Goal: Information Seeking & Learning: Learn about a topic

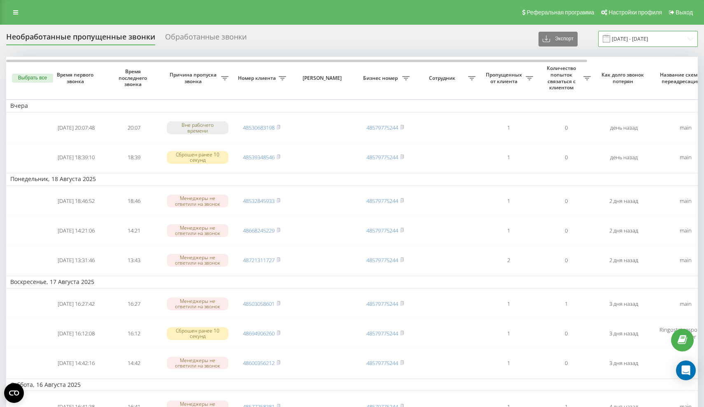
click at [628, 43] on input "19.07.2025 - 19.08.2025" at bounding box center [649, 39] width 100 height 16
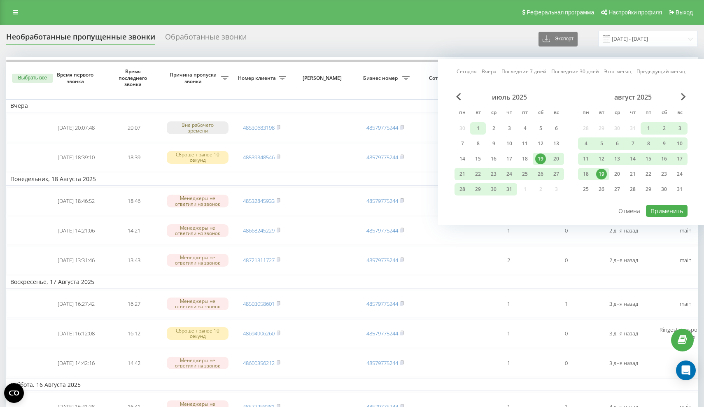
click at [478, 127] on div "1" at bounding box center [478, 128] width 11 height 11
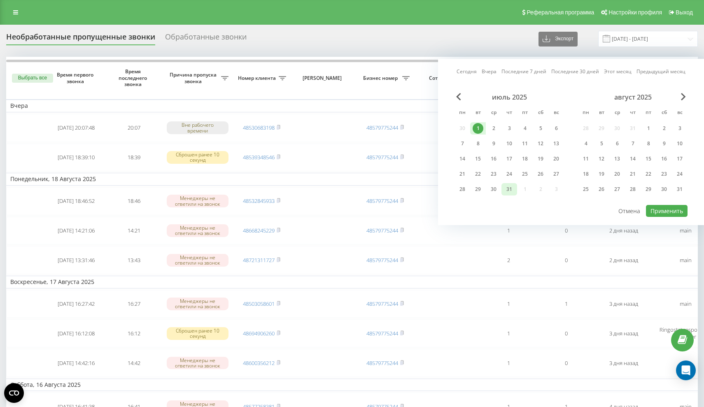
click at [510, 187] on div "31" at bounding box center [509, 189] width 11 height 11
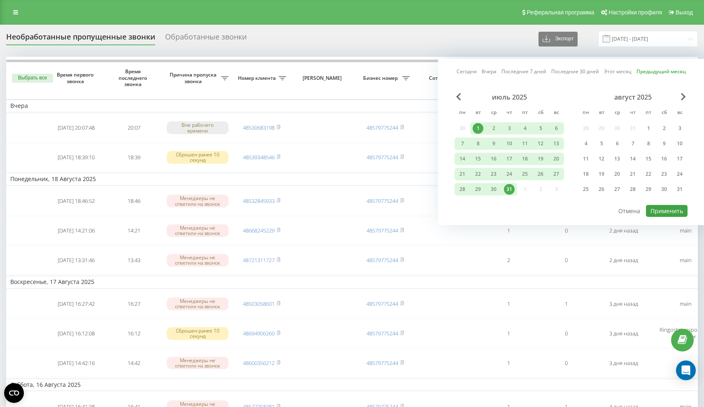
click at [669, 205] on button "Применить" at bounding box center [667, 211] width 42 height 12
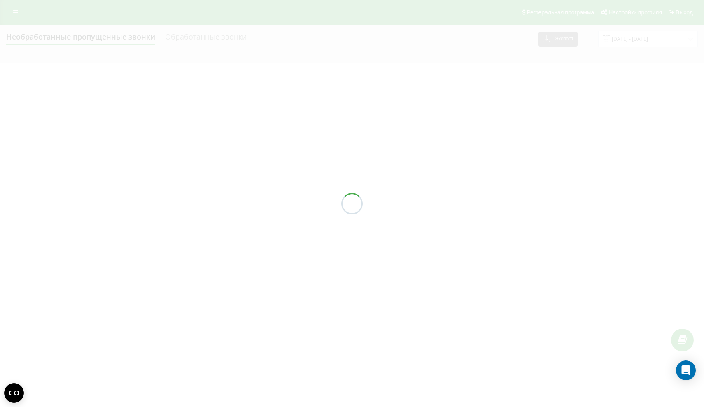
type input "[DATE] - [DATE]"
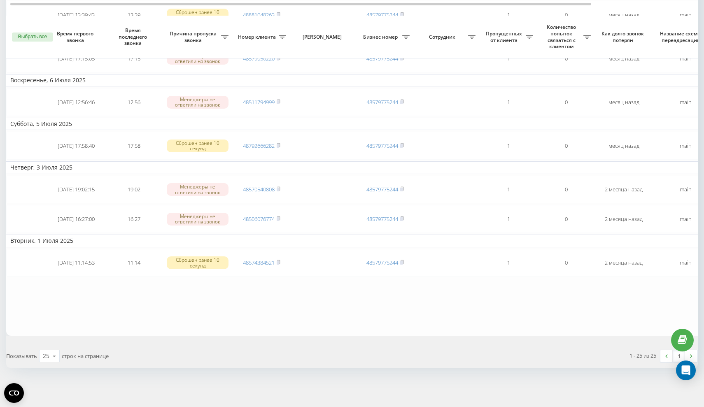
scroll to position [835, 0]
click at [692, 359] on link at bounding box center [691, 357] width 12 height 12
click at [693, 356] on img at bounding box center [691, 357] width 2 height 4
click at [56, 355] on icon at bounding box center [54, 357] width 12 height 16
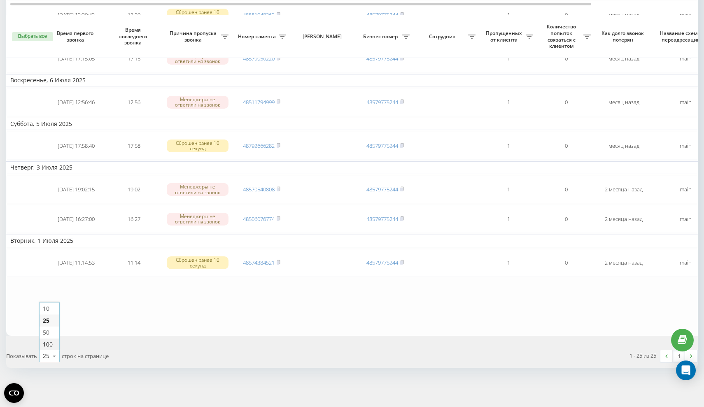
click at [55, 346] on div "100" at bounding box center [50, 345] width 20 height 12
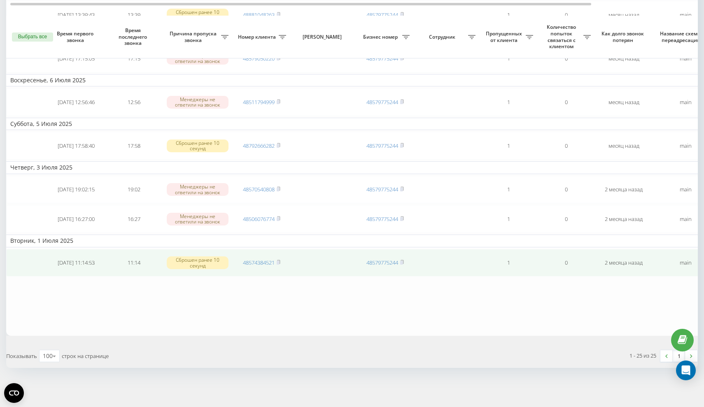
scroll to position [835, 0]
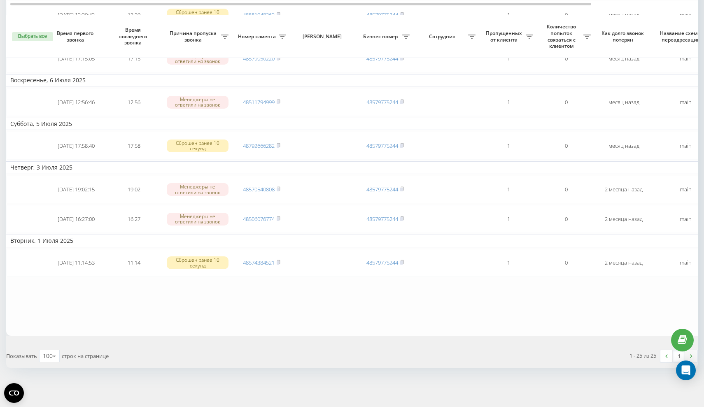
click at [692, 355] on img at bounding box center [691, 357] width 2 height 4
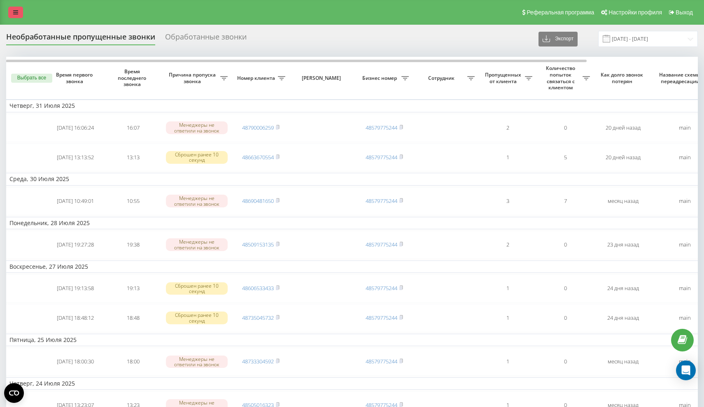
click at [15, 14] on icon at bounding box center [15, 12] width 5 height 6
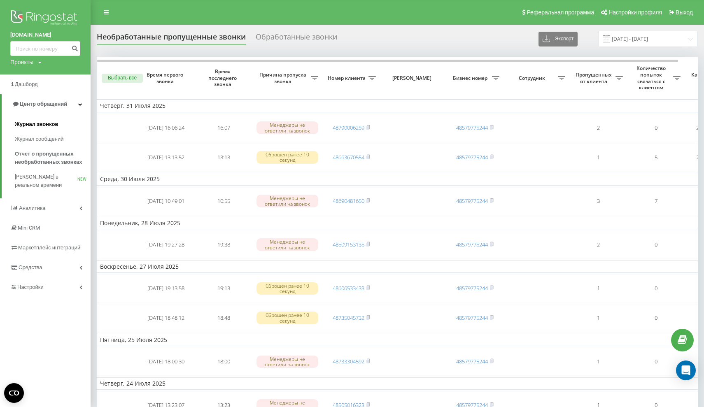
click at [54, 122] on span "Журнал звонков" at bounding box center [36, 124] width 43 height 8
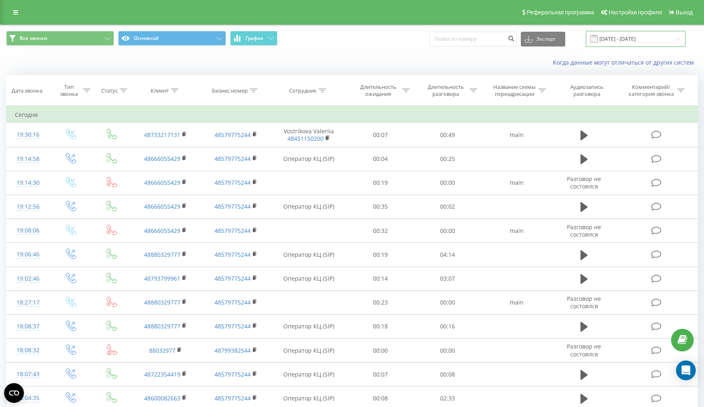
click at [624, 47] on input "20.07.2025 - 20.08.2025" at bounding box center [636, 39] width 100 height 16
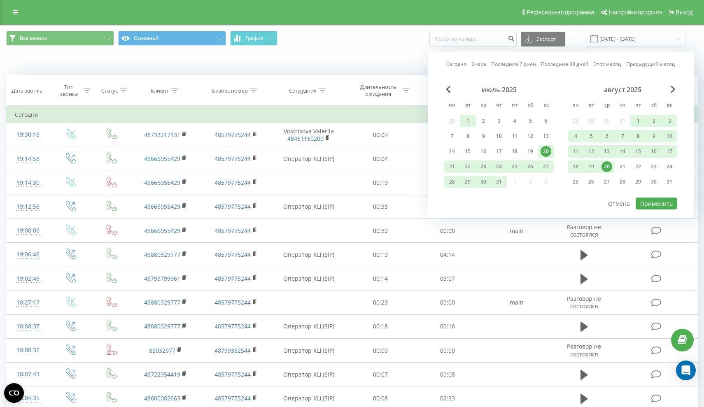
click at [470, 126] on div "1" at bounding box center [468, 121] width 11 height 11
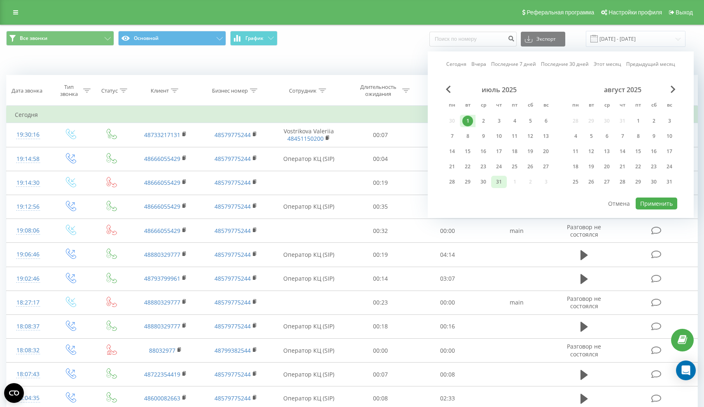
click at [499, 187] on div "31" at bounding box center [499, 182] width 11 height 11
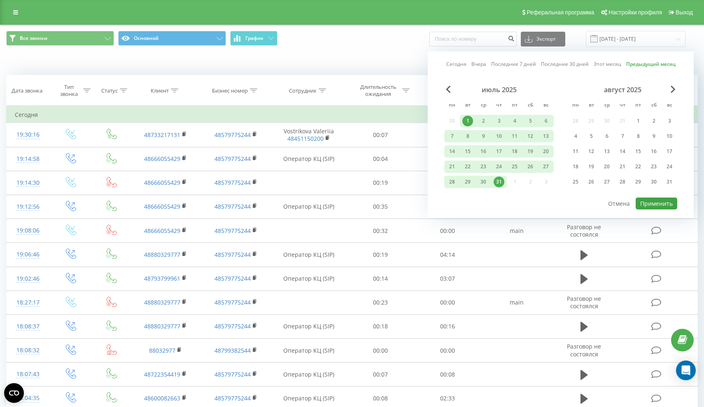
click at [660, 206] on button "Применить" at bounding box center [657, 204] width 42 height 12
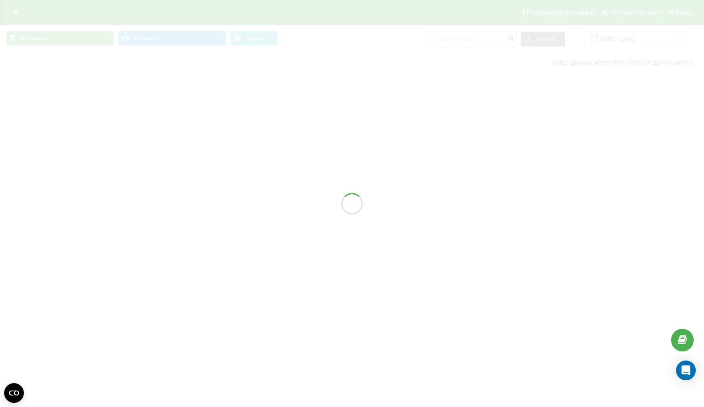
type input "[DATE] - [DATE]"
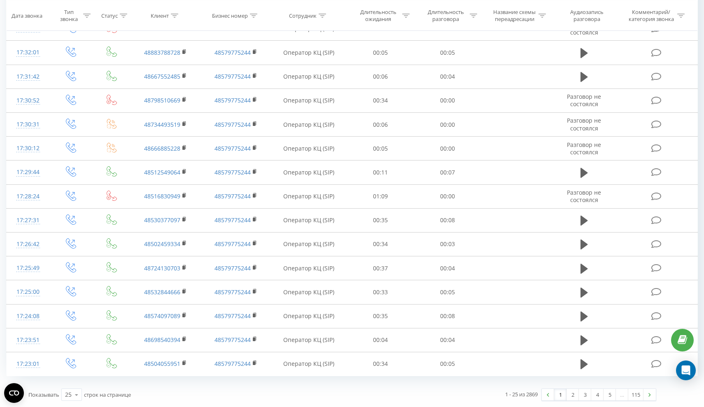
scroll to position [351, 0]
click at [574, 396] on link "2" at bounding box center [573, 395] width 12 height 12
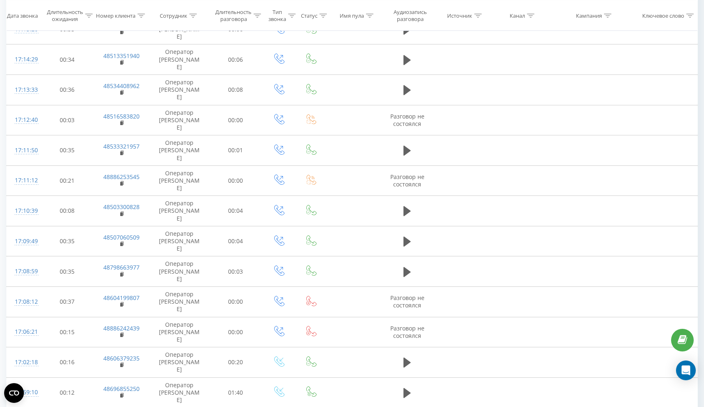
scroll to position [351, 0]
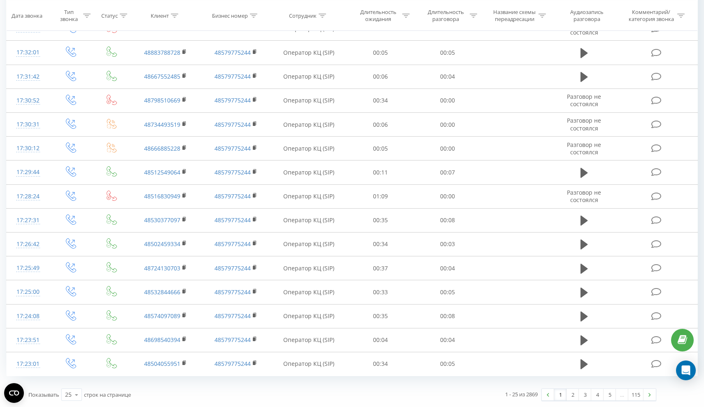
scroll to position [351, 0]
click at [572, 393] on link "2" at bounding box center [573, 395] width 12 height 12
click at [585, 398] on link "3" at bounding box center [585, 395] width 12 height 12
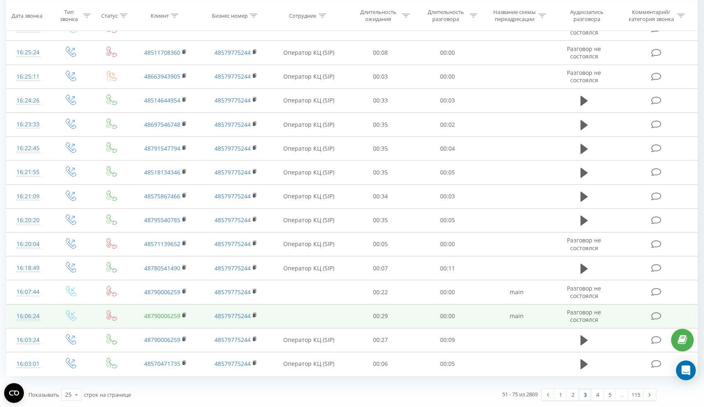
scroll to position [351, 0]
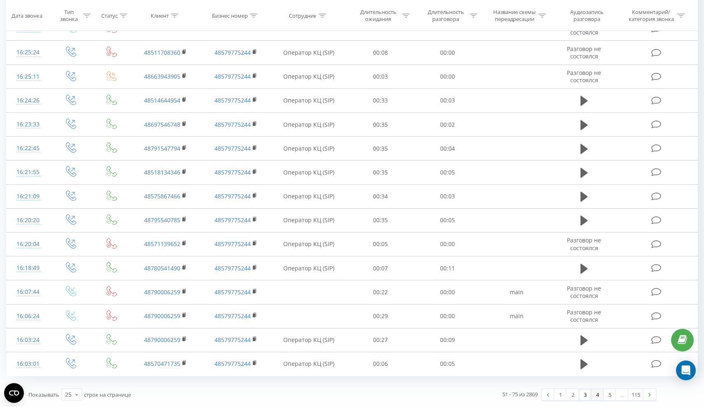
click at [598, 396] on link "4" at bounding box center [598, 395] width 12 height 12
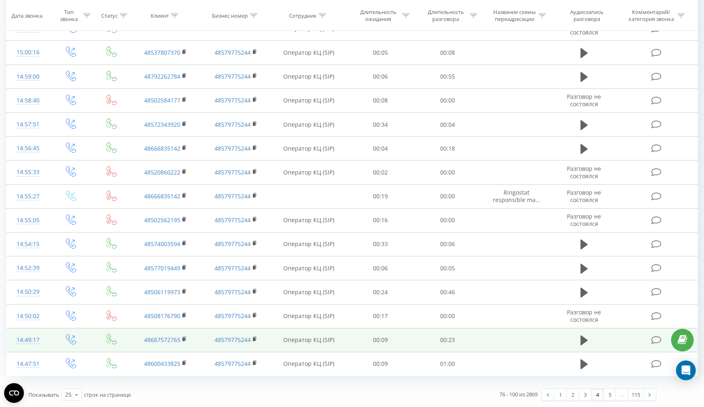
scroll to position [351, 0]
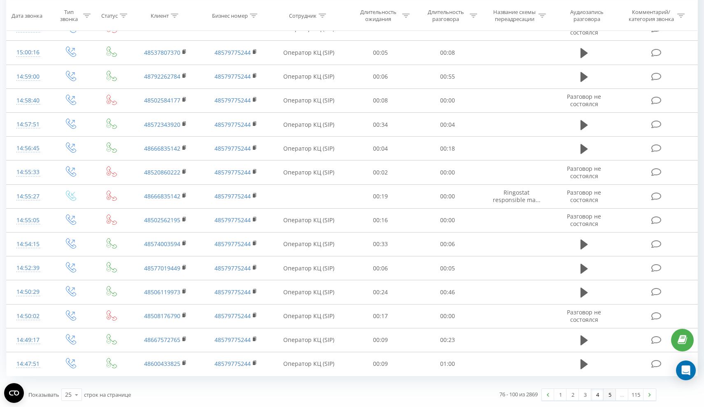
click at [609, 394] on link "5" at bounding box center [610, 395] width 12 height 12
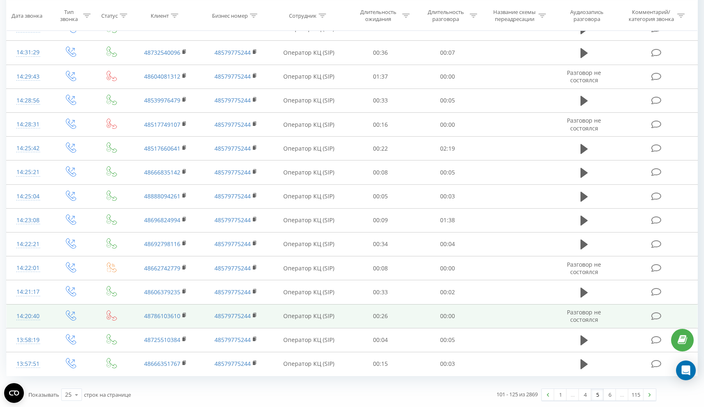
scroll to position [351, 0]
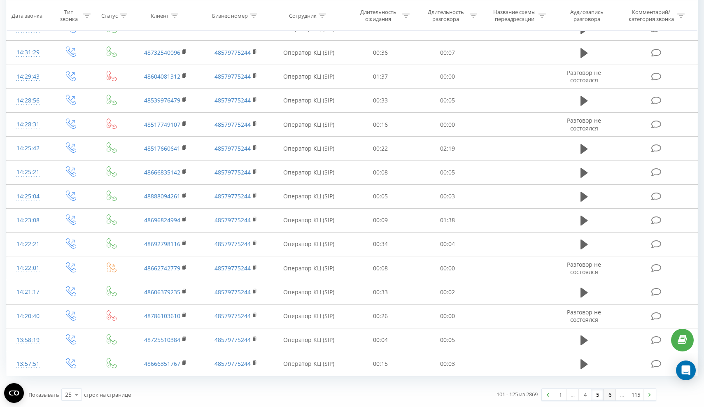
click at [611, 389] on link "6" at bounding box center [610, 395] width 12 height 12
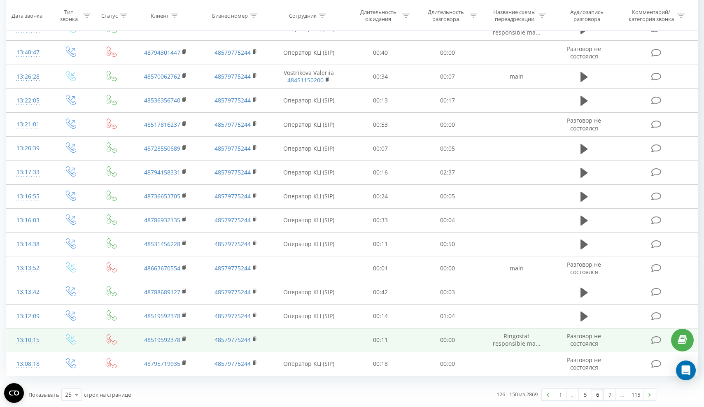
scroll to position [351, 0]
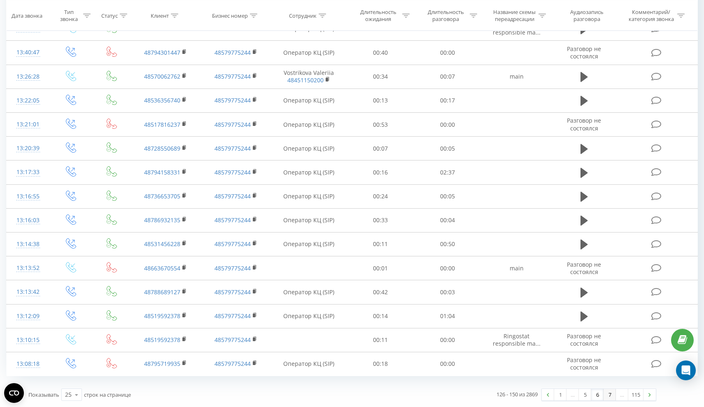
click at [609, 392] on link "7" at bounding box center [610, 395] width 12 height 12
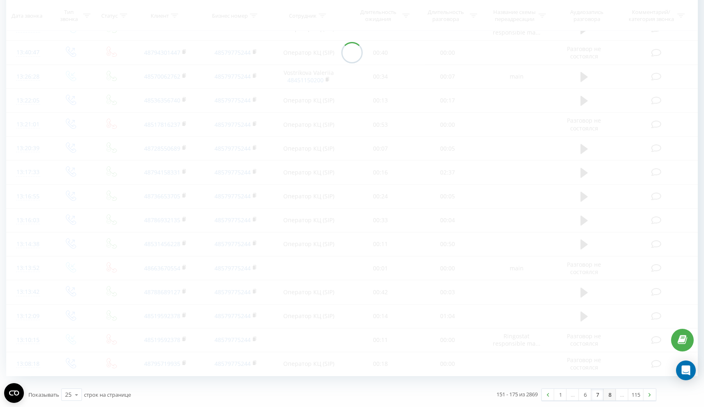
scroll to position [62, 0]
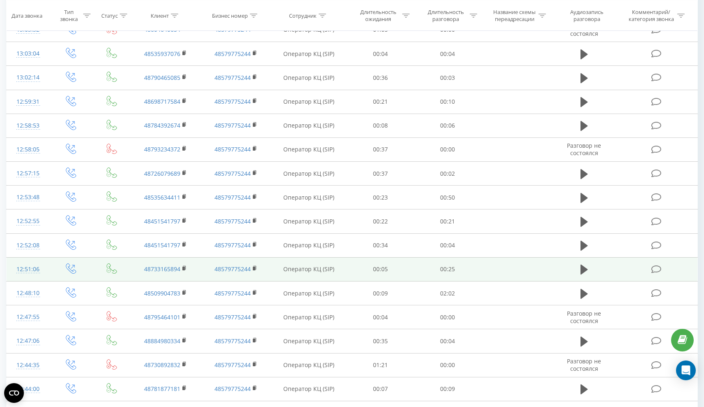
click at [211, 388] on td "48579775244" at bounding box center [236, 389] width 70 height 24
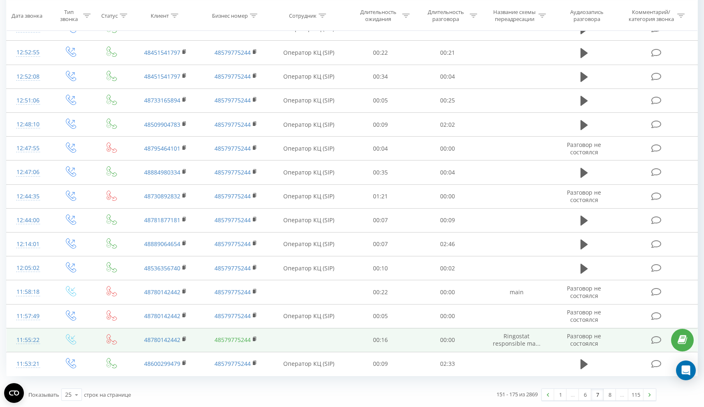
scroll to position [351, 0]
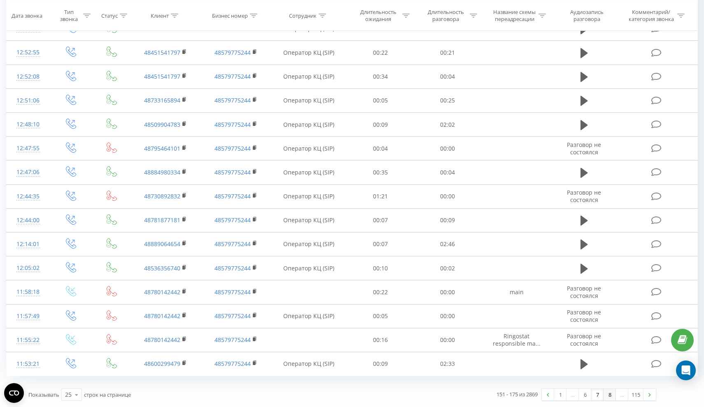
click at [609, 396] on link "8" at bounding box center [610, 395] width 12 height 12
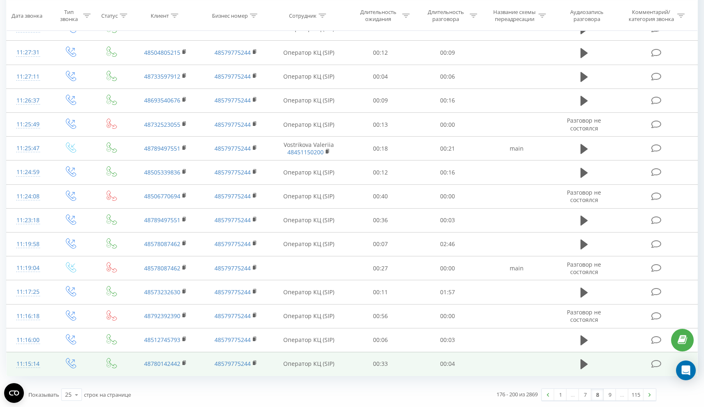
scroll to position [351, 0]
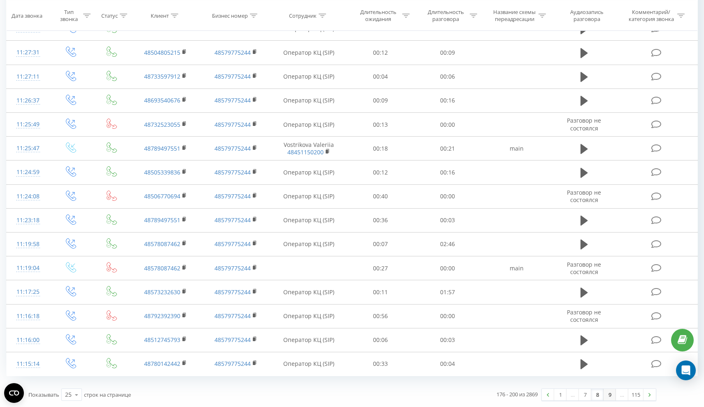
click at [608, 398] on link "9" at bounding box center [610, 395] width 12 height 12
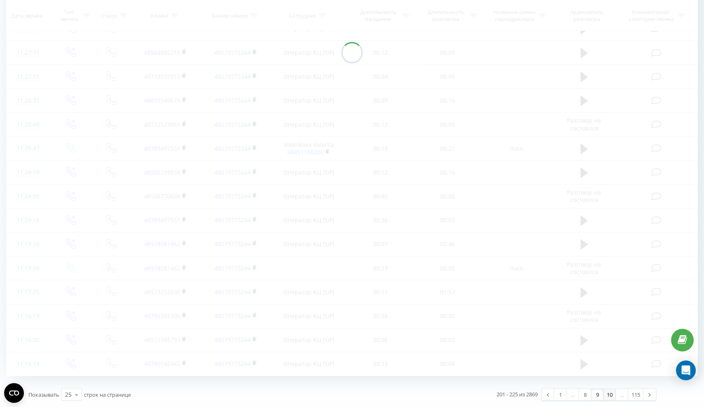
scroll to position [62, 0]
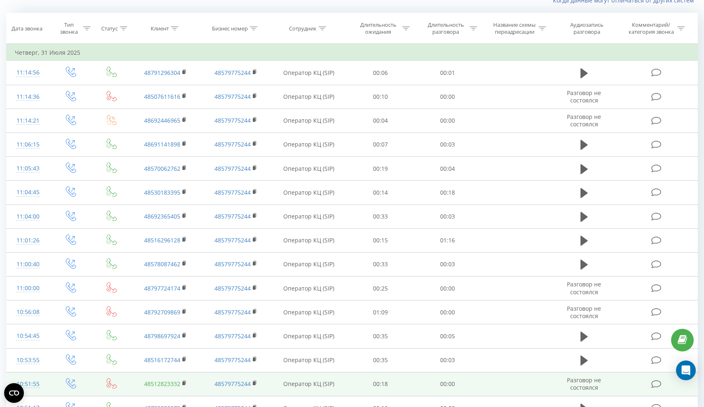
click at [158, 388] on link "48512823332" at bounding box center [162, 384] width 36 height 8
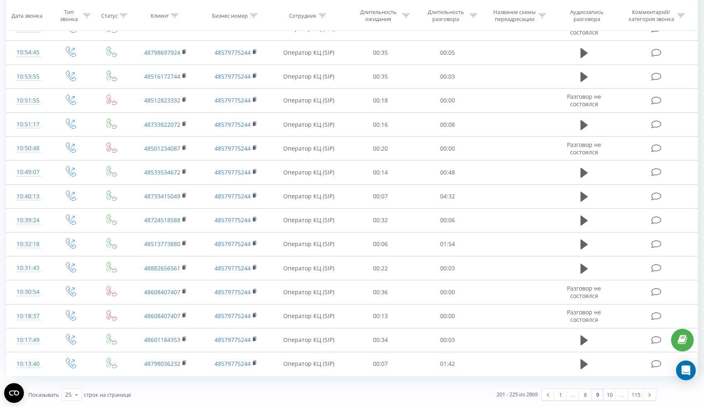
scroll to position [351, 0]
click at [584, 396] on link "8" at bounding box center [585, 395] width 12 height 12
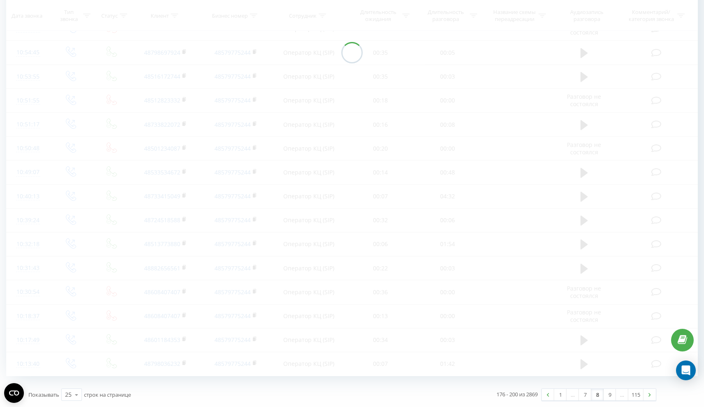
scroll to position [62, 0]
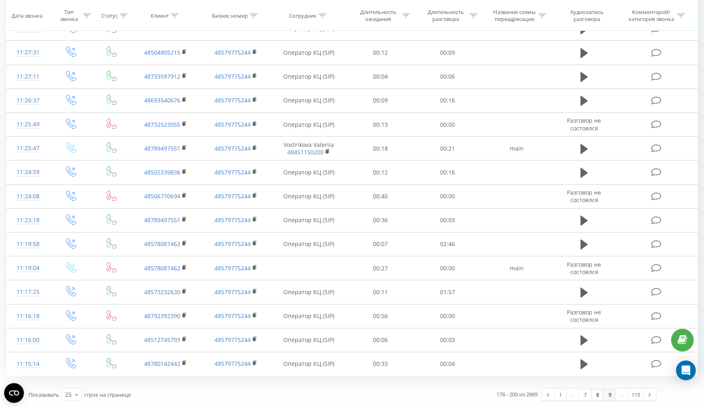
click at [611, 395] on link "9" at bounding box center [610, 395] width 12 height 12
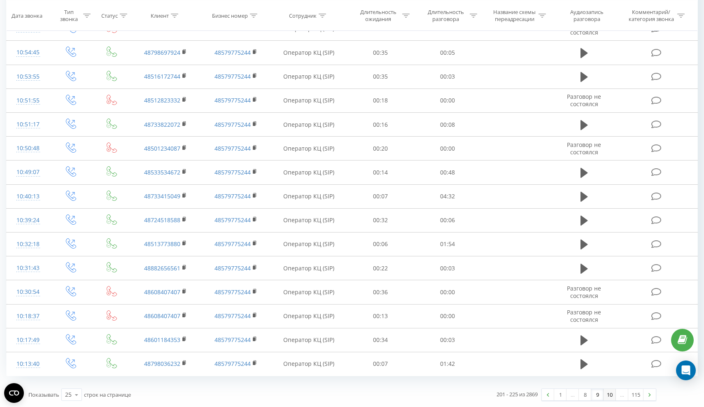
click at [609, 397] on link "10" at bounding box center [610, 395] width 12 height 12
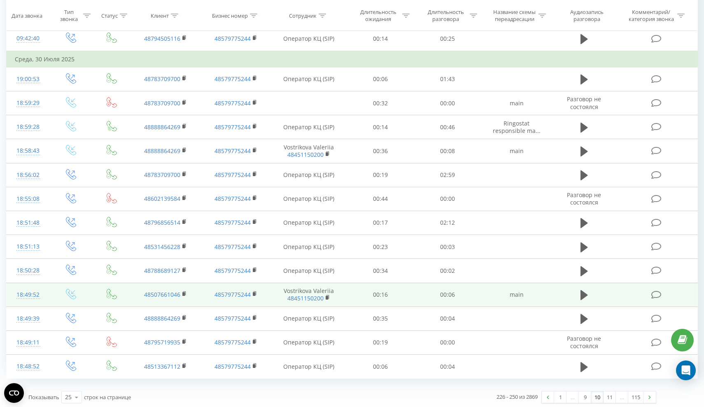
scroll to position [360, 0]
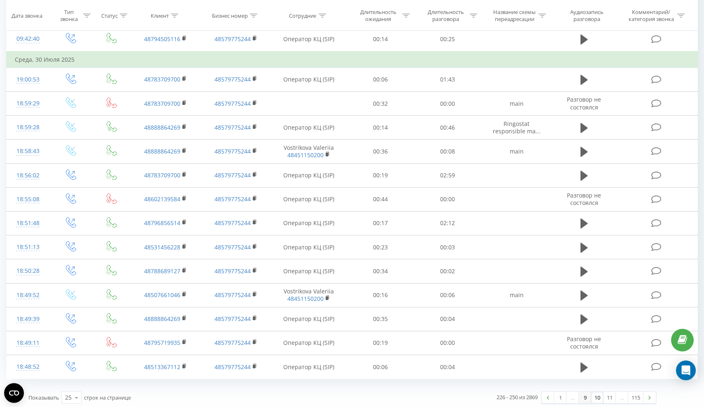
click at [584, 396] on link "9" at bounding box center [585, 398] width 12 height 12
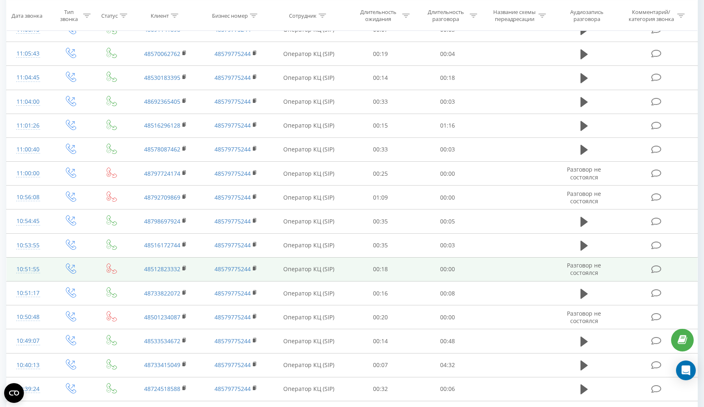
scroll to position [84, 0]
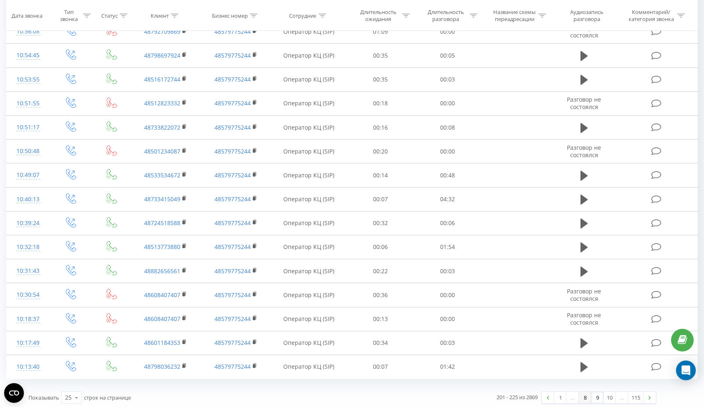
click at [586, 395] on link "8" at bounding box center [585, 398] width 12 height 12
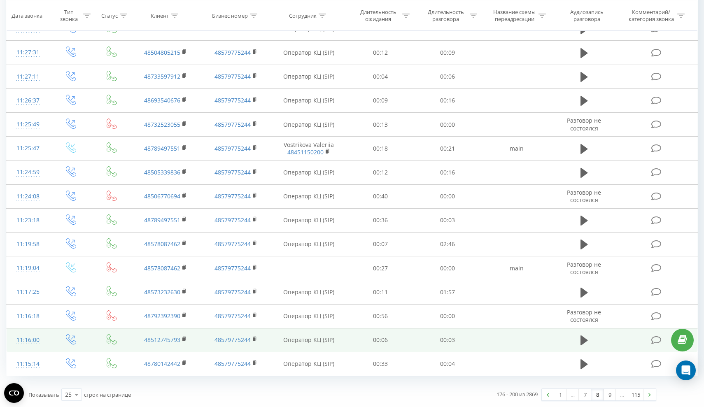
scroll to position [351, 0]
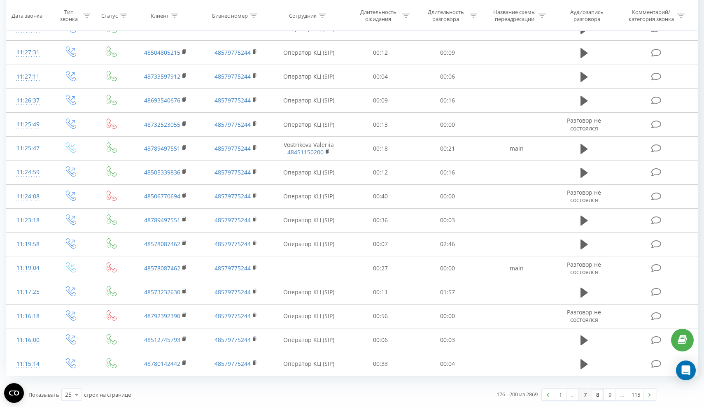
click at [584, 394] on link "7" at bounding box center [585, 395] width 12 height 12
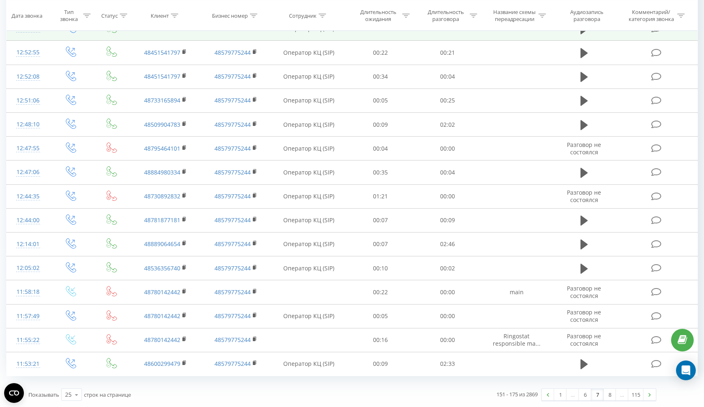
scroll to position [351, 0]
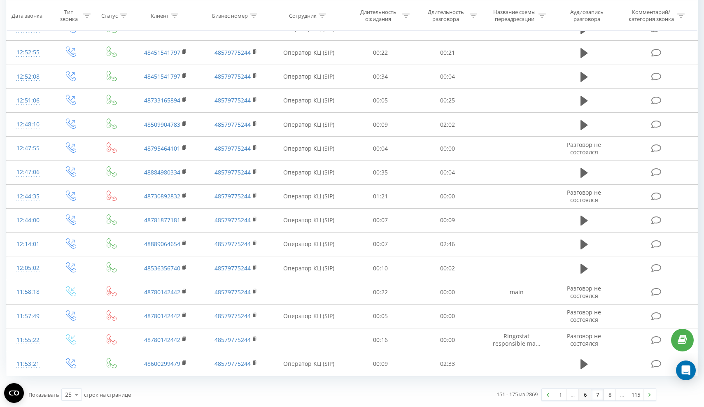
click at [581, 396] on link "6" at bounding box center [585, 395] width 12 height 12
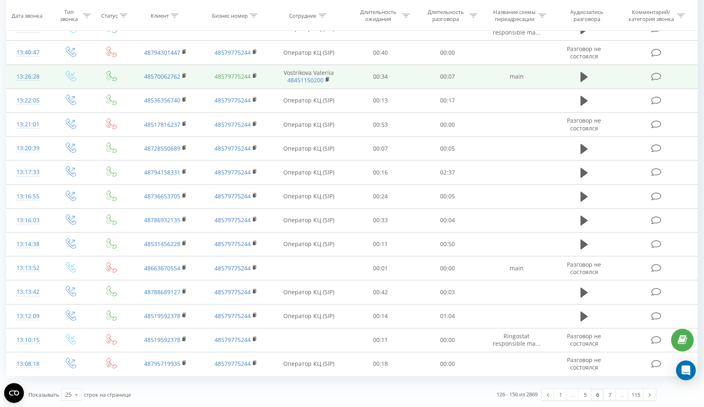
scroll to position [351, 0]
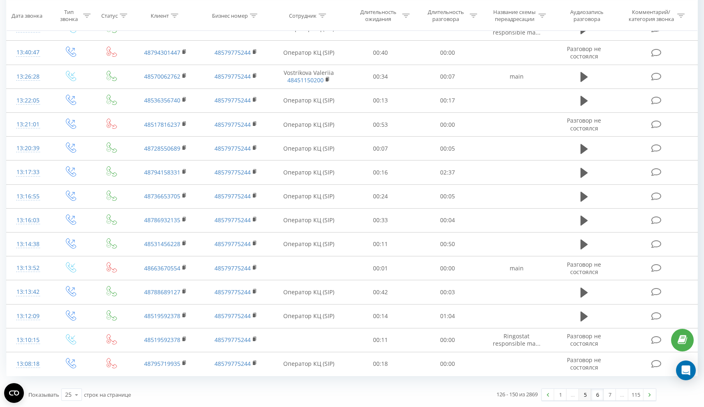
click at [587, 397] on link "5" at bounding box center [585, 395] width 12 height 12
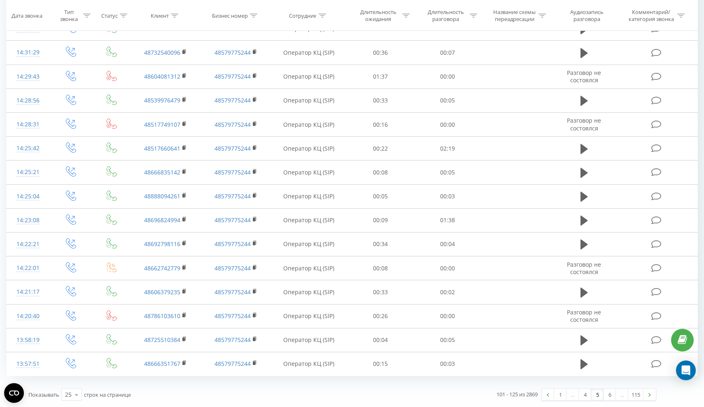
scroll to position [351, 0]
click at [583, 397] on link "4" at bounding box center [585, 395] width 12 height 12
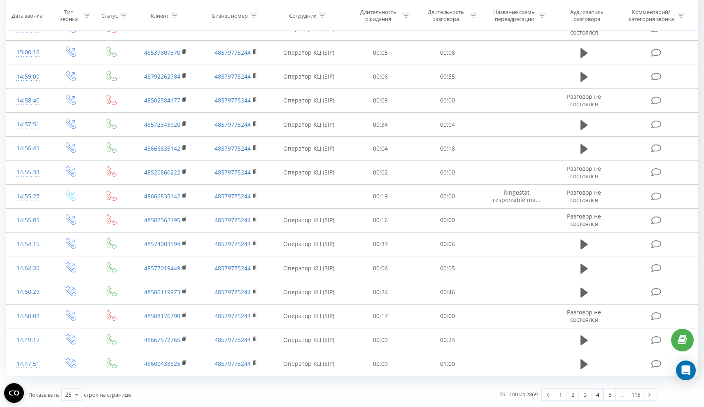
scroll to position [351, 0]
click at [585, 396] on link "3" at bounding box center [585, 395] width 12 height 12
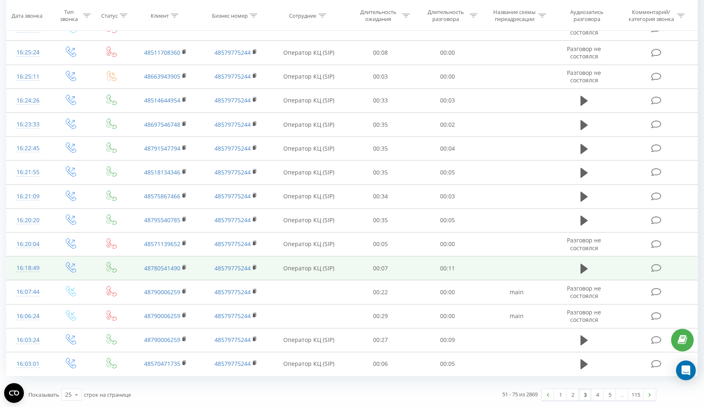
scroll to position [351, 0]
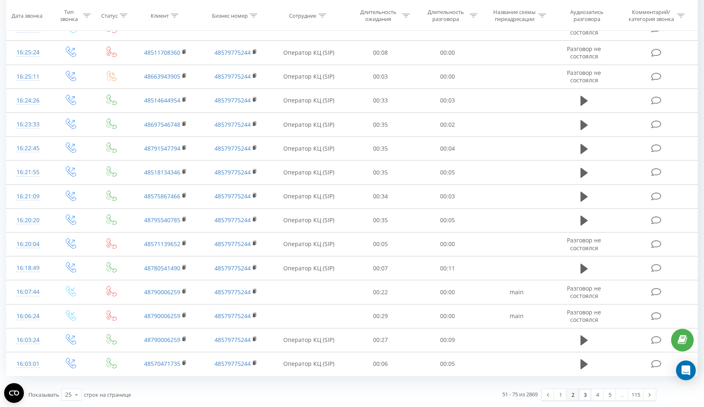
click at [575, 399] on link "2" at bounding box center [573, 395] width 12 height 12
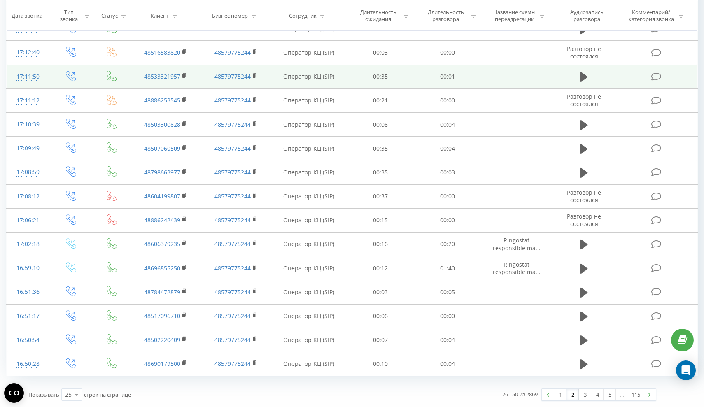
scroll to position [351, 0]
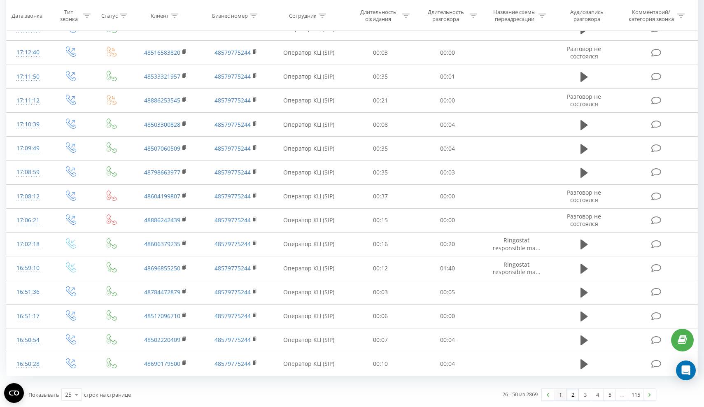
click at [559, 394] on link "1" at bounding box center [560, 395] width 12 height 12
click at [611, 398] on link "5" at bounding box center [610, 395] width 12 height 12
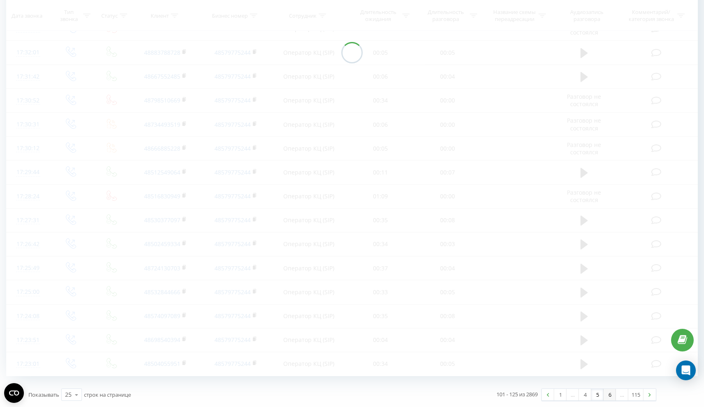
scroll to position [62, 0]
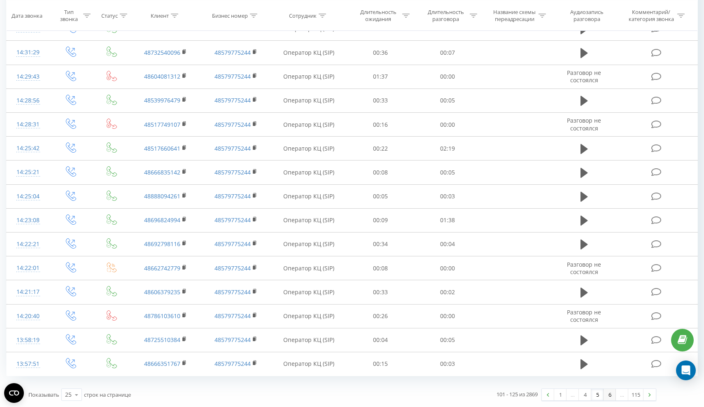
click at [612, 394] on link "6" at bounding box center [610, 395] width 12 height 12
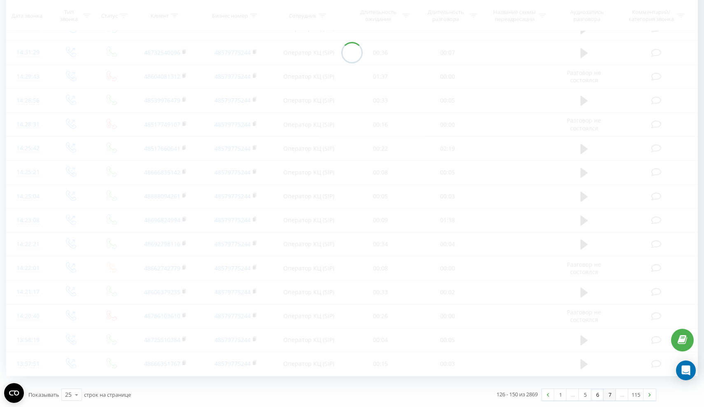
scroll to position [62, 0]
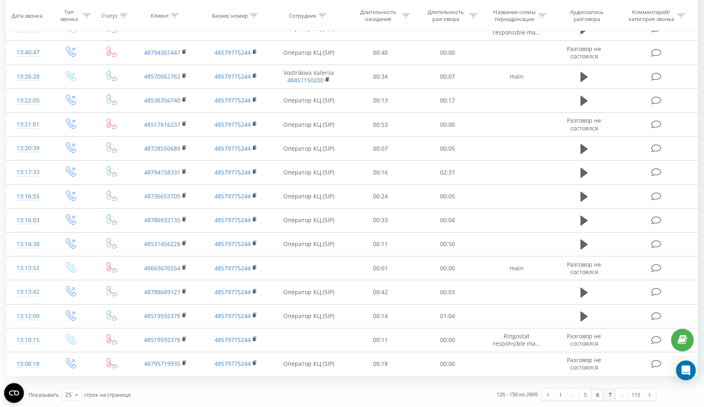
click at [611, 398] on link "7" at bounding box center [610, 395] width 12 height 12
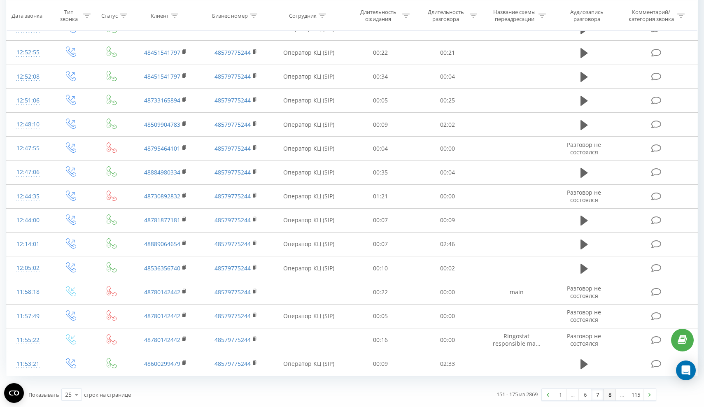
click at [611, 397] on link "8" at bounding box center [610, 395] width 12 height 12
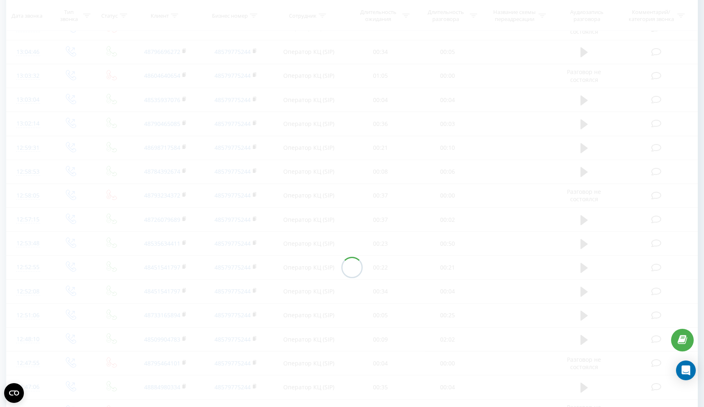
scroll to position [62, 0]
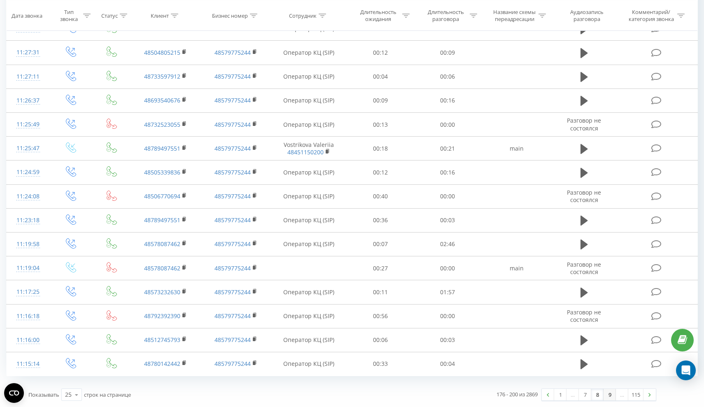
click at [611, 397] on link "9" at bounding box center [610, 395] width 12 height 12
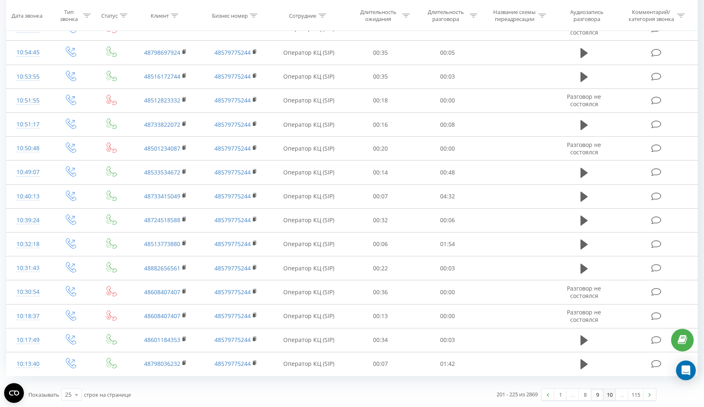
click at [611, 395] on link "10" at bounding box center [610, 395] width 12 height 12
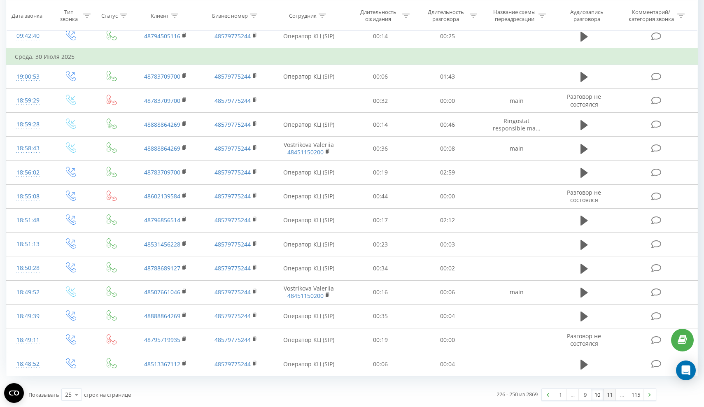
scroll to position [367, 0]
click at [611, 395] on link "11" at bounding box center [610, 395] width 12 height 12
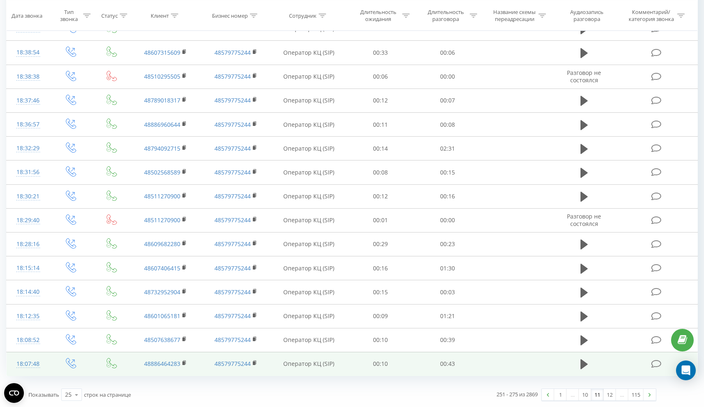
scroll to position [351, 0]
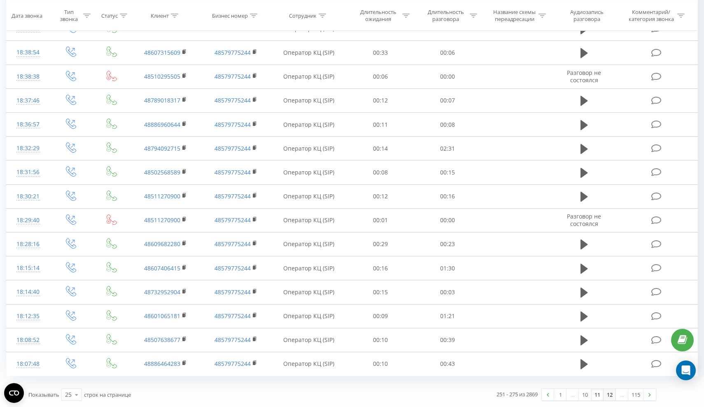
click at [606, 399] on link "12" at bounding box center [610, 395] width 12 height 12
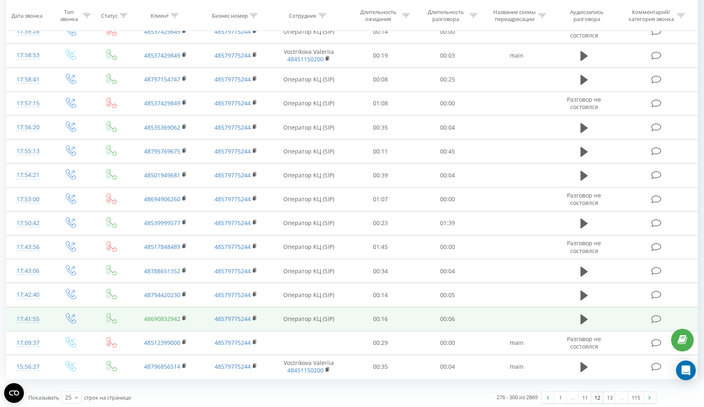
scroll to position [348, 0]
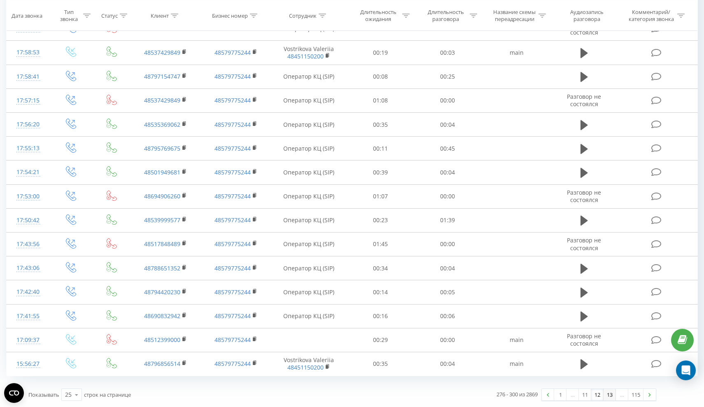
click at [610, 400] on link "13" at bounding box center [610, 395] width 12 height 12
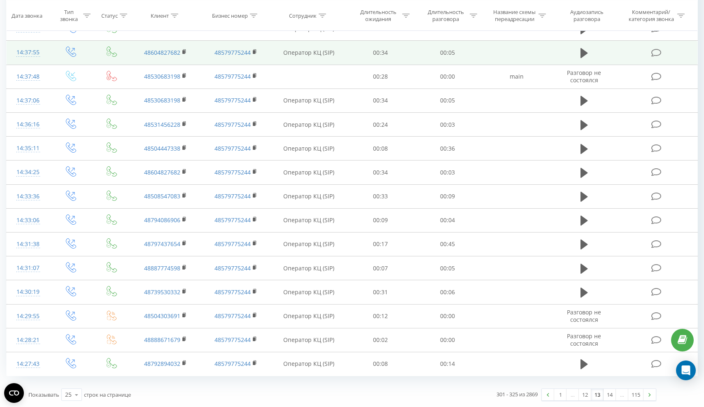
scroll to position [351, 0]
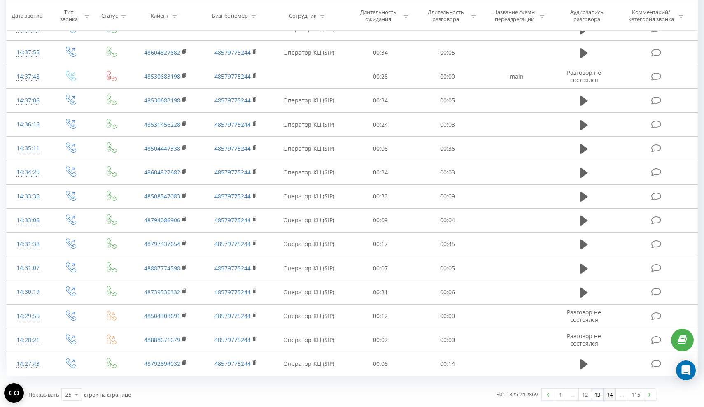
click at [613, 397] on link "14" at bounding box center [610, 395] width 12 height 12
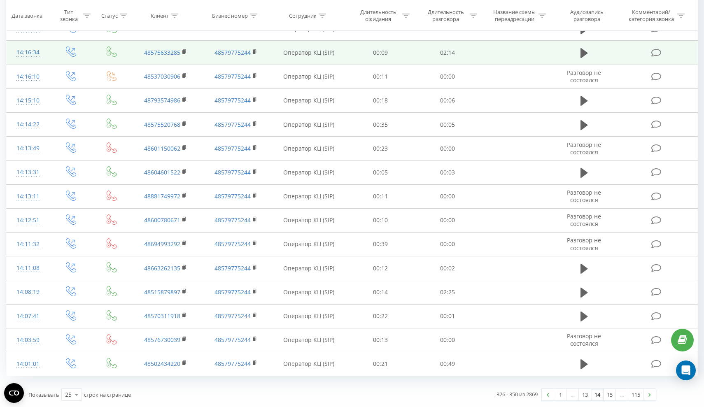
scroll to position [351, 0]
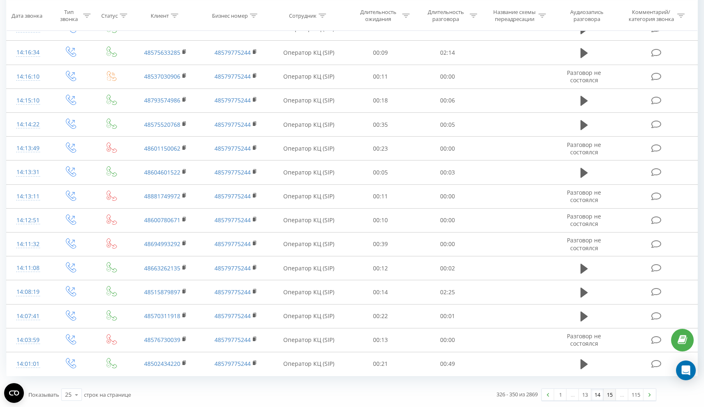
click at [608, 398] on link "15" at bounding box center [610, 395] width 12 height 12
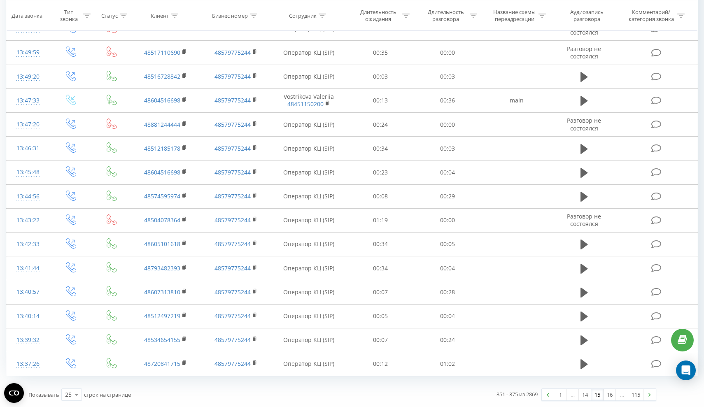
scroll to position [351, 0]
click at [608, 394] on link "16" at bounding box center [610, 395] width 12 height 12
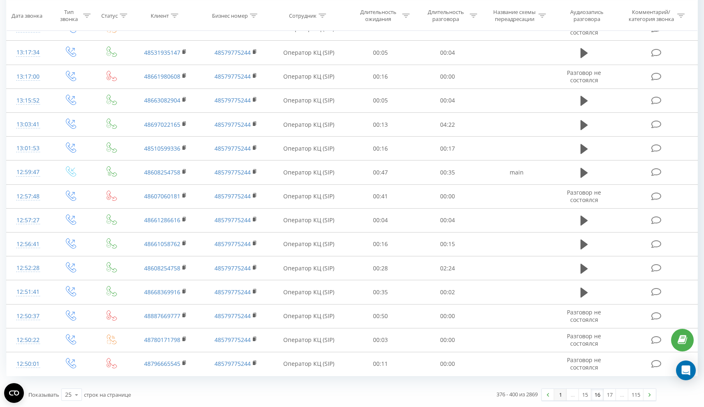
scroll to position [351, 0]
click at [608, 395] on link "17" at bounding box center [610, 395] width 12 height 12
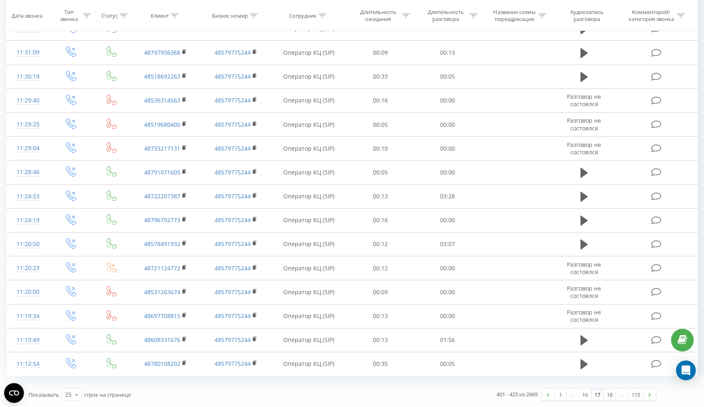
scroll to position [351, 0]
click at [612, 400] on link "18" at bounding box center [610, 395] width 12 height 12
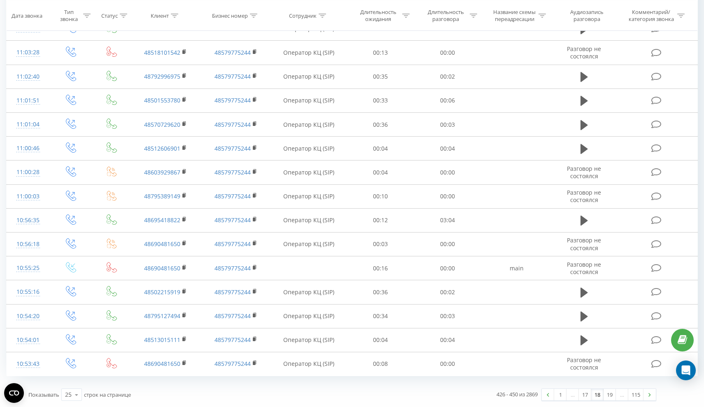
scroll to position [351, 0]
click at [584, 397] on link "17" at bounding box center [585, 395] width 12 height 12
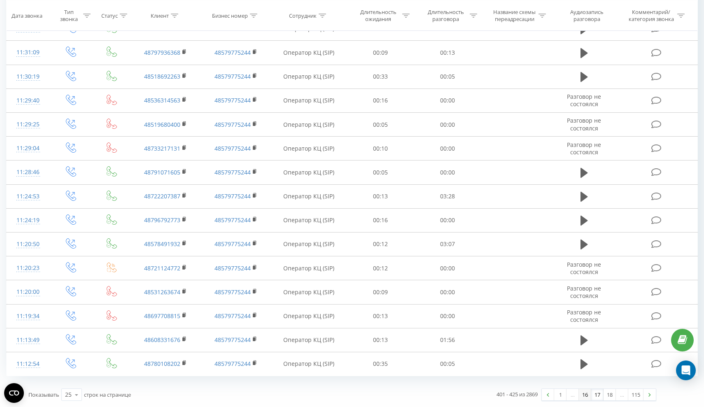
scroll to position [351, 0]
click at [612, 399] on link "18" at bounding box center [610, 395] width 12 height 12
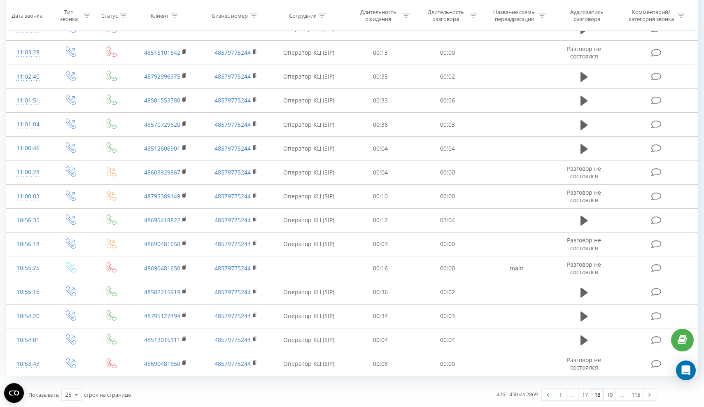
scroll to position [351, 0]
click at [608, 397] on link "19" at bounding box center [610, 395] width 12 height 12
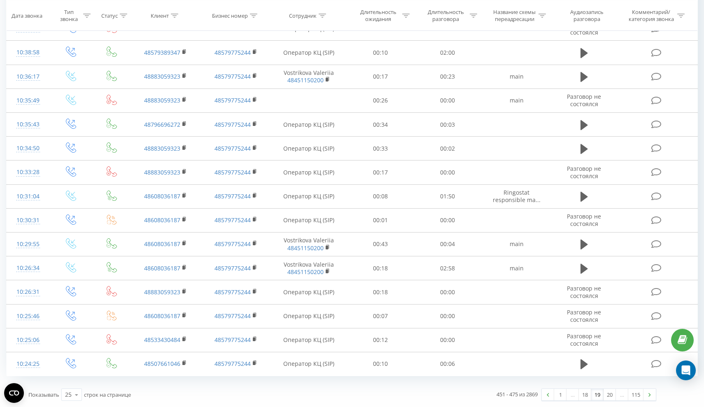
scroll to position [351, 0]
click at [611, 398] on link "20" at bounding box center [610, 395] width 12 height 12
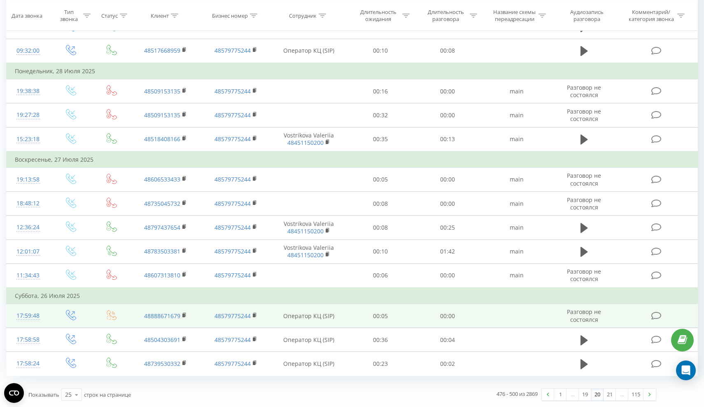
scroll to position [400, 0]
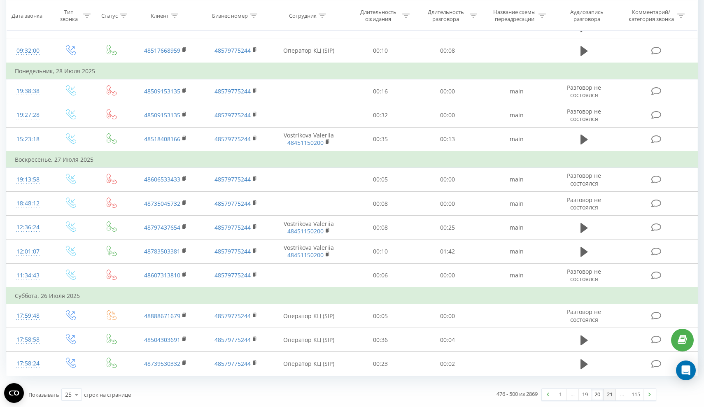
click at [606, 397] on link "21" at bounding box center [610, 395] width 12 height 12
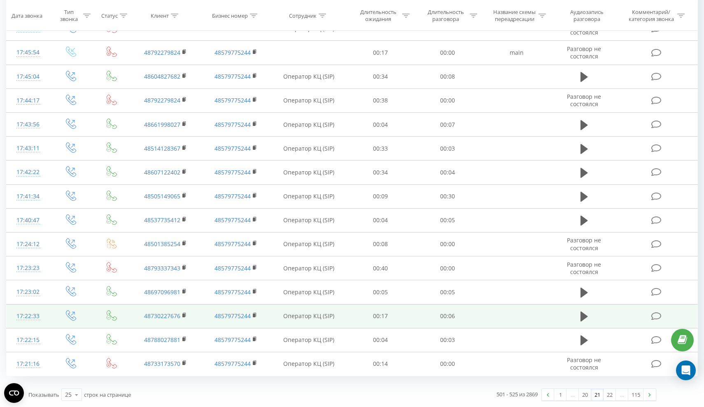
scroll to position [351, 0]
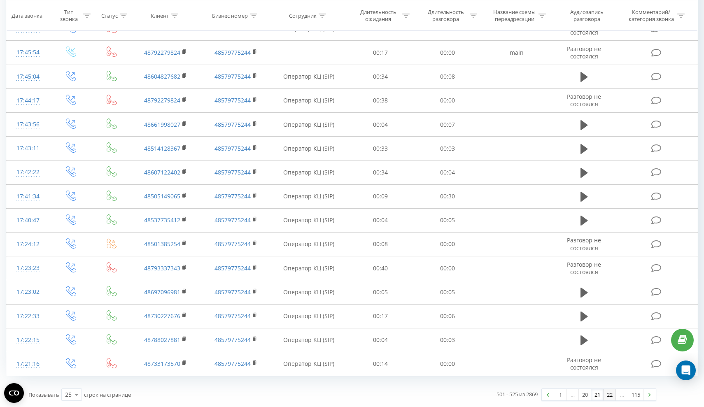
click at [609, 394] on link "22" at bounding box center [610, 395] width 12 height 12
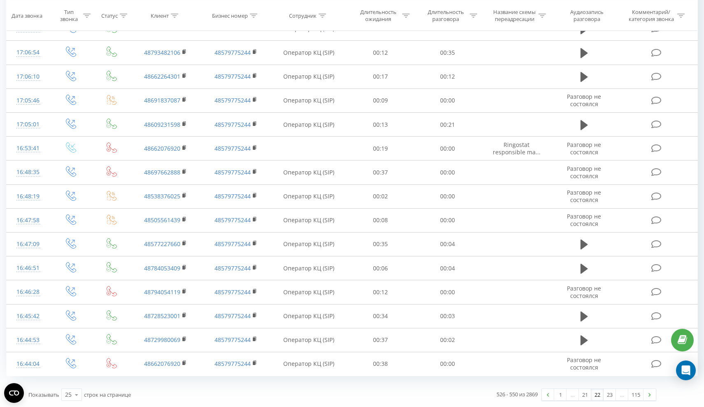
scroll to position [351, 0]
click at [609, 397] on link "23" at bounding box center [610, 395] width 12 height 12
click at [609, 397] on link "24" at bounding box center [610, 395] width 12 height 12
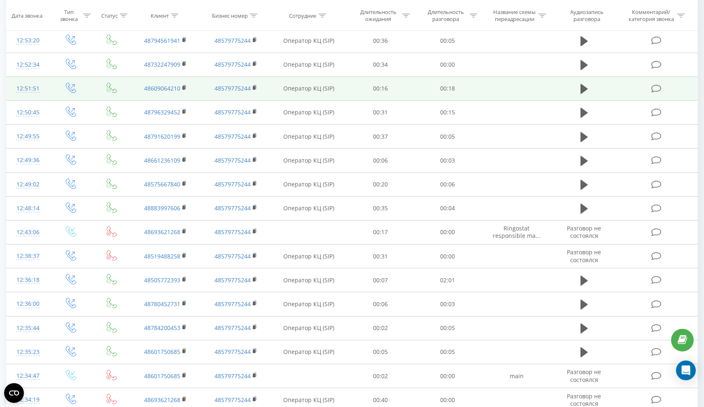
scroll to position [66, 0]
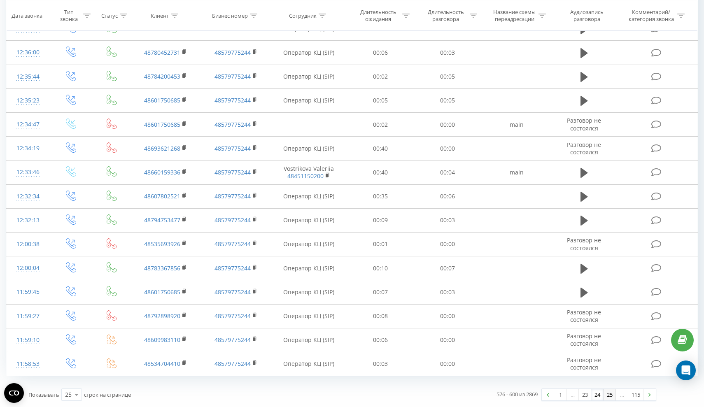
click at [606, 396] on link "25" at bounding box center [610, 395] width 12 height 12
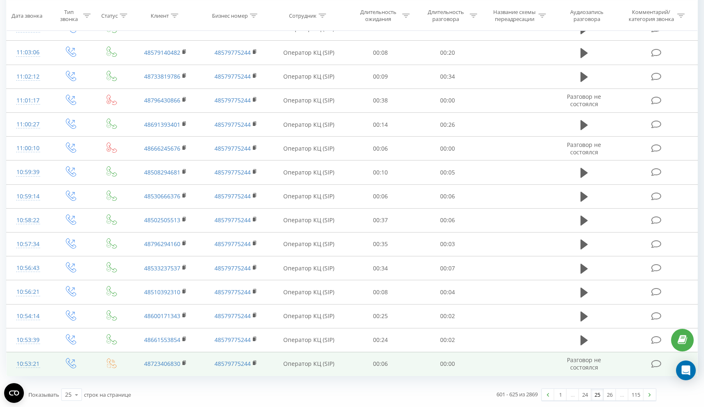
scroll to position [351, 0]
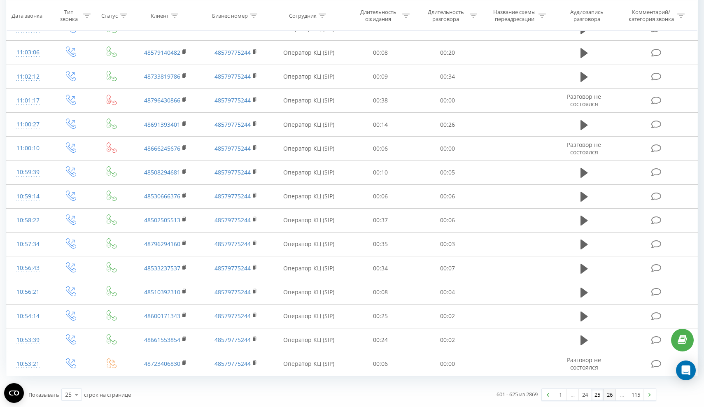
click at [608, 396] on link "26" at bounding box center [610, 395] width 12 height 12
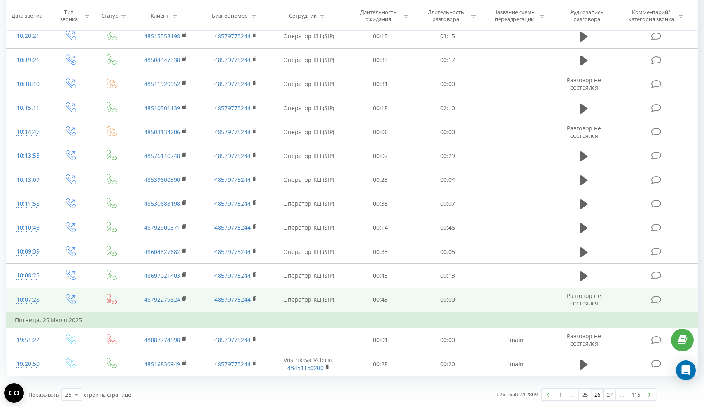
scroll to position [367, 0]
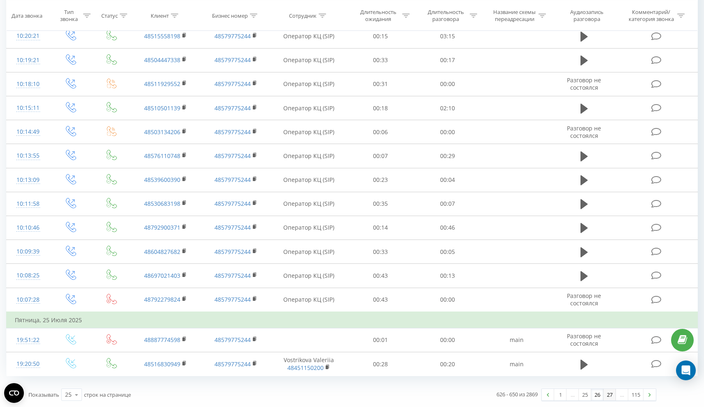
click at [607, 399] on link "27" at bounding box center [610, 395] width 12 height 12
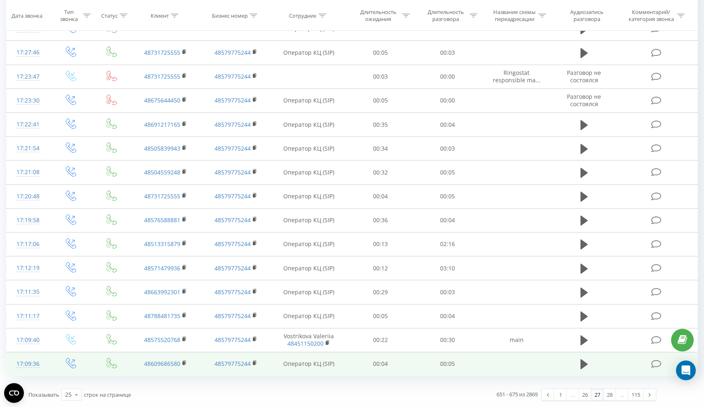
scroll to position [351, 0]
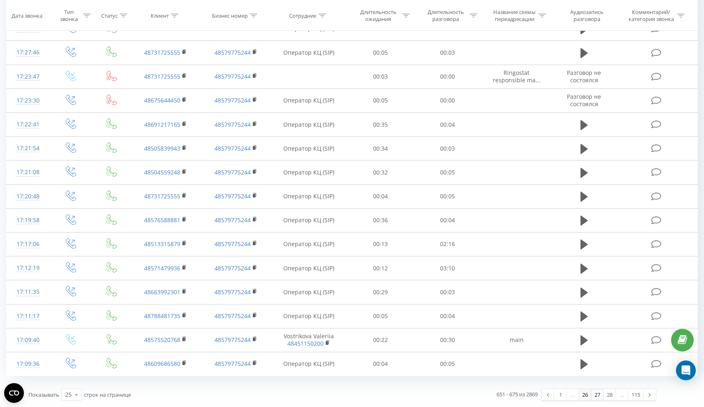
click at [586, 394] on link "26" at bounding box center [585, 395] width 12 height 12
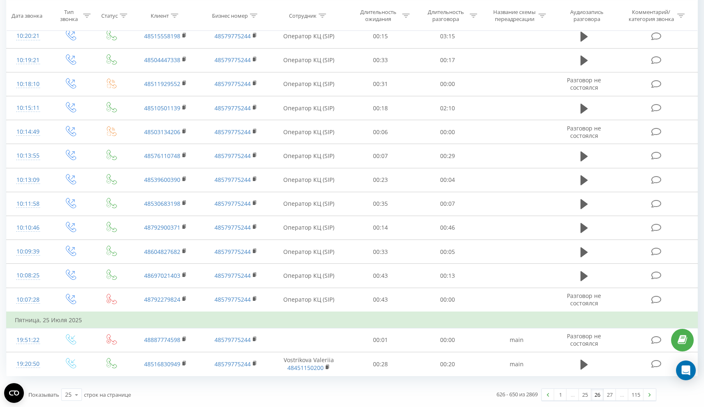
scroll to position [367, 0]
click at [611, 395] on link "27" at bounding box center [610, 395] width 12 height 12
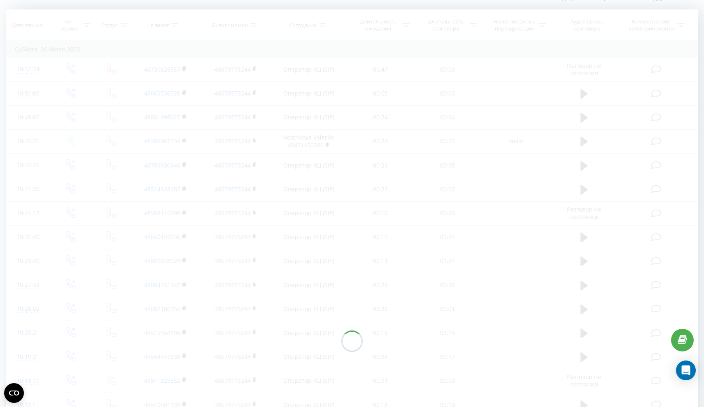
scroll to position [62, 0]
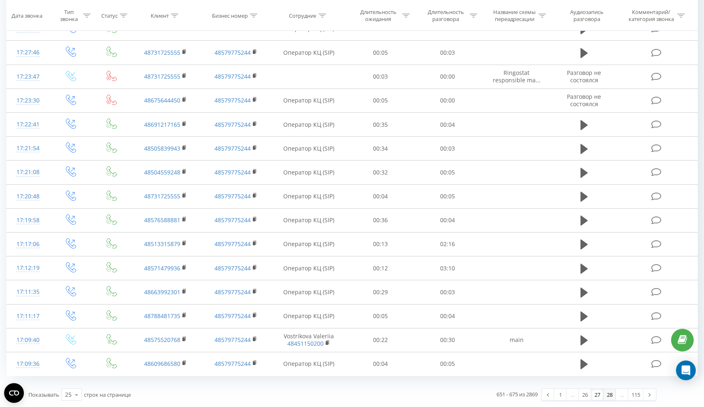
click at [611, 395] on link "28" at bounding box center [610, 395] width 12 height 12
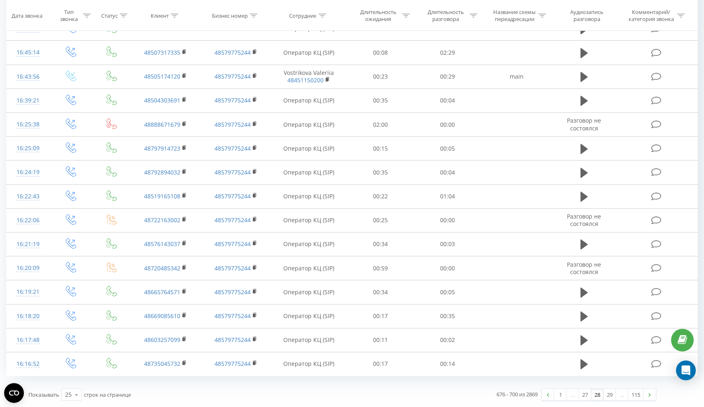
scroll to position [351, 0]
click at [608, 397] on link "29" at bounding box center [610, 395] width 12 height 12
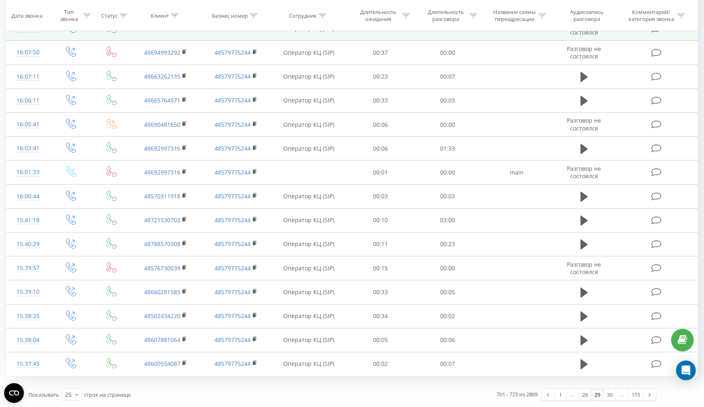
scroll to position [351, 0]
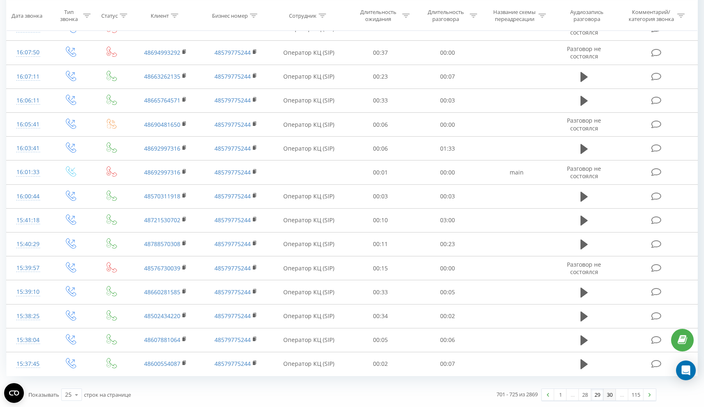
click at [609, 398] on link "30" at bounding box center [610, 395] width 12 height 12
click at [614, 391] on link "31" at bounding box center [610, 395] width 12 height 12
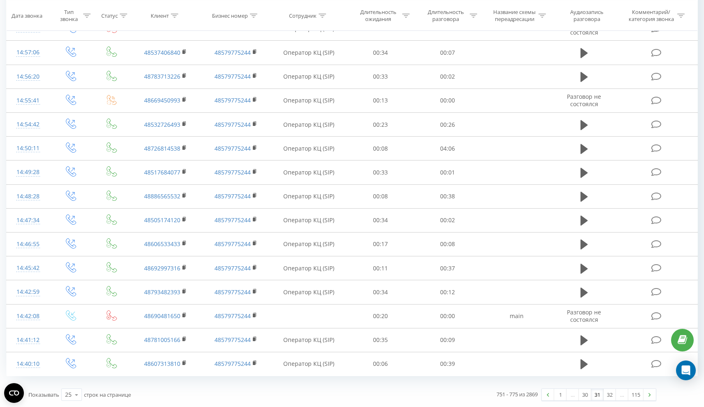
scroll to position [351, 0]
click at [612, 395] on link "32" at bounding box center [610, 395] width 12 height 12
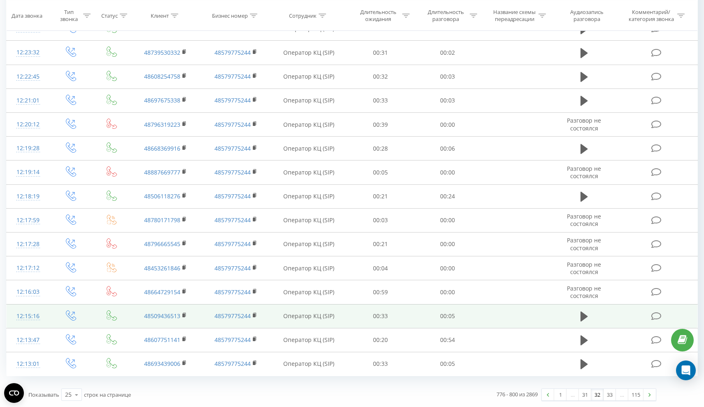
scroll to position [351, 0]
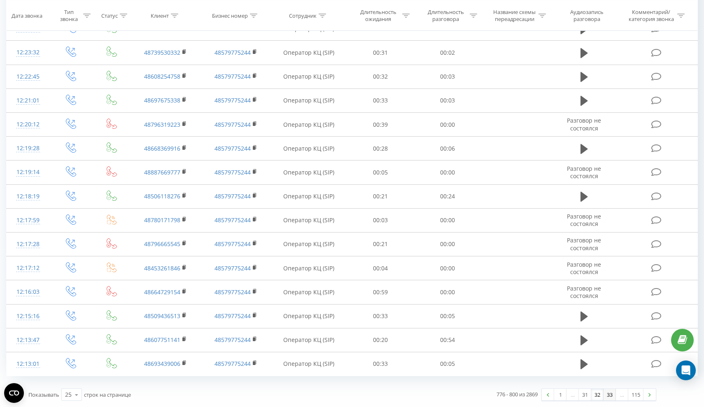
click at [608, 396] on link "33" at bounding box center [610, 395] width 12 height 12
click at [609, 398] on link "34" at bounding box center [610, 395] width 12 height 12
click at [606, 397] on link "35" at bounding box center [610, 395] width 12 height 12
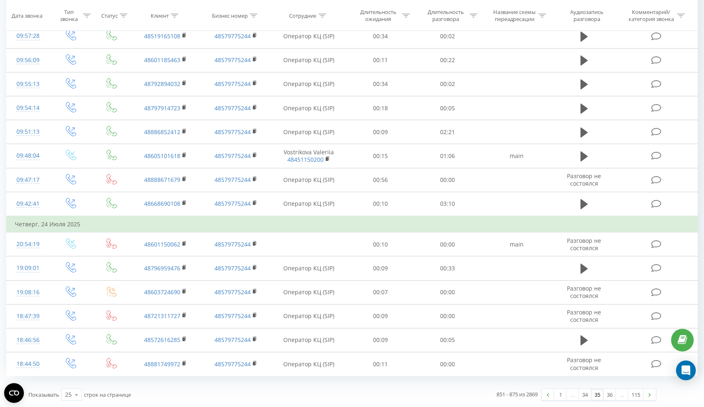
scroll to position [367, 0]
click at [608, 396] on link "36" at bounding box center [610, 395] width 12 height 12
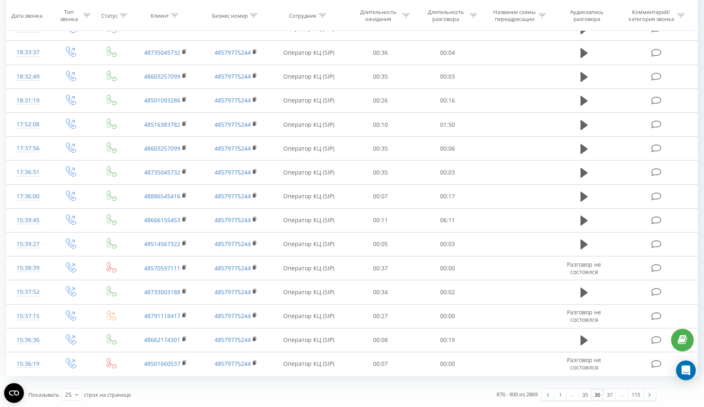
scroll to position [351, 0]
click at [611, 395] on link "37" at bounding box center [610, 395] width 12 height 12
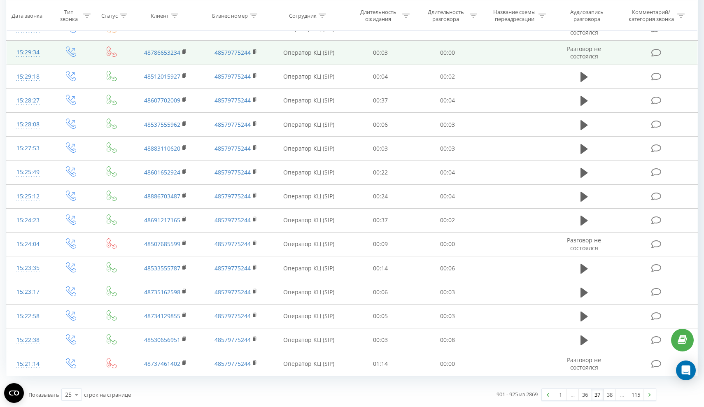
scroll to position [351, 0]
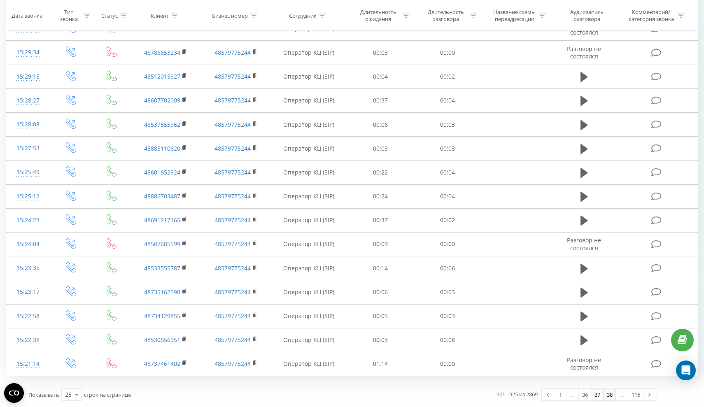
click at [610, 396] on link "38" at bounding box center [610, 395] width 12 height 12
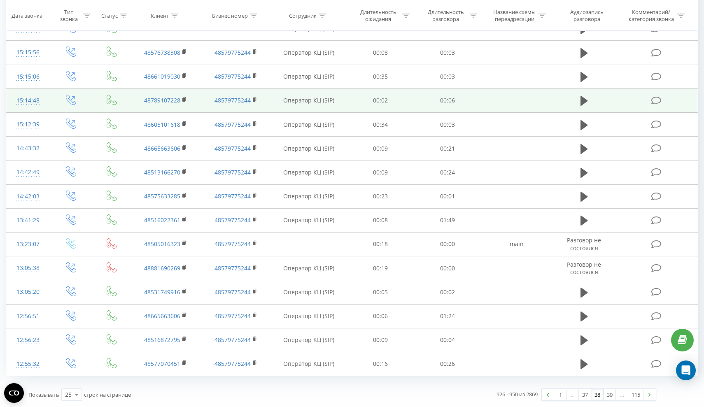
scroll to position [351, 0]
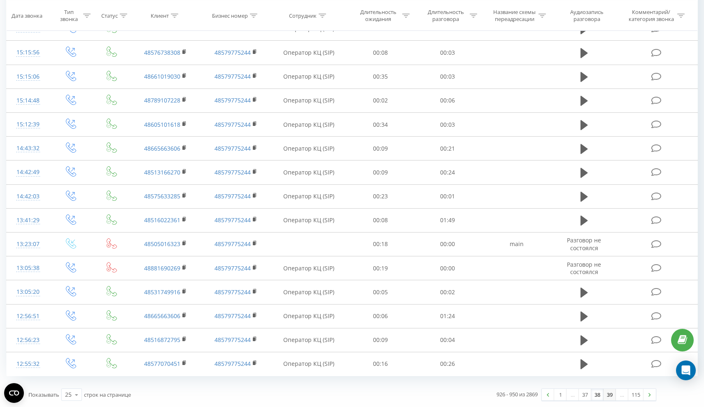
click at [611, 394] on link "39" at bounding box center [610, 395] width 12 height 12
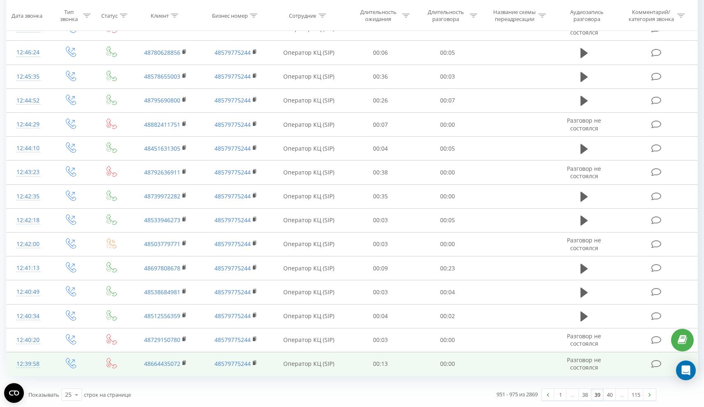
scroll to position [351, 0]
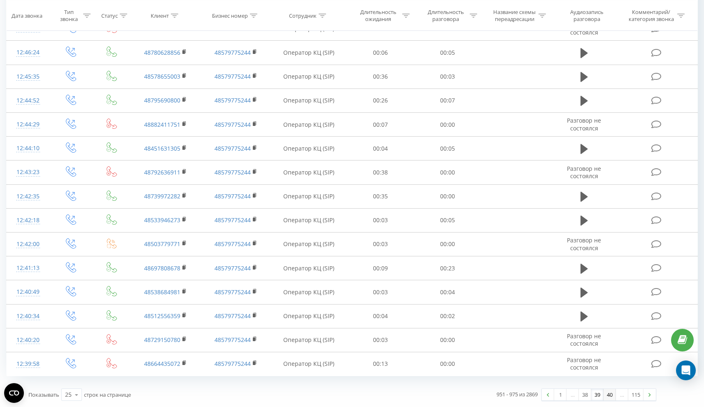
click at [608, 394] on link "40" at bounding box center [610, 395] width 12 height 12
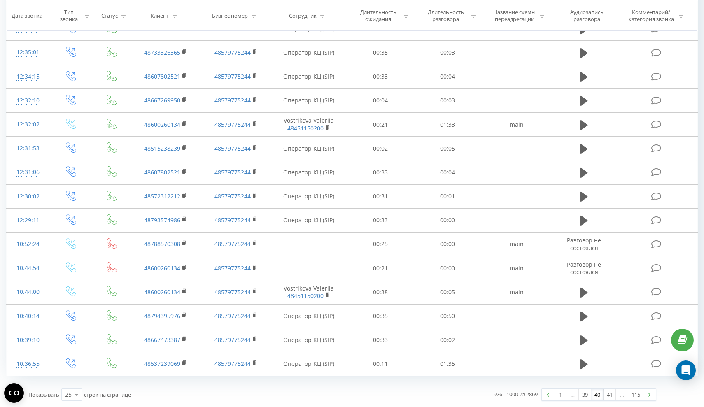
scroll to position [351, 0]
click at [612, 394] on link "41" at bounding box center [610, 395] width 12 height 12
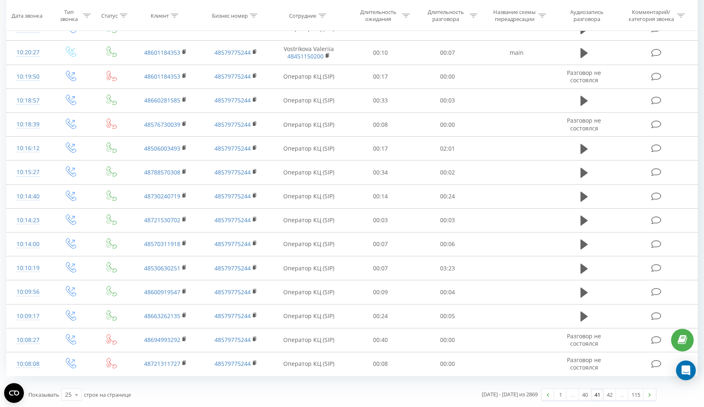
scroll to position [351, 0]
click at [612, 395] on link "42" at bounding box center [610, 395] width 12 height 12
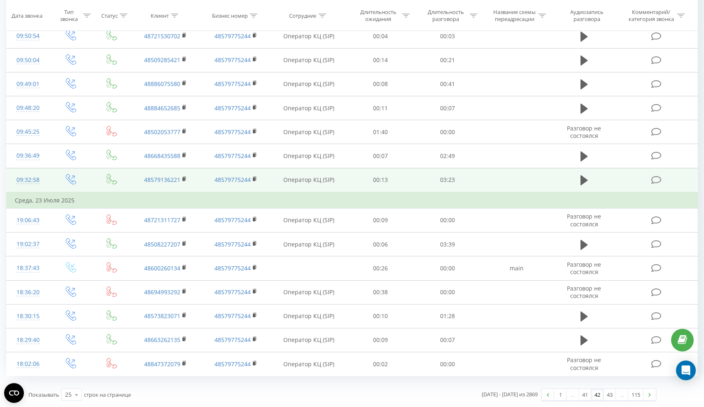
scroll to position [367, 0]
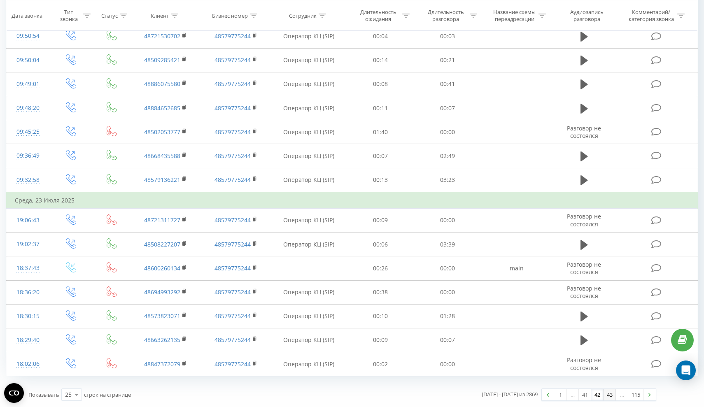
click at [611, 394] on link "43" at bounding box center [610, 395] width 12 height 12
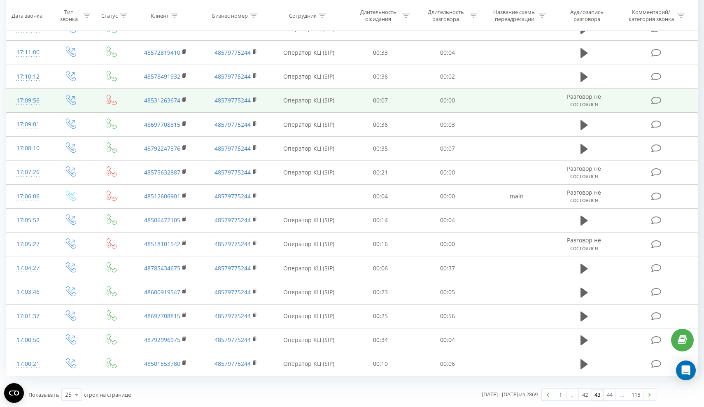
scroll to position [351, 0]
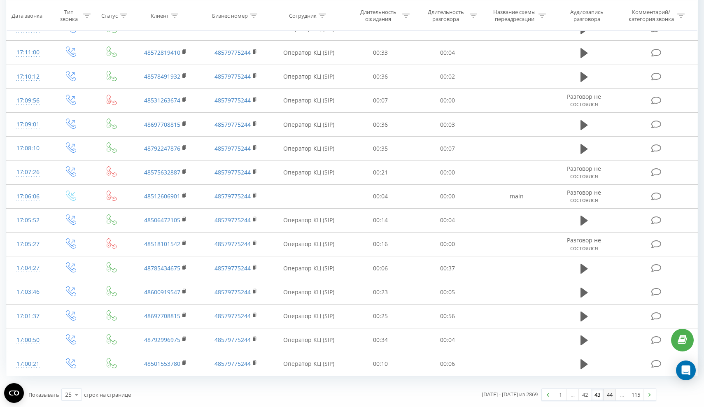
click at [606, 393] on link "44" at bounding box center [610, 395] width 12 height 12
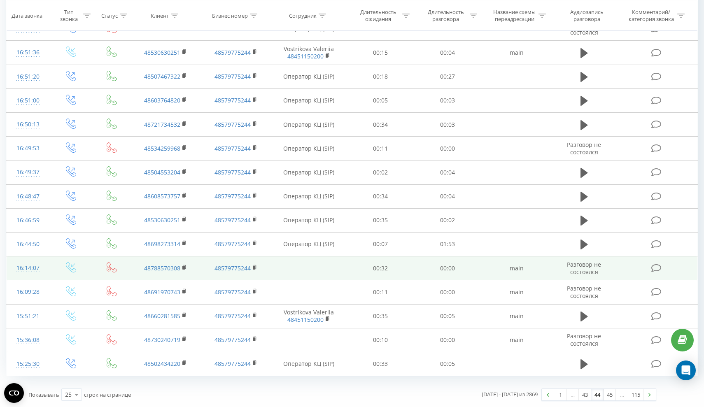
scroll to position [351, 0]
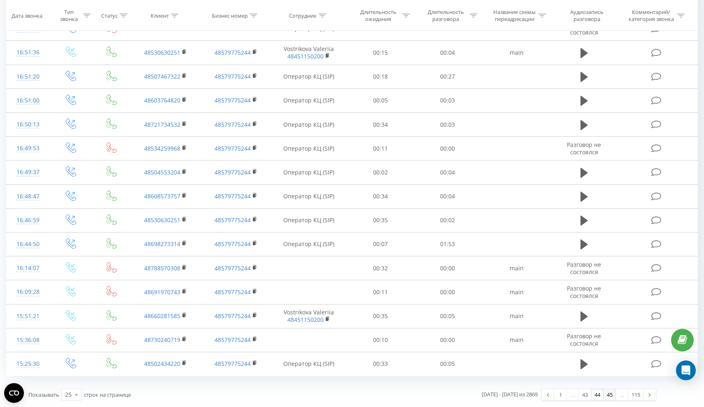
click at [607, 395] on link "45" at bounding box center [610, 395] width 12 height 12
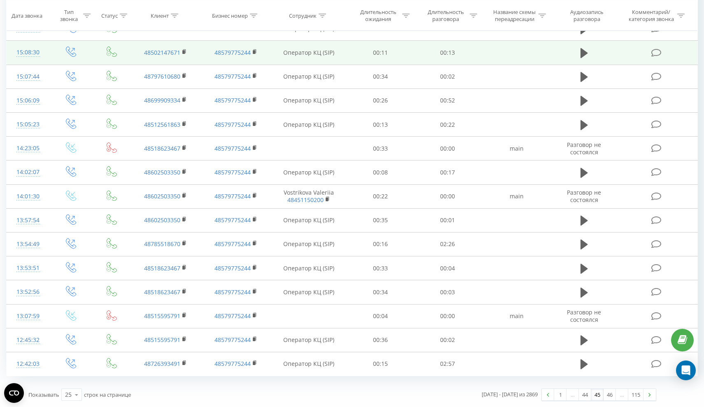
scroll to position [351, 0]
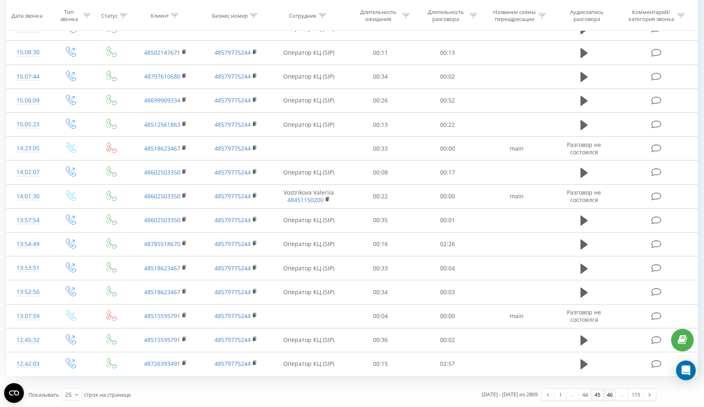
click at [611, 398] on link "46" at bounding box center [610, 395] width 12 height 12
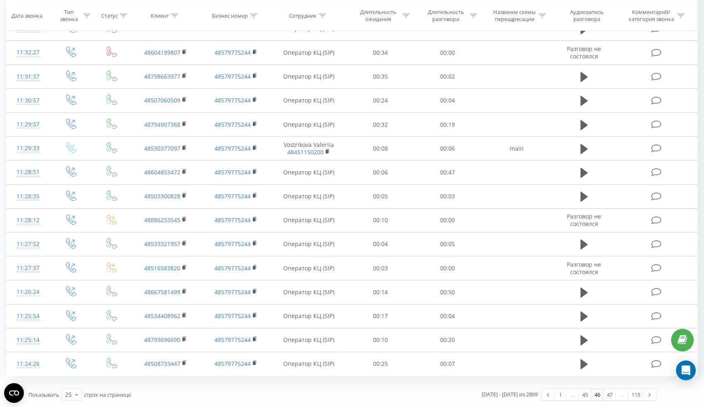
scroll to position [351, 0]
click at [611, 395] on link "47" at bounding box center [610, 395] width 12 height 12
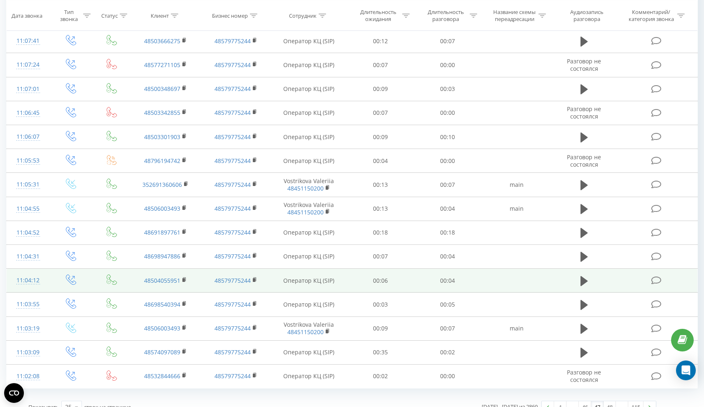
scroll to position [350, 0]
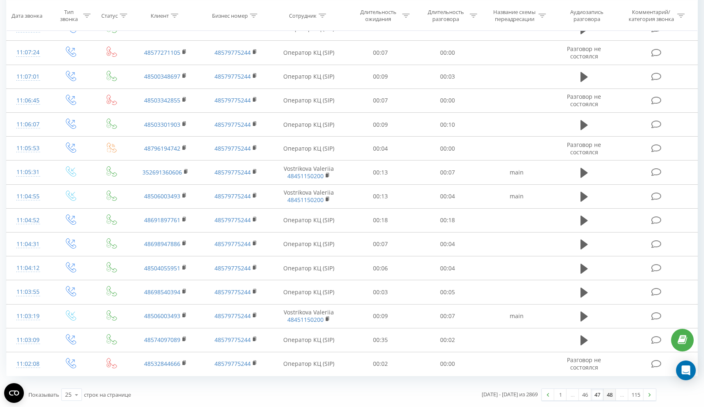
click at [610, 393] on link "48" at bounding box center [610, 395] width 12 height 12
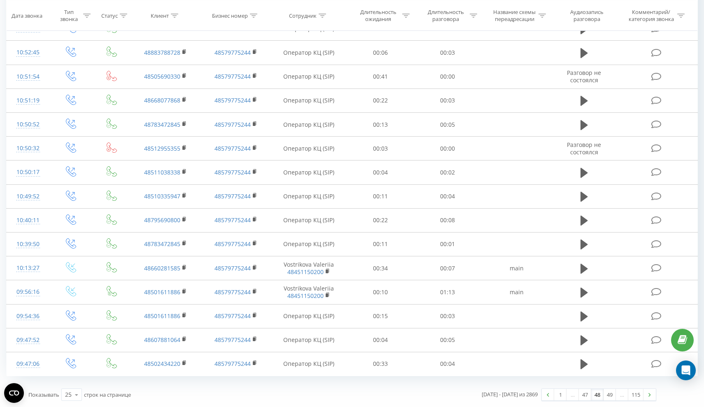
scroll to position [351, 0]
click at [611, 395] on link "49" at bounding box center [610, 395] width 12 height 12
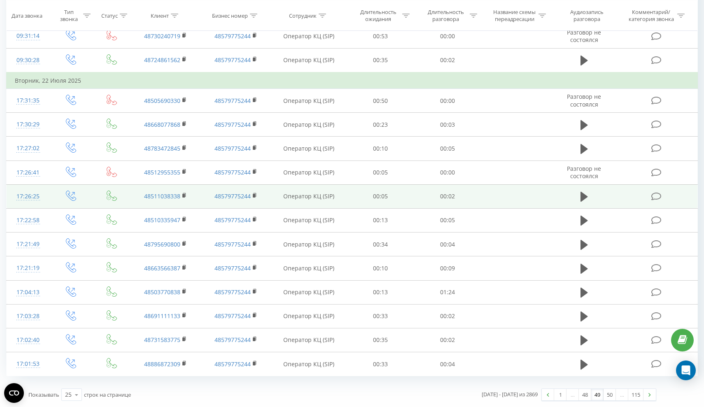
scroll to position [367, 0]
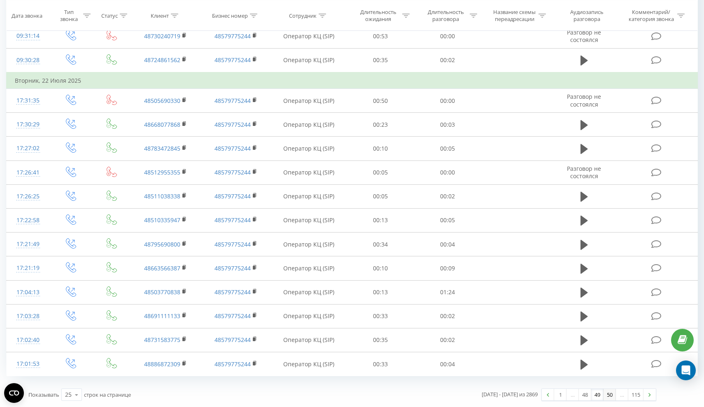
click at [609, 399] on link "50" at bounding box center [610, 395] width 12 height 12
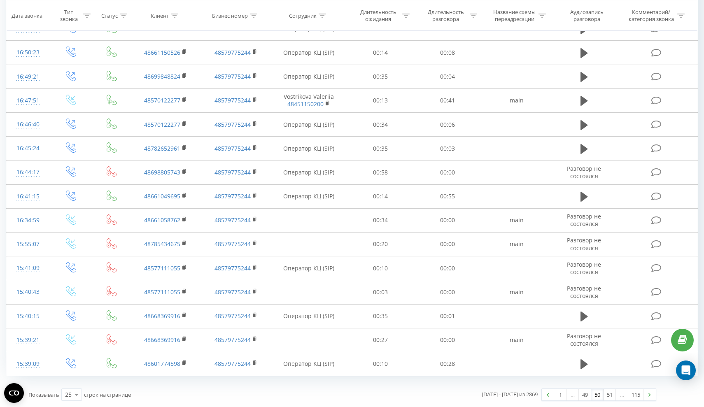
scroll to position [351, 0]
click at [608, 395] on link "51" at bounding box center [610, 395] width 12 height 12
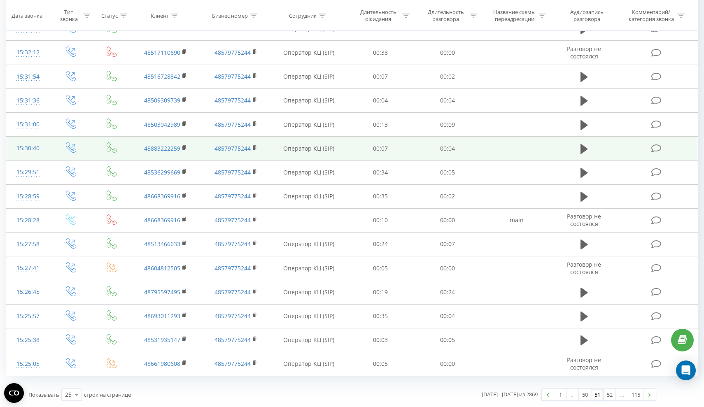
scroll to position [351, 0]
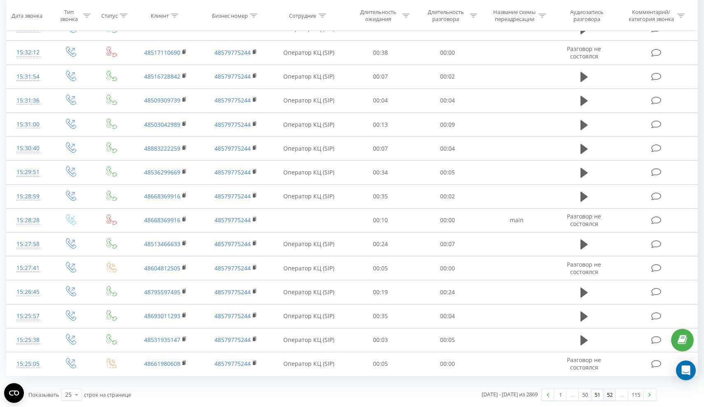
click at [611, 395] on link "52" at bounding box center [610, 395] width 12 height 12
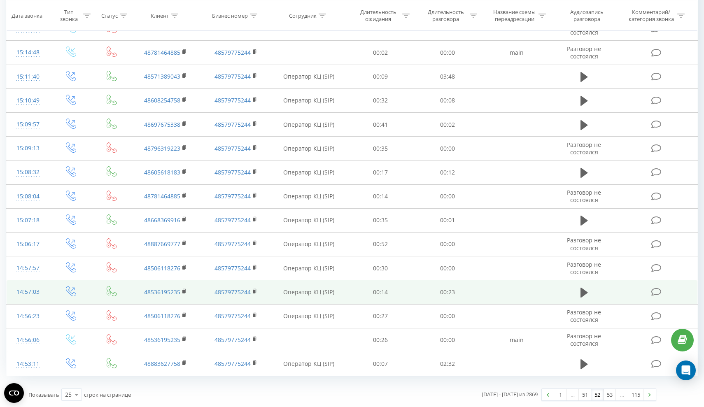
scroll to position [351, 0]
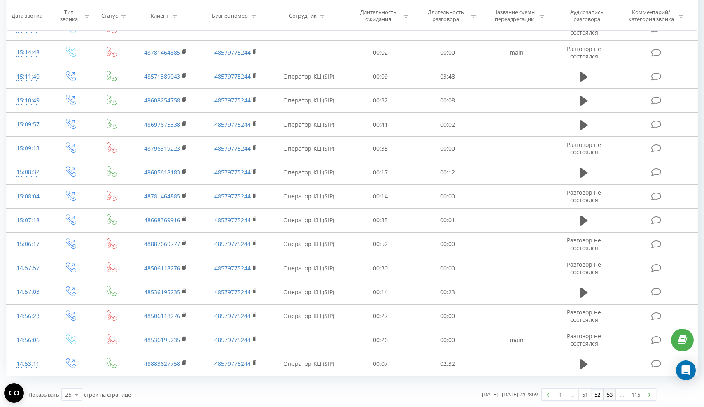
click at [612, 399] on link "53" at bounding box center [610, 395] width 12 height 12
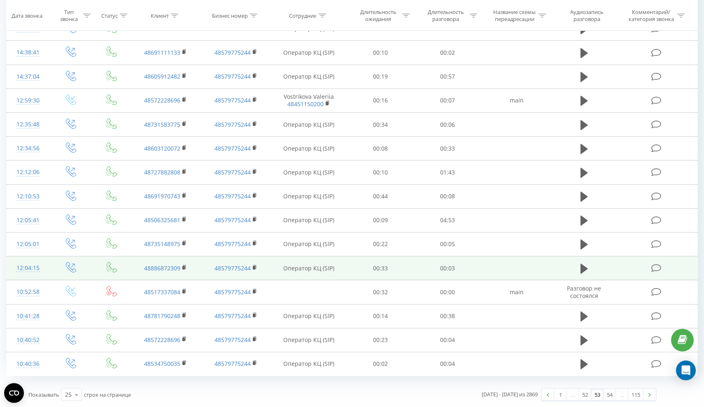
scroll to position [351, 0]
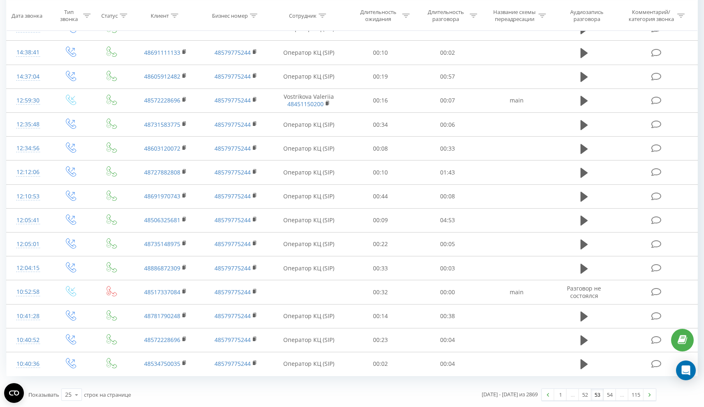
click at [290, 1] on th "Сотрудник" at bounding box center [309, 15] width 76 height 30
click at [612, 394] on link "54" at bounding box center [610, 395] width 12 height 12
click at [613, 393] on link "55" at bounding box center [610, 395] width 12 height 12
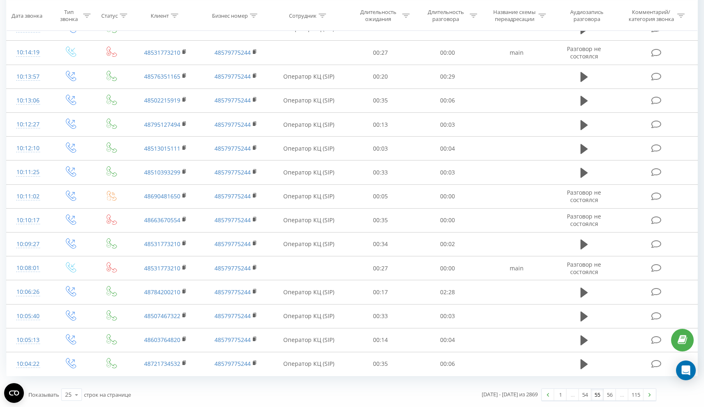
scroll to position [351, 0]
click at [609, 396] on link "56" at bounding box center [610, 395] width 12 height 12
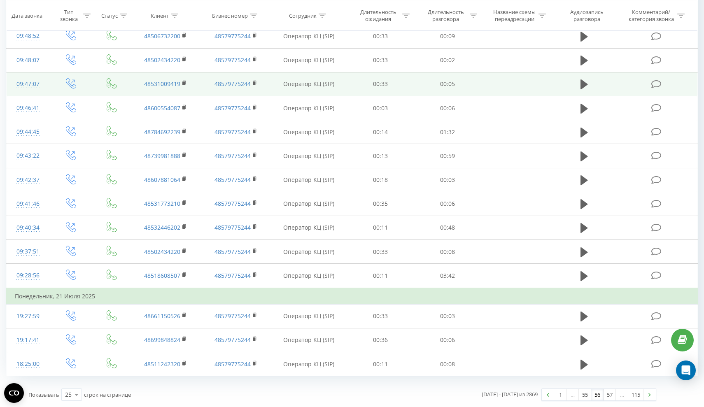
scroll to position [367, 0]
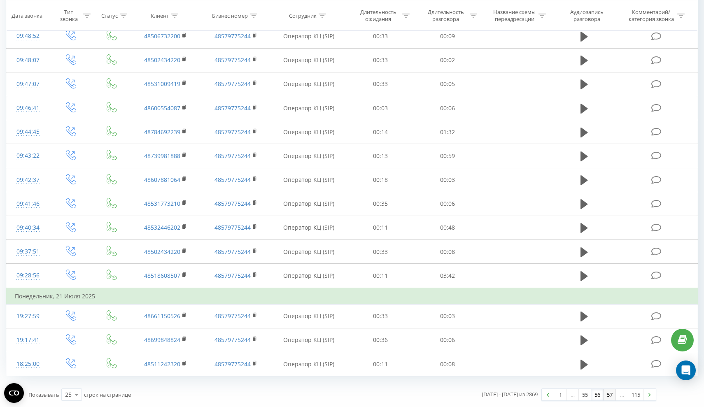
click at [609, 395] on link "57" at bounding box center [610, 395] width 12 height 12
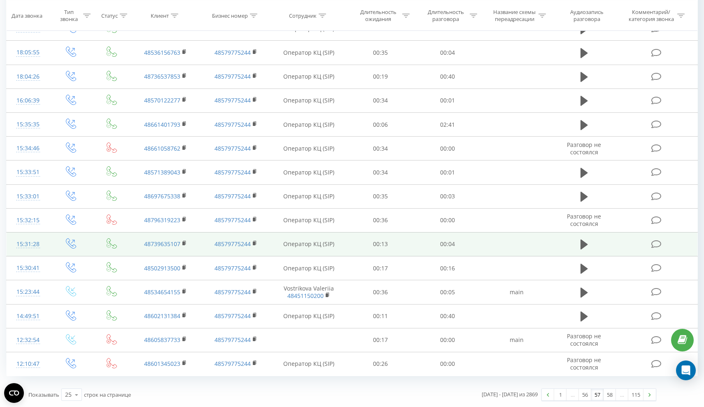
scroll to position [351, 0]
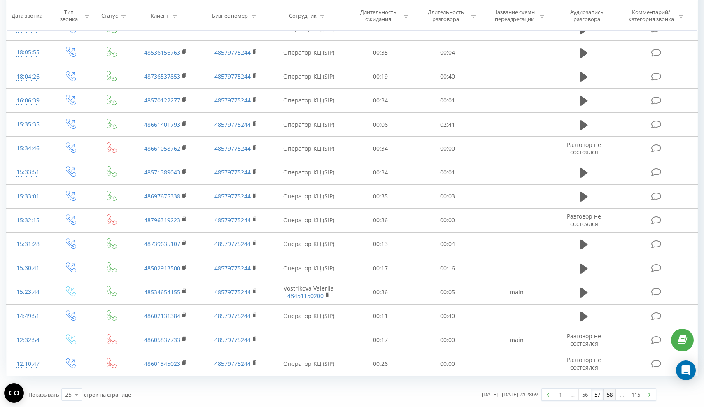
click at [606, 394] on link "58" at bounding box center [610, 395] width 12 height 12
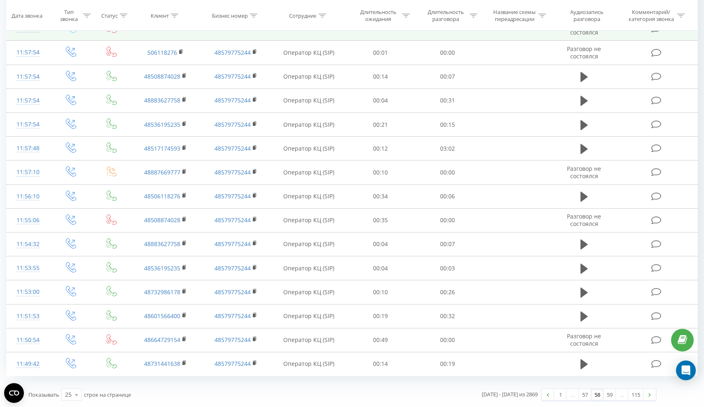
scroll to position [351, 0]
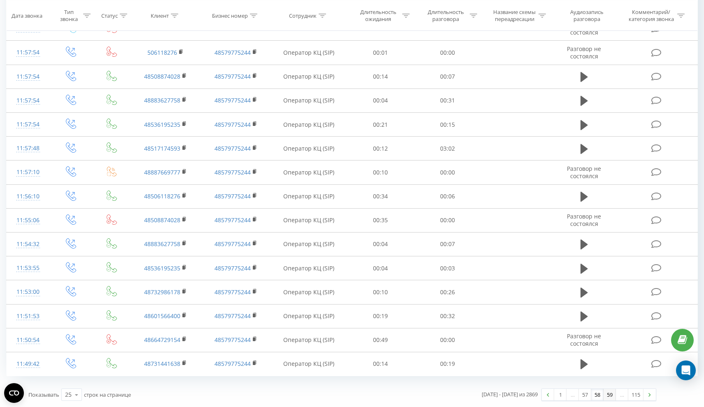
click at [604, 395] on link "59" at bounding box center [610, 395] width 12 height 12
click at [612, 393] on link "60" at bounding box center [610, 395] width 12 height 12
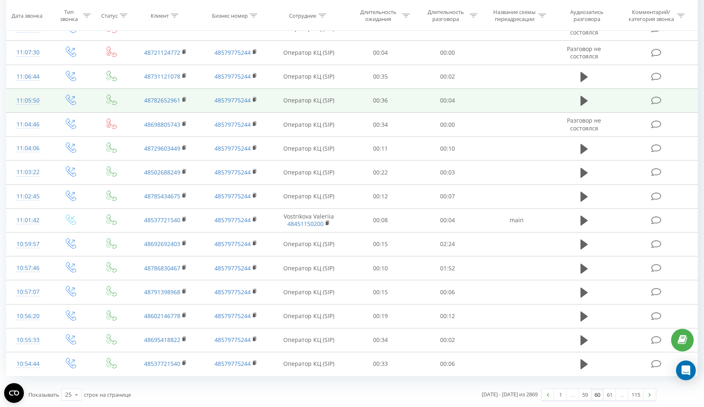
scroll to position [351, 0]
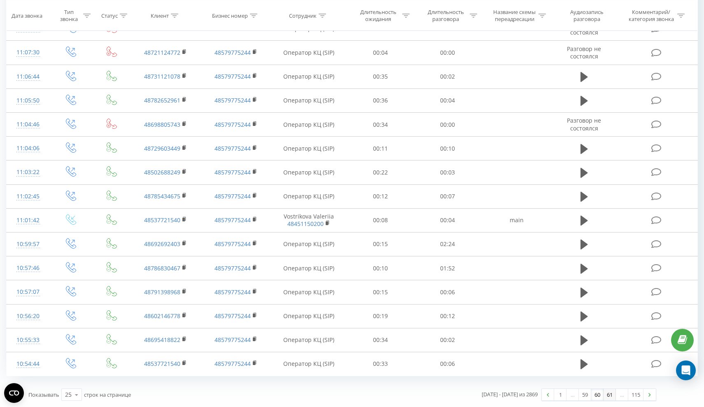
click at [608, 398] on link "61" at bounding box center [610, 395] width 12 height 12
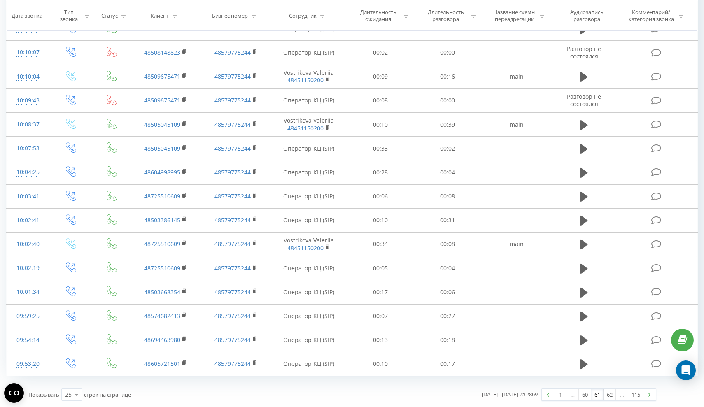
scroll to position [351, 0]
click at [611, 395] on link "62" at bounding box center [610, 395] width 12 height 12
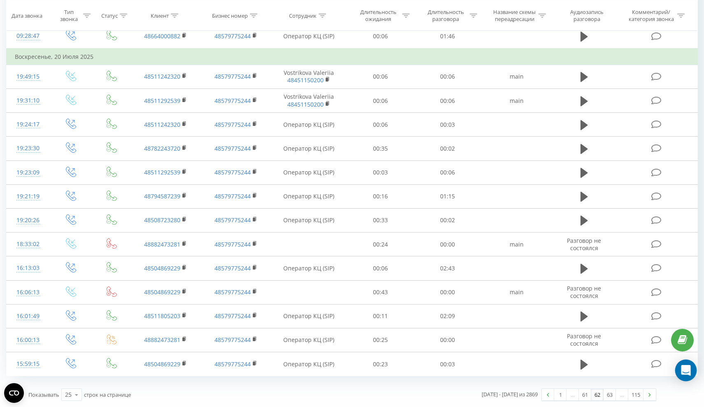
scroll to position [367, 0]
click at [609, 397] on link "63" at bounding box center [610, 395] width 12 height 12
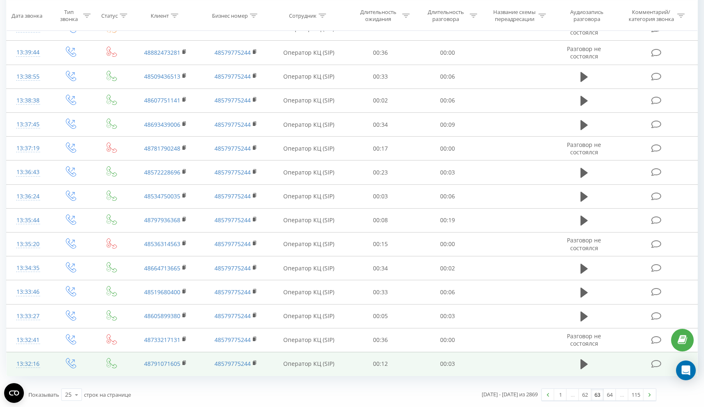
scroll to position [351, 0]
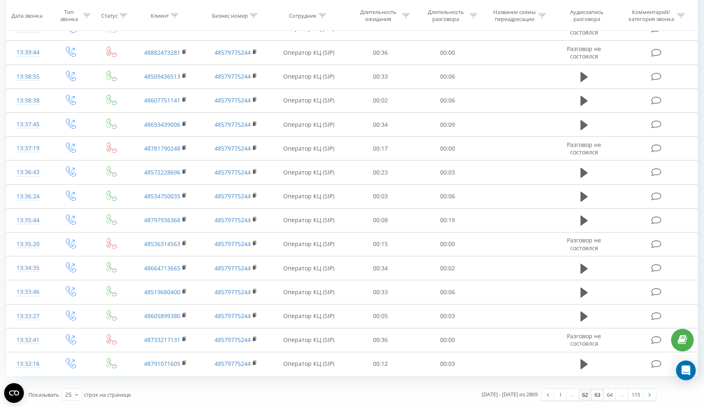
click at [585, 395] on link "62" at bounding box center [585, 395] width 12 height 12
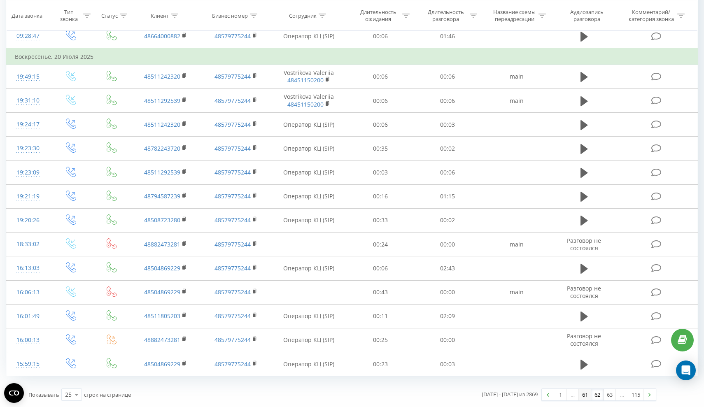
scroll to position [367, 0]
click at [611, 397] on link "63" at bounding box center [610, 395] width 12 height 12
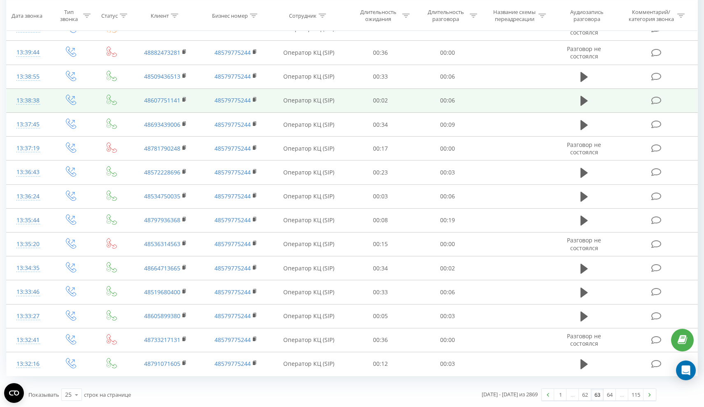
scroll to position [351, 0]
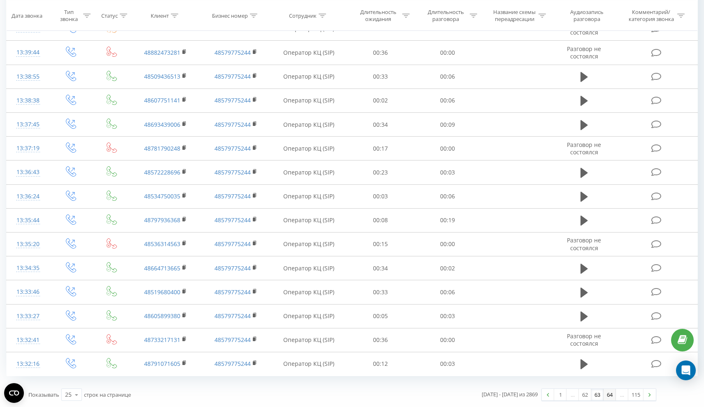
click at [612, 397] on link "64" at bounding box center [610, 395] width 12 height 12
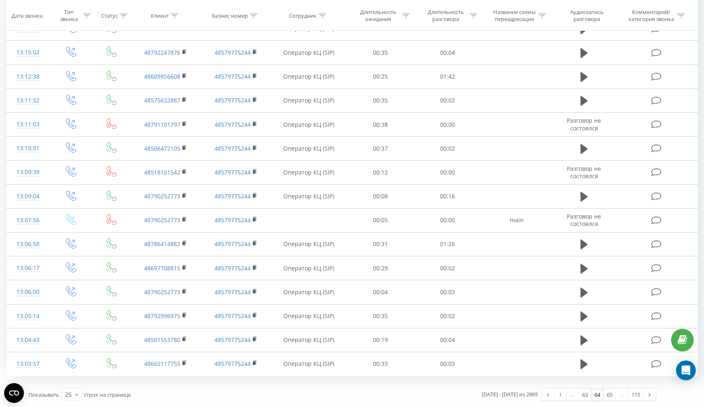
scroll to position [351, 0]
click at [606, 394] on link "65" at bounding box center [610, 395] width 12 height 12
click at [612, 400] on link "66" at bounding box center [610, 395] width 12 height 12
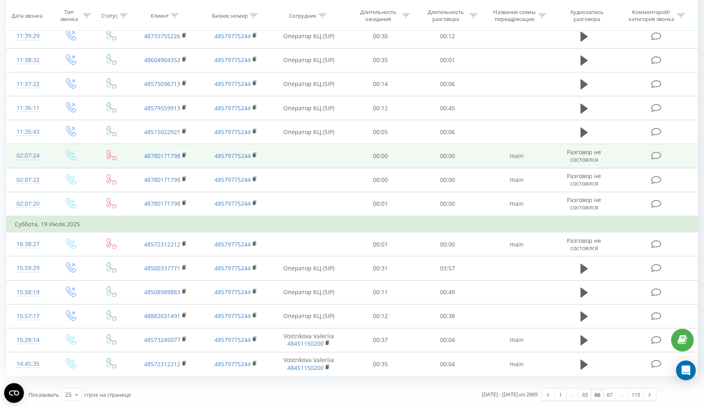
scroll to position [367, 0]
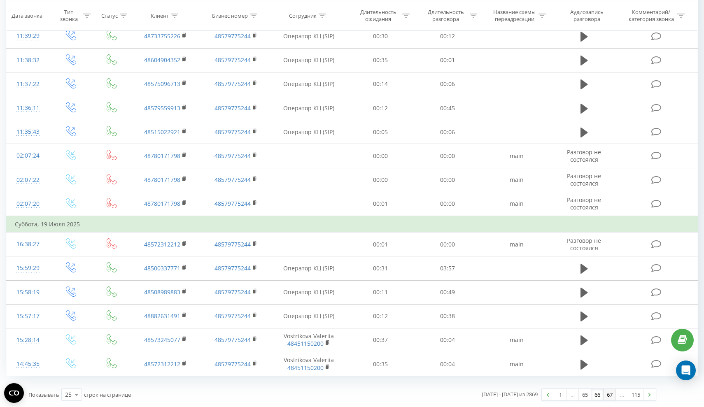
click at [610, 398] on link "67" at bounding box center [610, 395] width 12 height 12
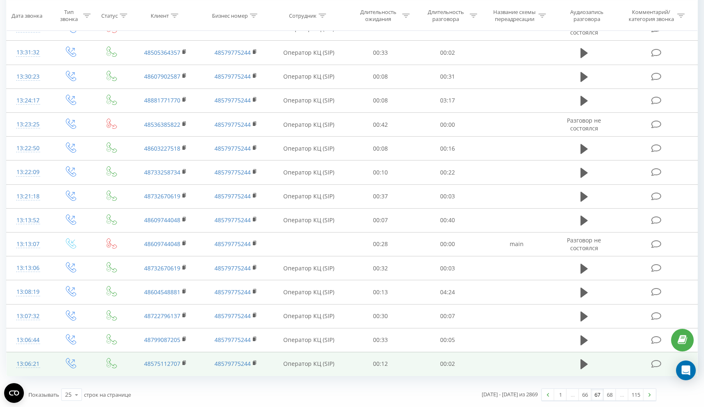
scroll to position [351, 0]
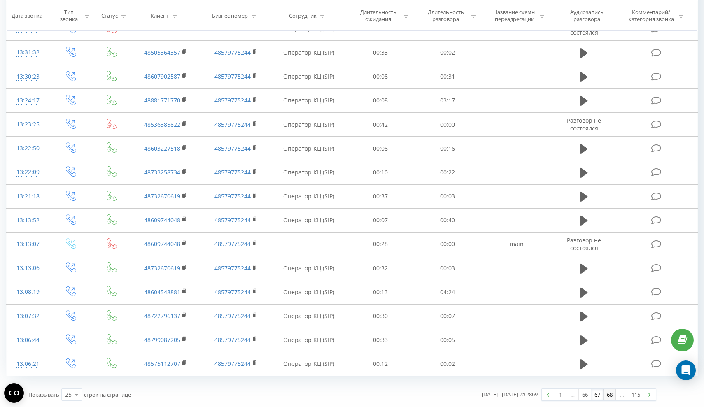
click at [608, 395] on link "68" at bounding box center [610, 395] width 12 height 12
click at [586, 397] on link "67" at bounding box center [585, 395] width 12 height 12
click at [611, 400] on link "68" at bounding box center [610, 395] width 12 height 12
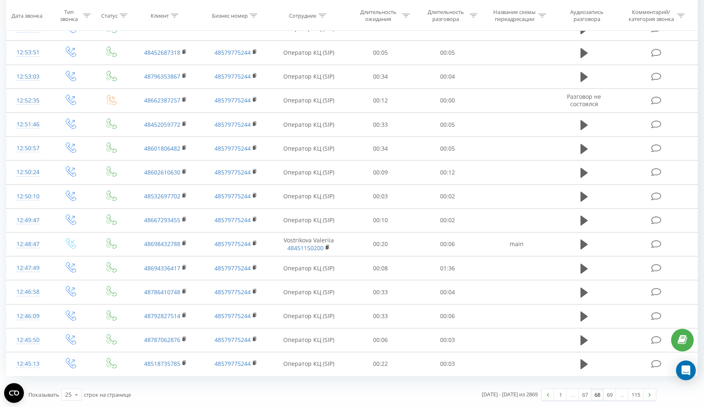
scroll to position [351, 0]
click at [586, 392] on link "67" at bounding box center [585, 395] width 12 height 12
click at [612, 399] on link "68" at bounding box center [610, 395] width 12 height 12
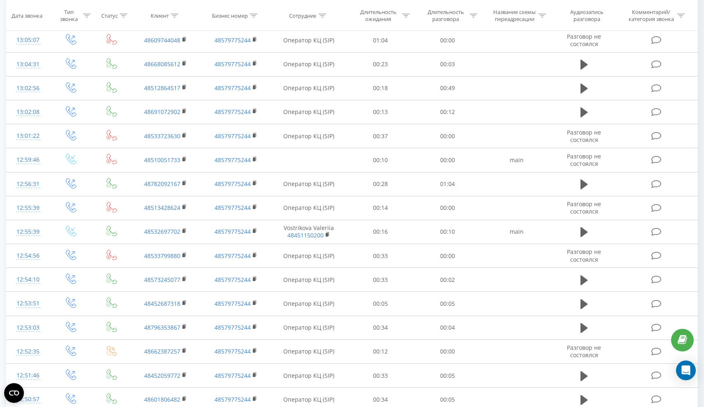
scroll to position [123, 0]
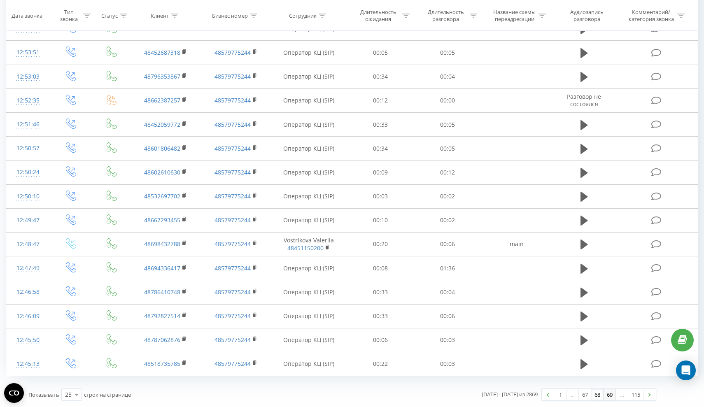
click at [613, 396] on link "69" at bounding box center [610, 395] width 12 height 12
click at [609, 395] on link "70" at bounding box center [610, 395] width 12 height 12
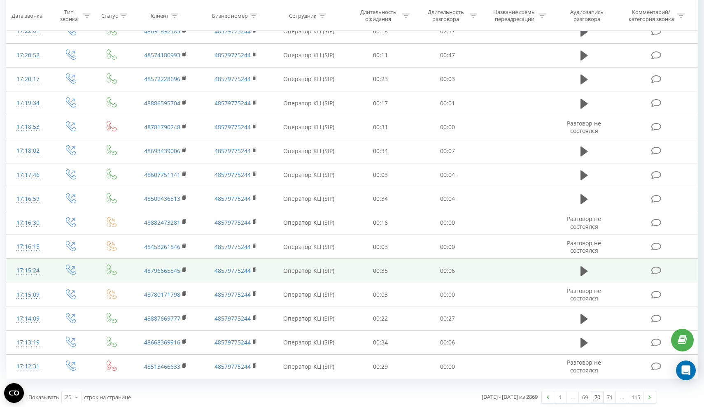
scroll to position [364, 0]
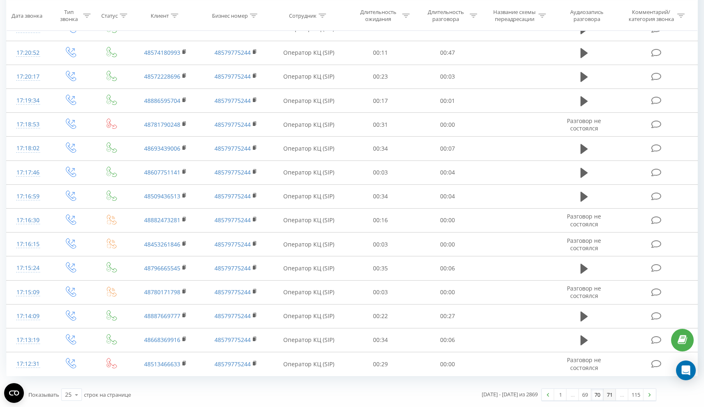
click at [610, 400] on link "71" at bounding box center [610, 395] width 12 height 12
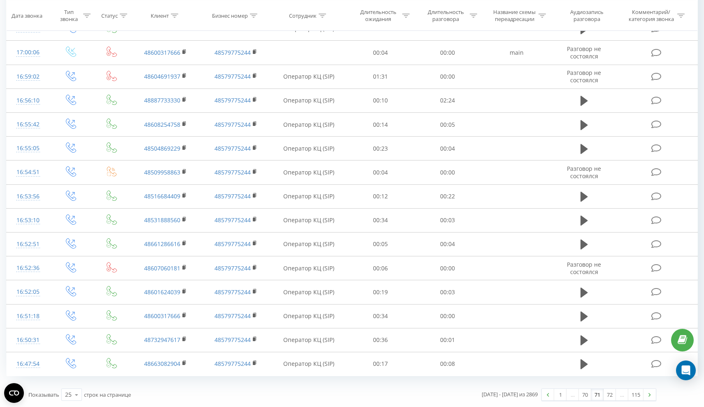
scroll to position [351, 0]
click at [610, 397] on link "72" at bounding box center [610, 395] width 12 height 12
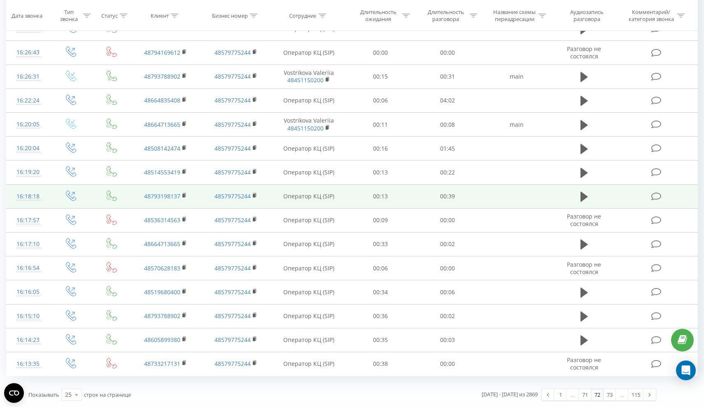
scroll to position [351, 0]
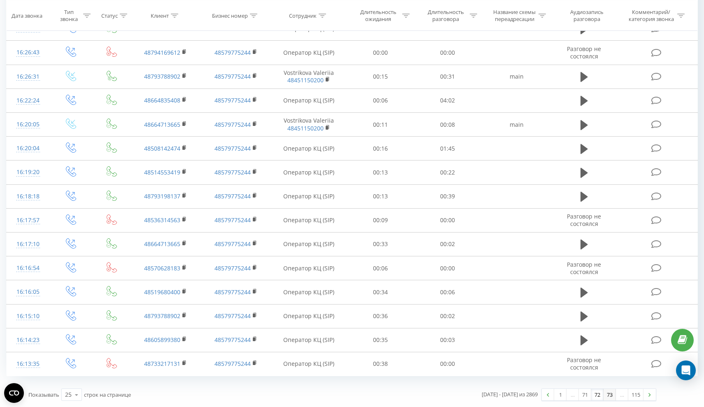
click at [610, 394] on link "73" at bounding box center [610, 395] width 12 height 12
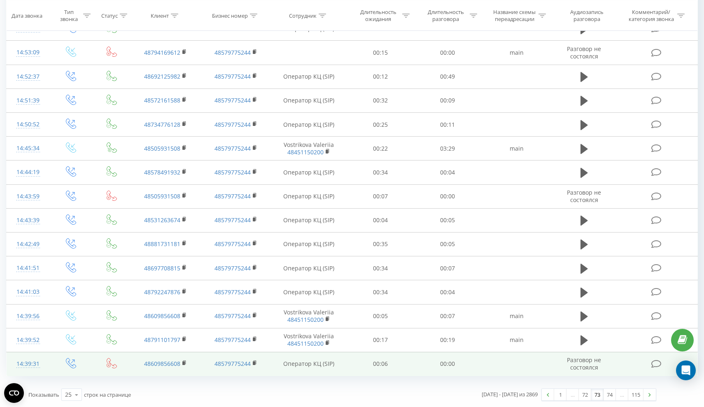
scroll to position [351, 0]
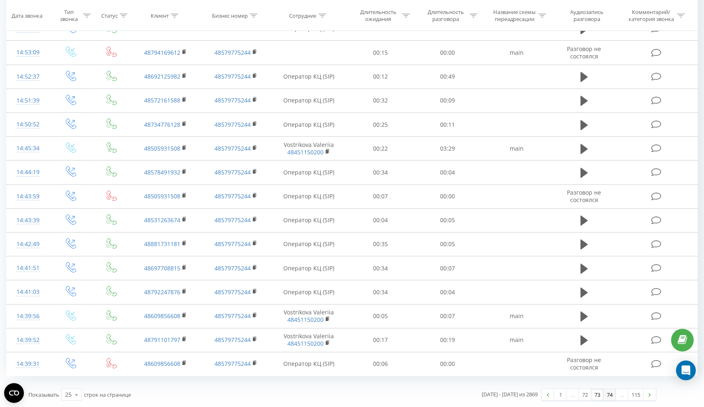
click at [608, 398] on link "74" at bounding box center [610, 395] width 12 height 12
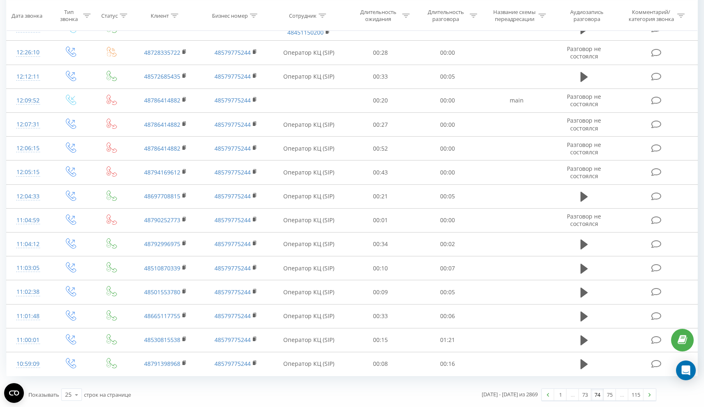
scroll to position [351, 0]
click at [611, 396] on link "75" at bounding box center [610, 395] width 12 height 12
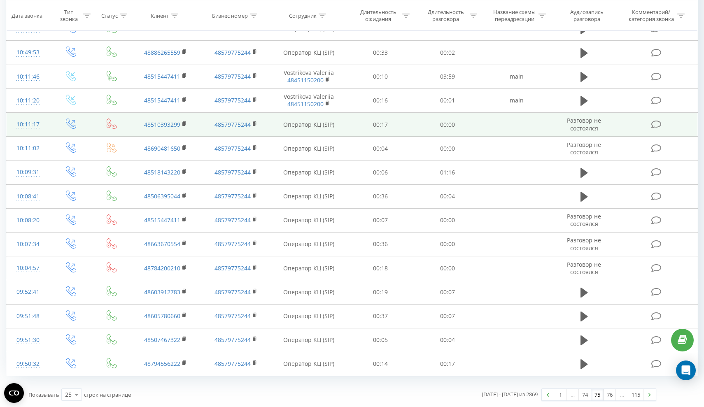
scroll to position [351, 0]
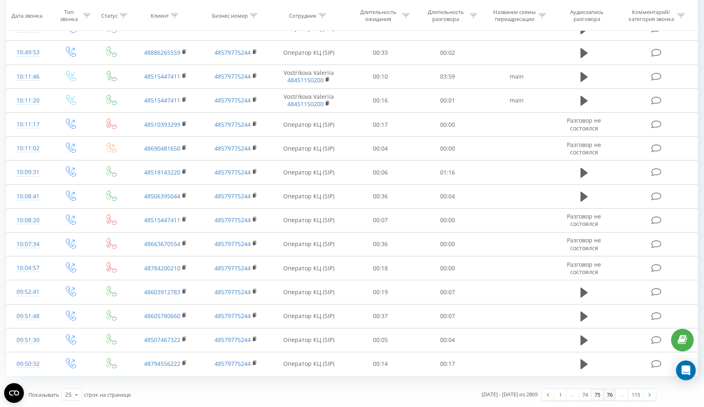
click at [610, 400] on link "76" at bounding box center [610, 395] width 12 height 12
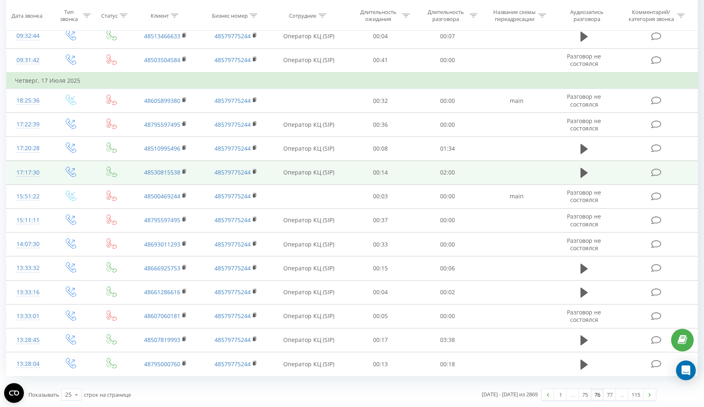
scroll to position [367, 0]
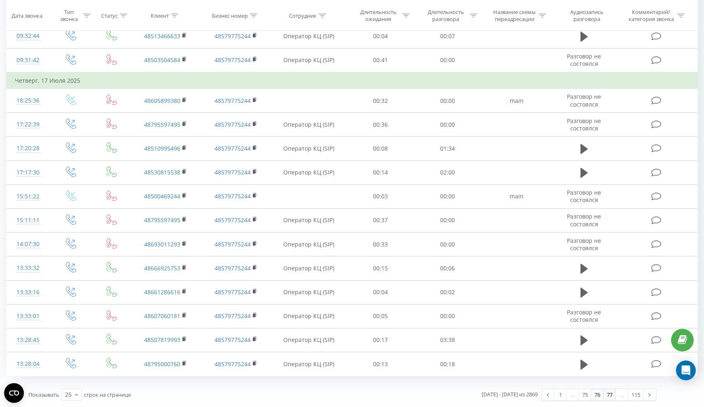
click at [611, 395] on link "77" at bounding box center [610, 395] width 12 height 12
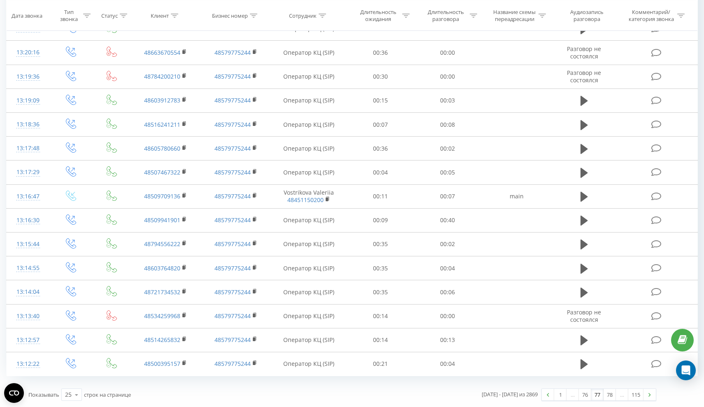
scroll to position [351, 0]
click at [610, 399] on link "78" at bounding box center [610, 395] width 12 height 12
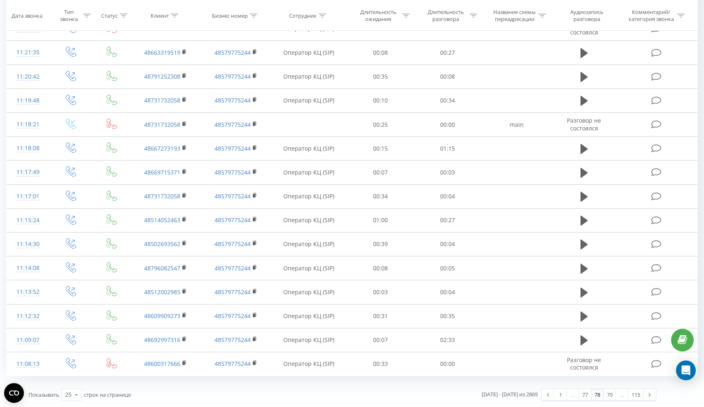
scroll to position [351, 0]
click at [612, 393] on link "79" at bounding box center [610, 395] width 12 height 12
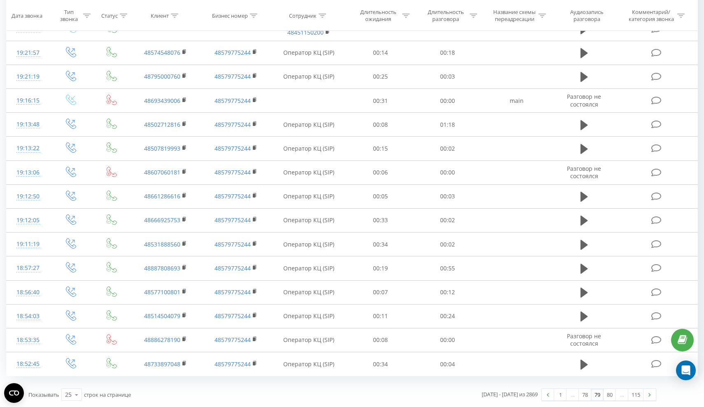
scroll to position [367, 0]
click at [608, 395] on link "80" at bounding box center [610, 395] width 12 height 12
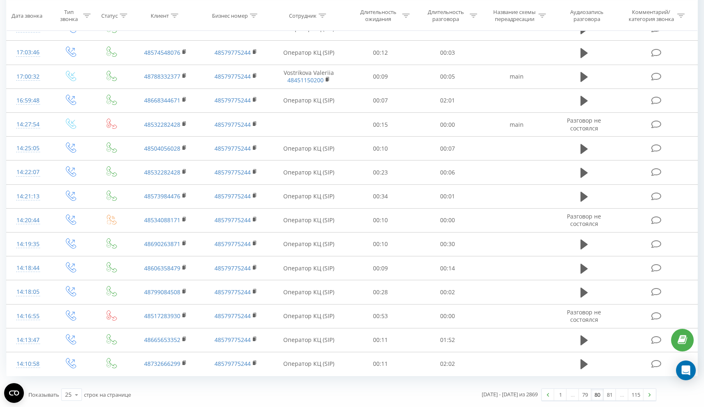
scroll to position [351, 0]
click at [609, 399] on link "81" at bounding box center [610, 395] width 12 height 12
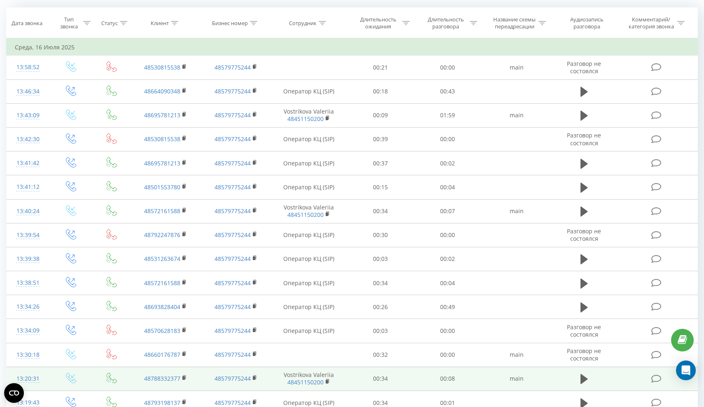
scroll to position [68, 0]
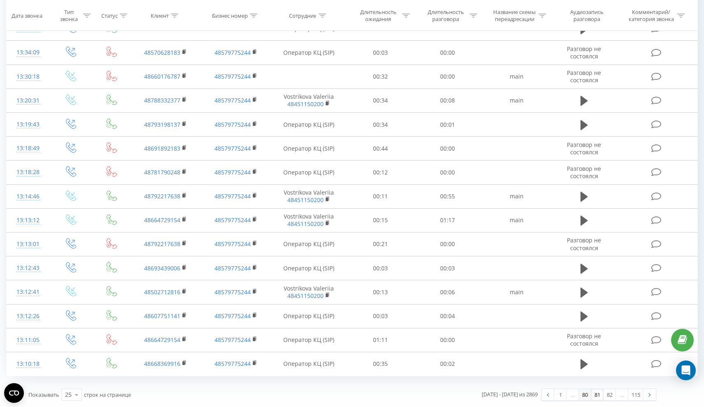
click at [586, 395] on link "80" at bounding box center [585, 395] width 12 height 12
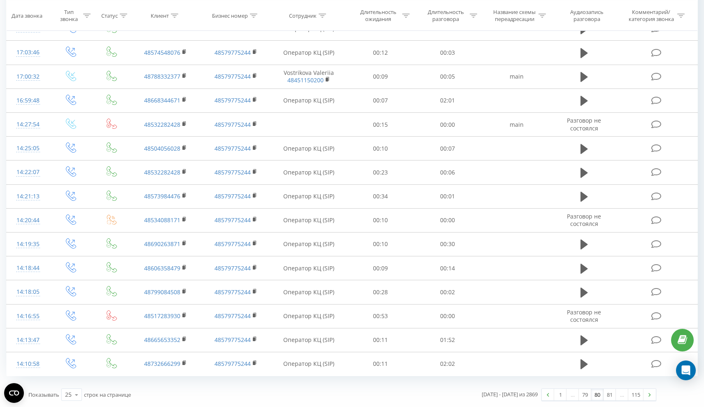
scroll to position [351, 0]
click at [608, 402] on div "[DATE] - [DATE] из 2869 1 … 79 80 81 … 115" at bounding box center [503, 395] width 320 height 24
click at [612, 397] on link "81" at bounding box center [610, 395] width 12 height 12
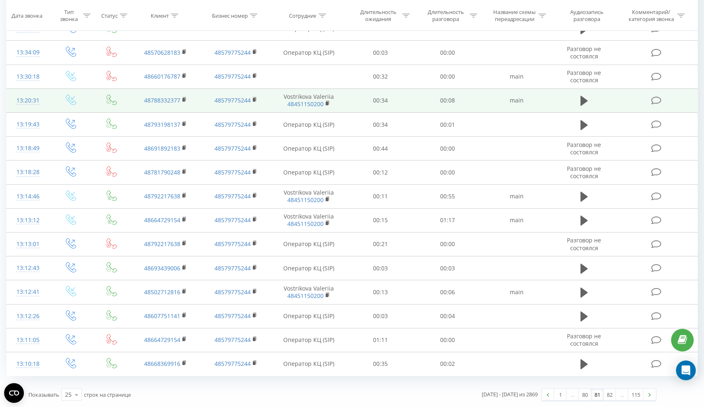
scroll to position [351, 0]
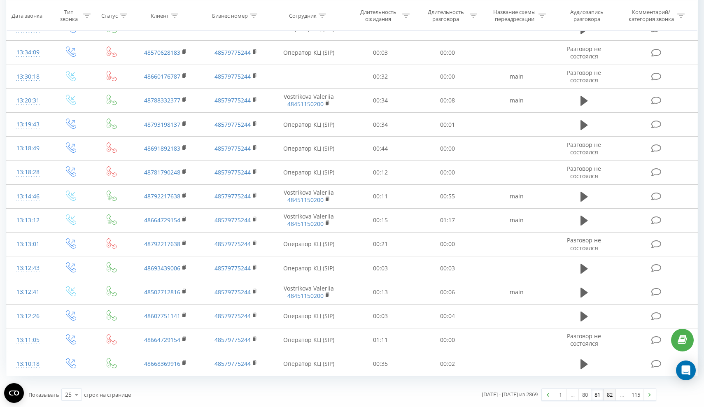
click at [613, 394] on link "82" at bounding box center [610, 395] width 12 height 12
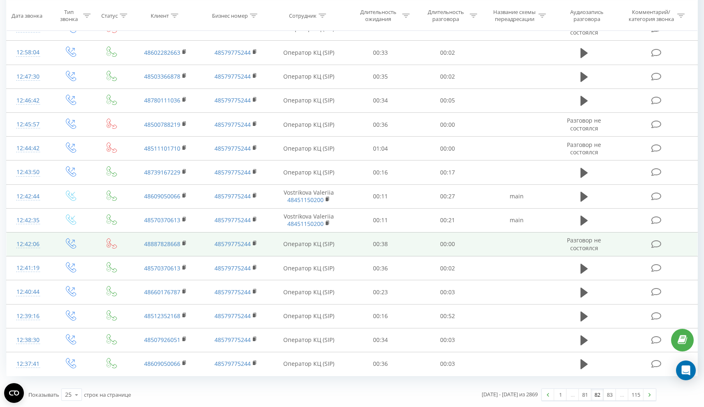
scroll to position [351, 0]
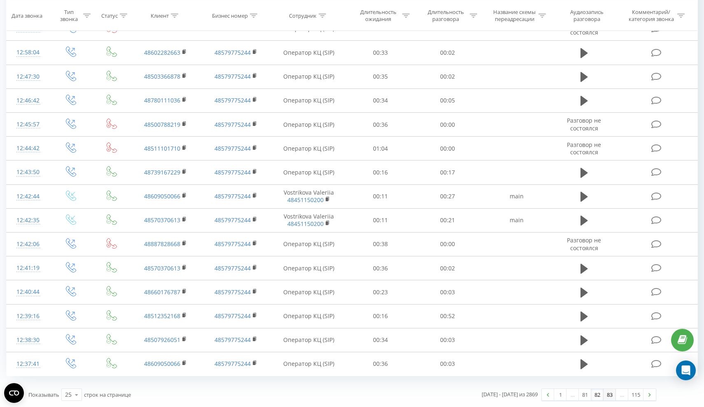
click at [609, 397] on link "83" at bounding box center [610, 395] width 12 height 12
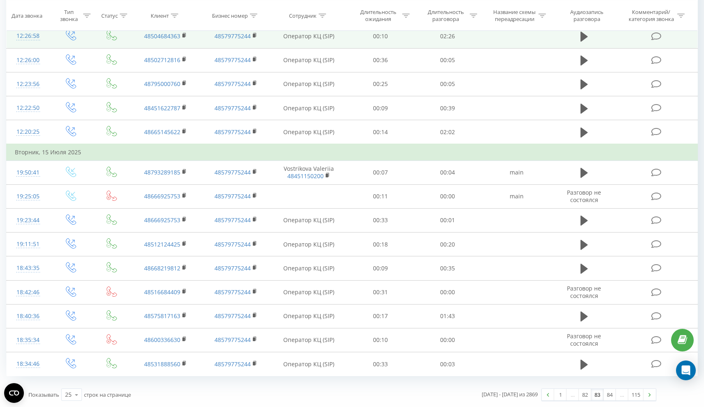
scroll to position [367, 0]
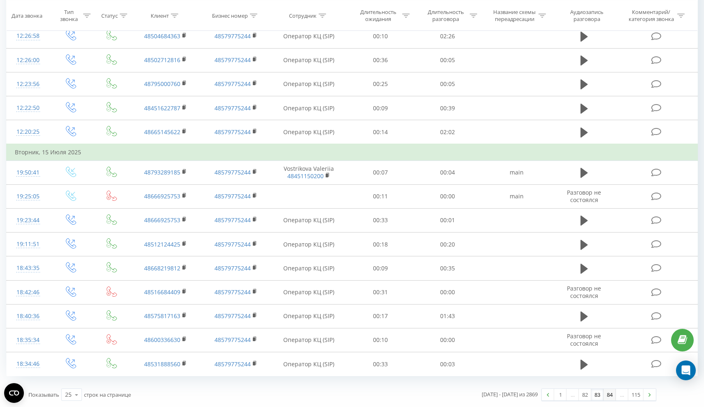
click at [610, 394] on link "84" at bounding box center [610, 395] width 12 height 12
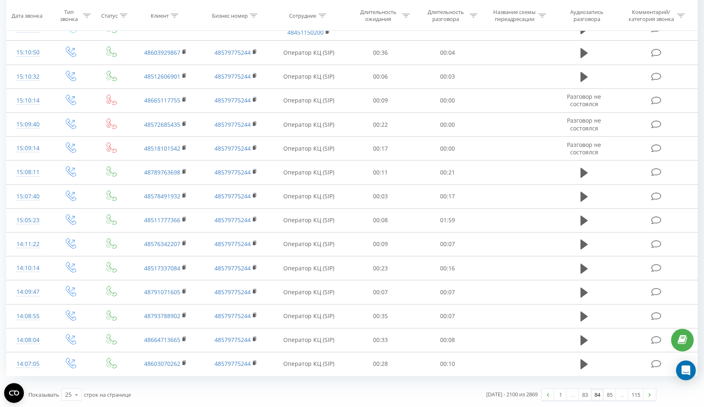
scroll to position [351, 0]
click at [583, 397] on link "83" at bounding box center [585, 395] width 12 height 12
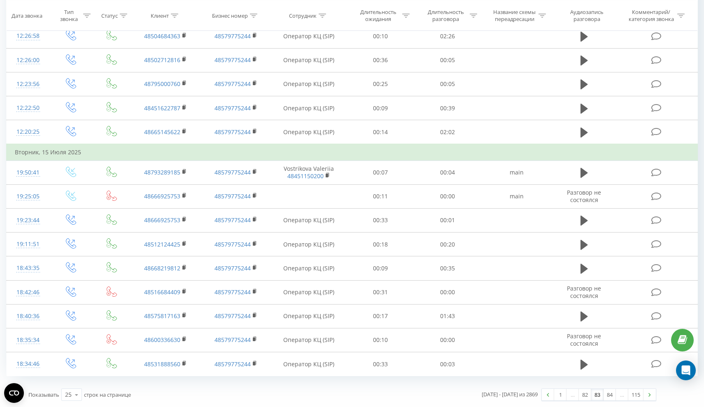
scroll to position [367, 0]
click at [612, 394] on link "84" at bounding box center [610, 395] width 12 height 12
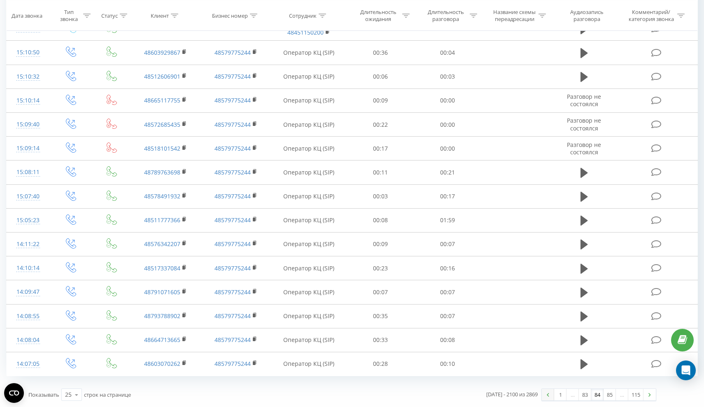
scroll to position [351, 0]
click at [609, 397] on link "85" at bounding box center [610, 395] width 12 height 12
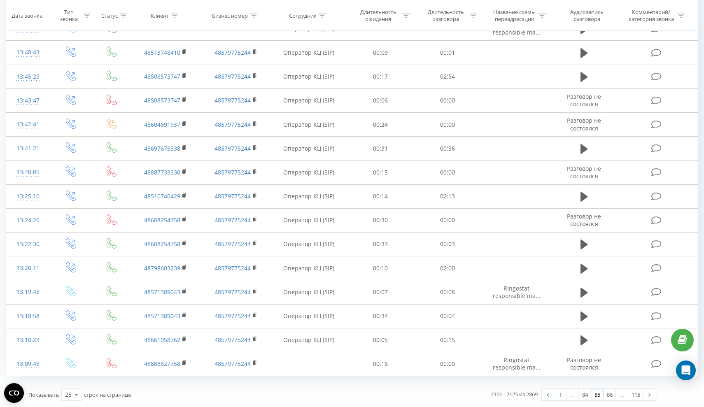
scroll to position [351, 0]
click at [608, 397] on link "86" at bounding box center [610, 395] width 12 height 12
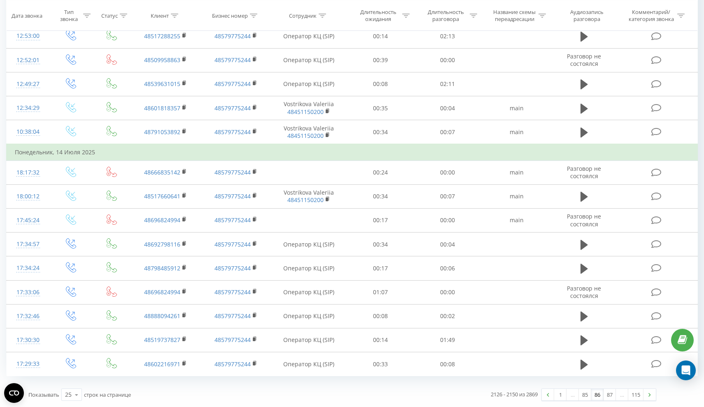
scroll to position [367, 0]
click at [608, 397] on link "87" at bounding box center [610, 395] width 12 height 12
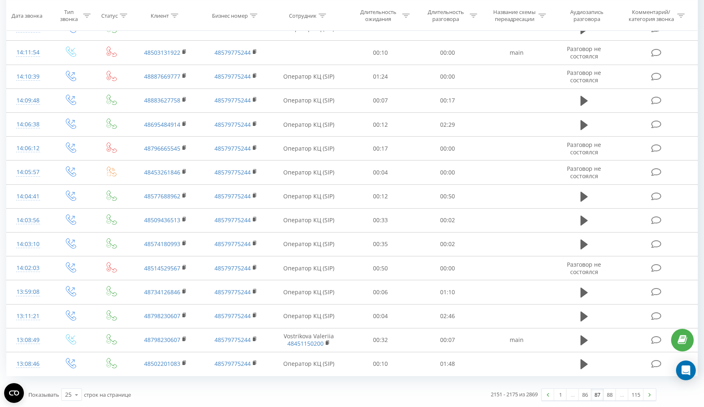
scroll to position [351, 0]
click at [612, 388] on div "2151 - 2175 из 2869 1 … 86 87 88 … 115" at bounding box center [503, 395] width 320 height 24
click at [611, 396] on link "88" at bounding box center [610, 395] width 12 height 12
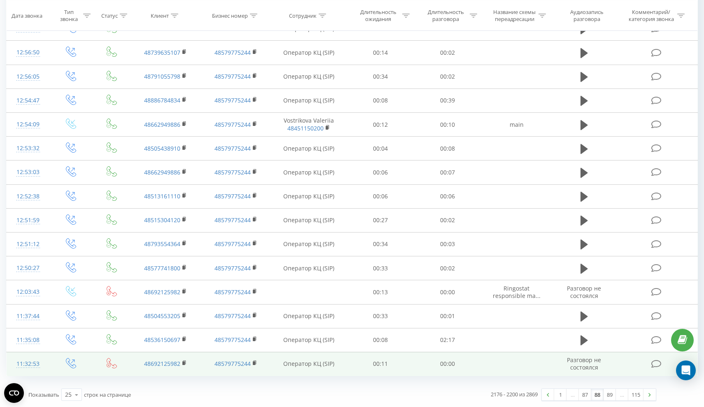
scroll to position [351, 0]
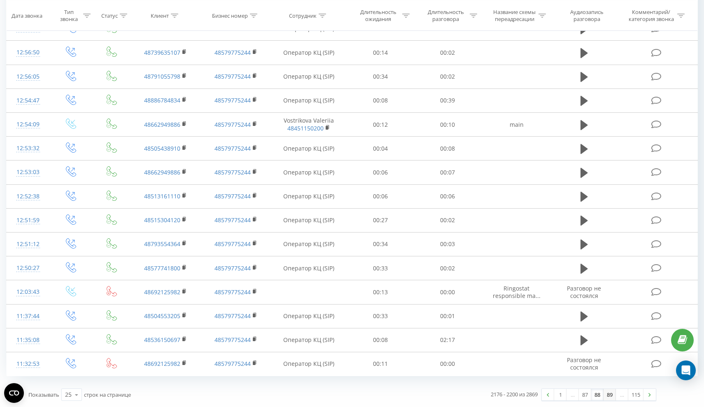
click at [611, 400] on link "89" at bounding box center [610, 395] width 12 height 12
click at [610, 394] on link "90" at bounding box center [610, 395] width 12 height 12
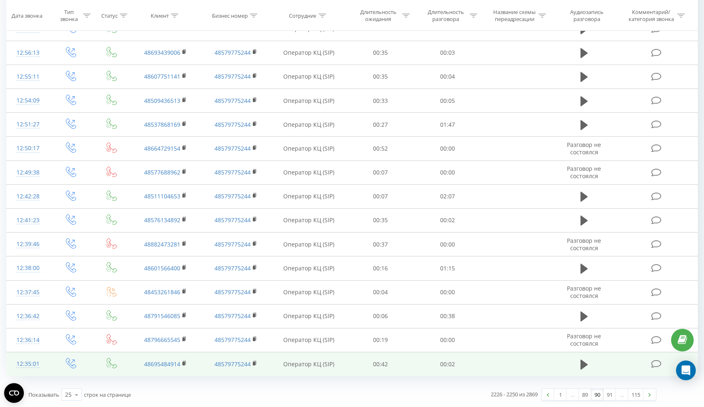
scroll to position [367, 0]
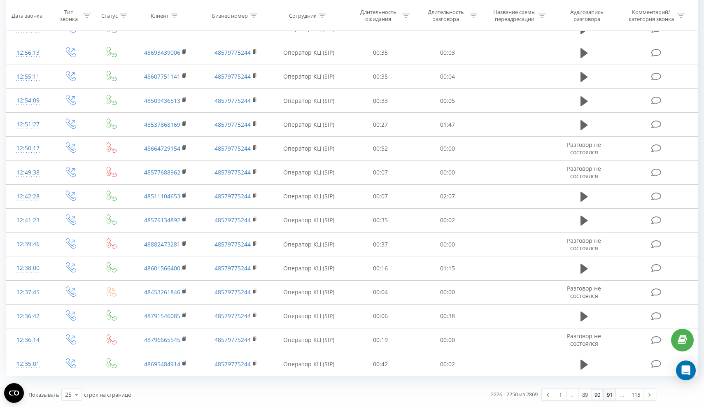
click at [611, 394] on link "91" at bounding box center [610, 395] width 12 height 12
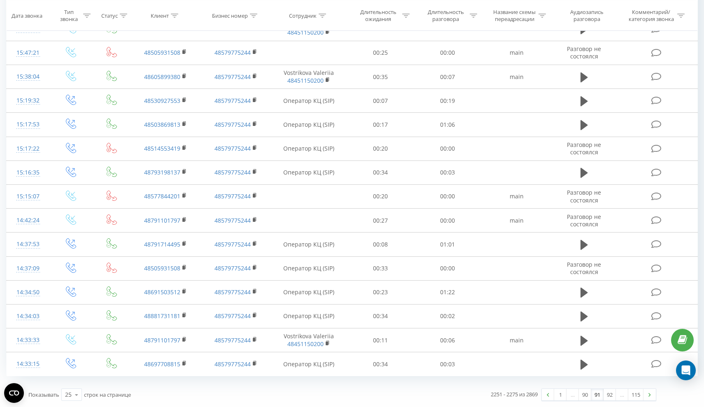
scroll to position [384, 0]
click at [607, 397] on link "92" at bounding box center [610, 395] width 12 height 12
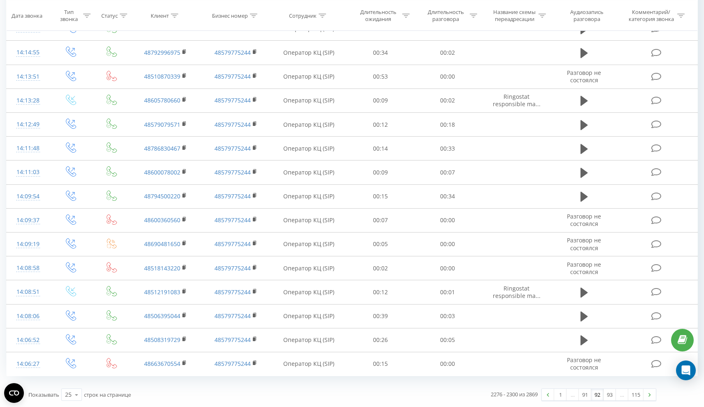
scroll to position [351, 0]
click at [588, 393] on link "91" at bounding box center [585, 395] width 12 height 12
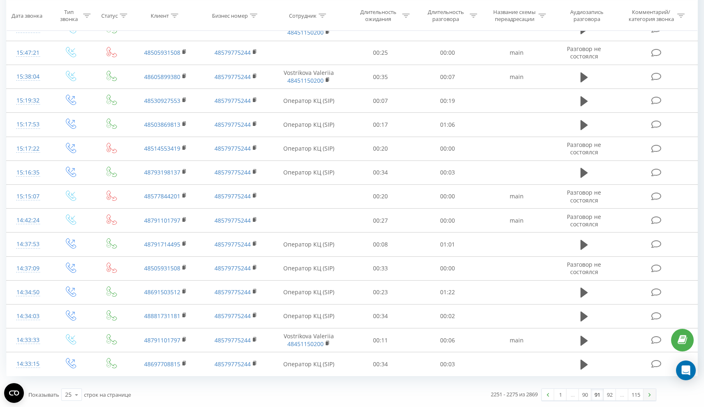
scroll to position [384, 0]
click at [607, 398] on link "92" at bounding box center [610, 395] width 12 height 12
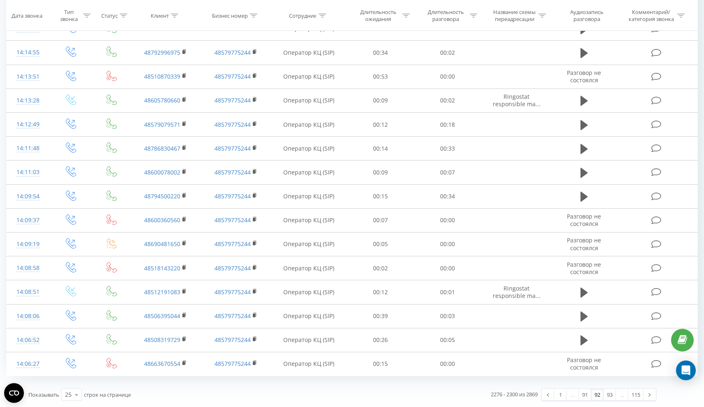
scroll to position [351, 0]
click at [610, 395] on link "93" at bounding box center [610, 395] width 12 height 12
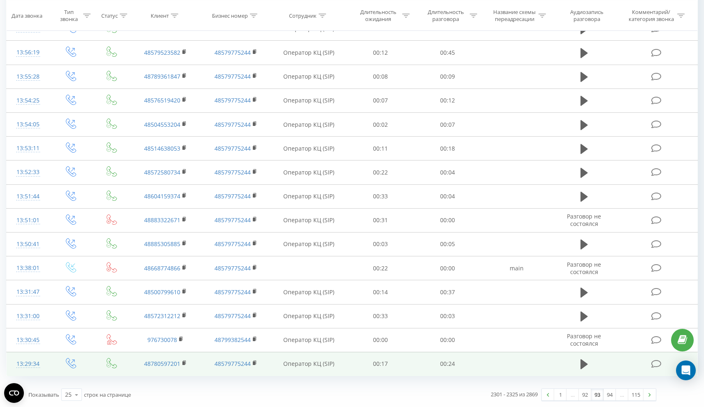
scroll to position [351, 0]
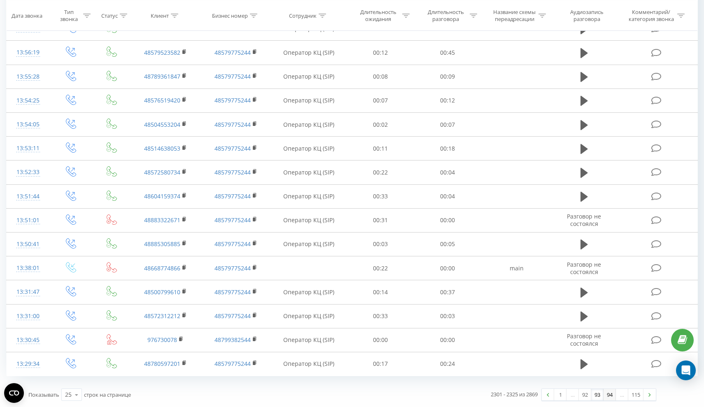
click at [610, 398] on link "94" at bounding box center [610, 395] width 12 height 12
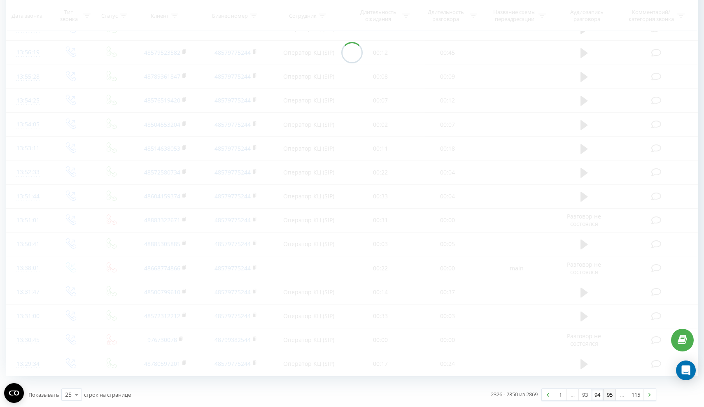
scroll to position [62, 0]
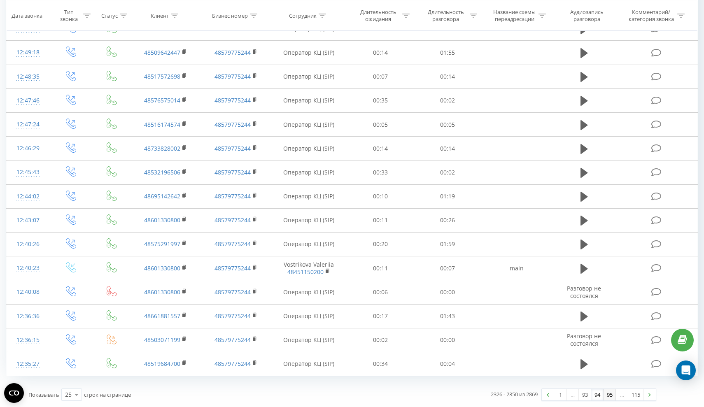
click at [612, 396] on link "95" at bounding box center [610, 395] width 12 height 12
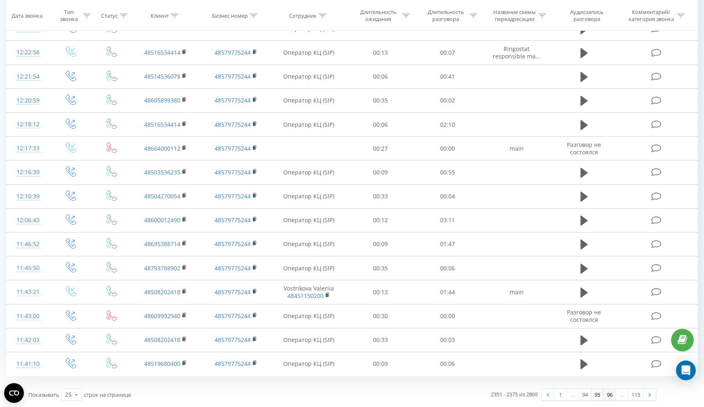
scroll to position [351, 0]
click at [608, 396] on link "96" at bounding box center [610, 395] width 12 height 12
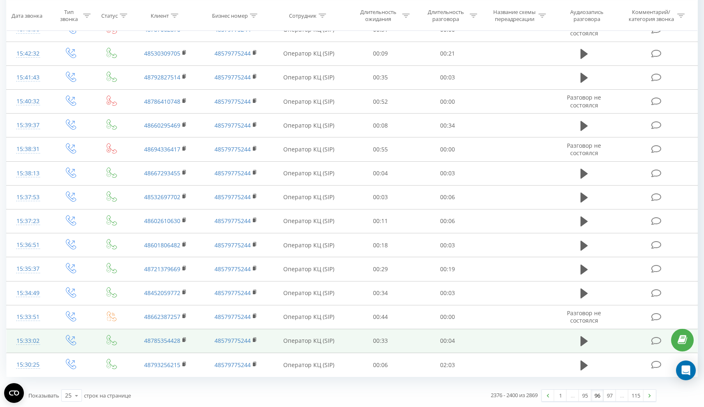
scroll to position [366, 0]
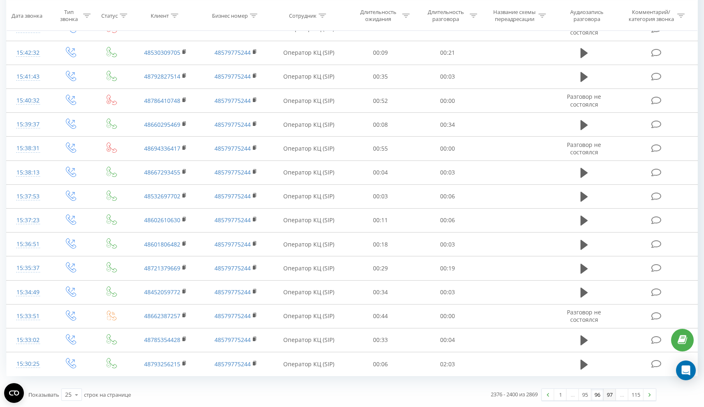
click at [608, 400] on link "97" at bounding box center [610, 395] width 12 height 12
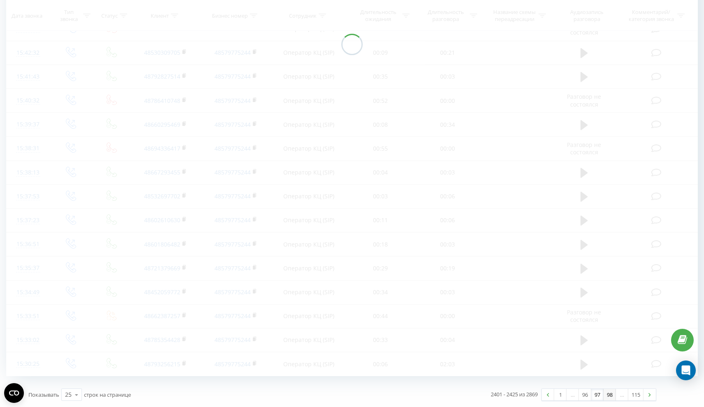
scroll to position [62, 0]
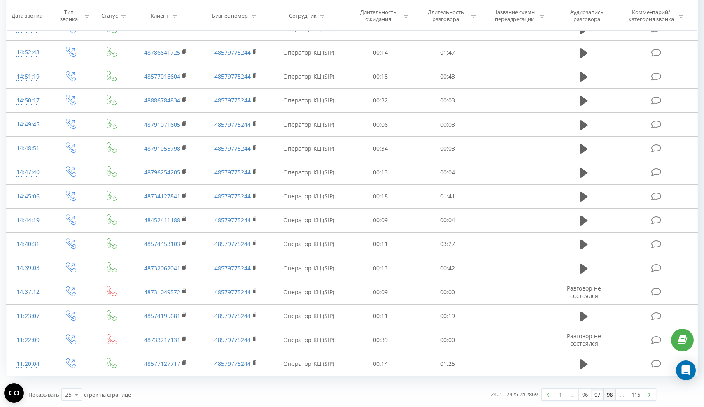
click at [609, 398] on link "98" at bounding box center [610, 395] width 12 height 12
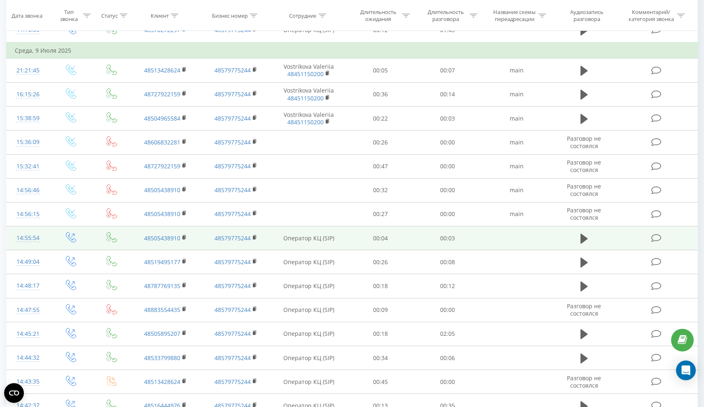
scroll to position [107, 0]
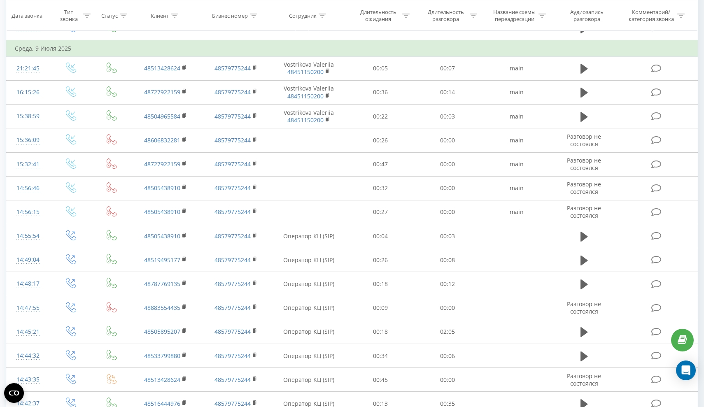
click at [384, 1] on th "Длительность ожидания" at bounding box center [381, 15] width 68 height 30
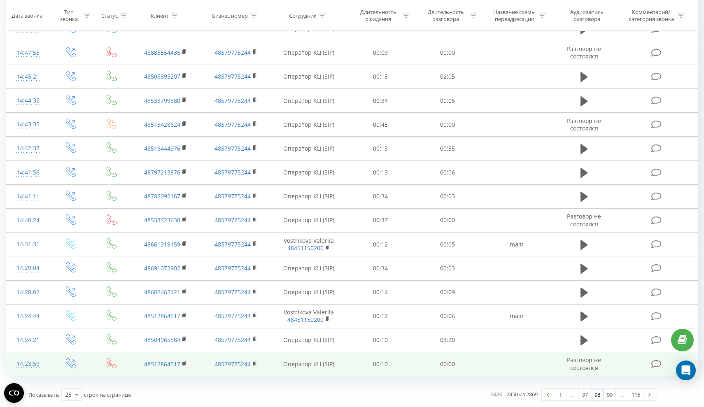
scroll to position [367, 0]
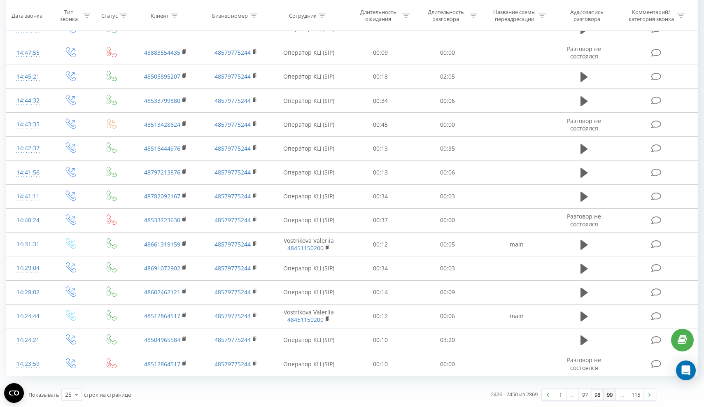
click at [606, 395] on link "99" at bounding box center [610, 395] width 12 height 12
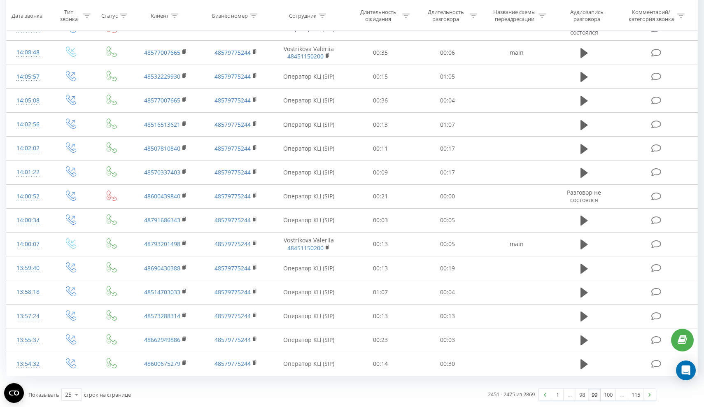
scroll to position [351, 0]
click at [606, 393] on link "100" at bounding box center [608, 395] width 15 height 12
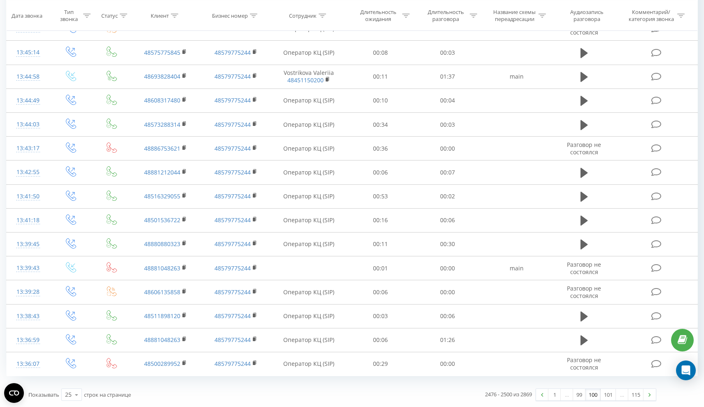
scroll to position [351, 0]
click at [606, 402] on div "2476 - 2500 из 2869 1 … 99 100 101 … 115" at bounding box center [503, 395] width 320 height 24
click at [608, 397] on link "101" at bounding box center [608, 395] width 15 height 12
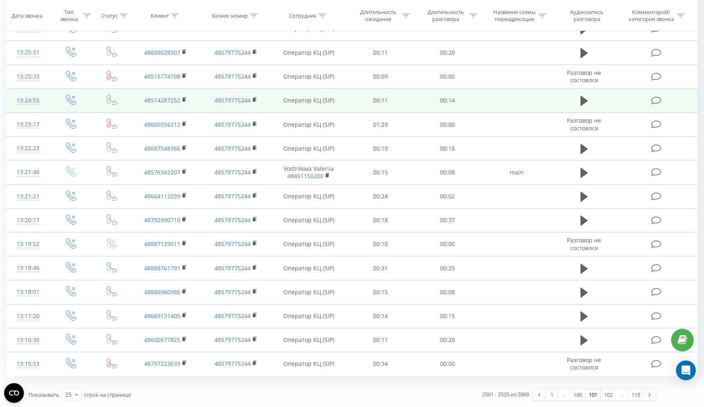
scroll to position [351, 0]
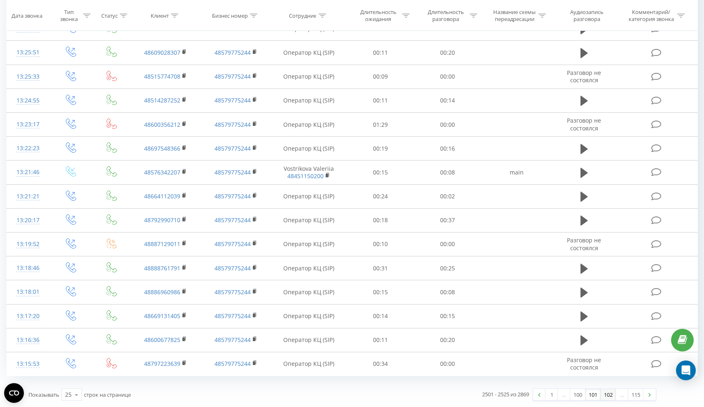
click at [606, 396] on link "102" at bounding box center [608, 395] width 15 height 12
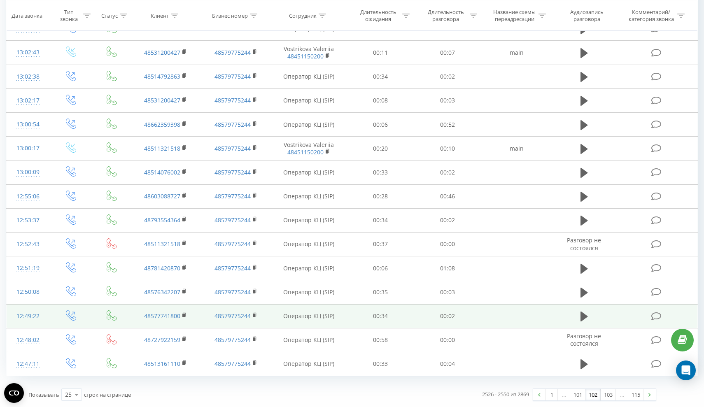
scroll to position [351, 0]
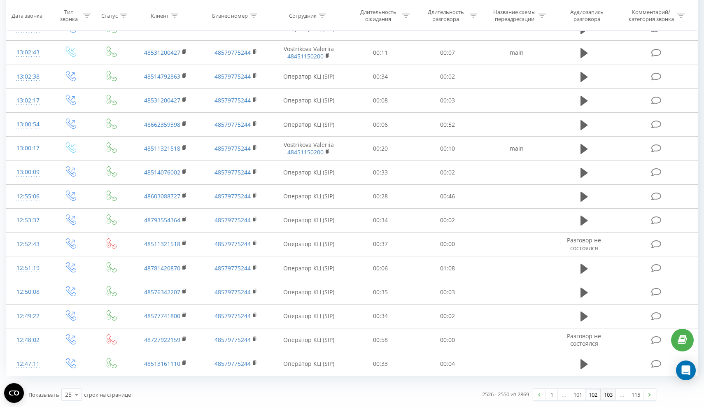
click at [605, 394] on link "103" at bounding box center [608, 395] width 15 height 12
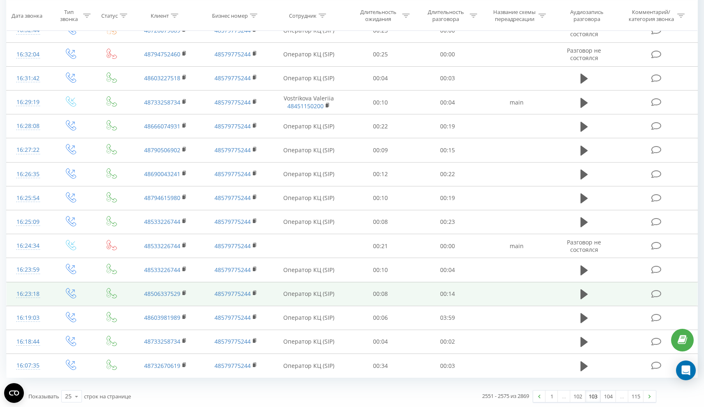
scroll to position [363, 0]
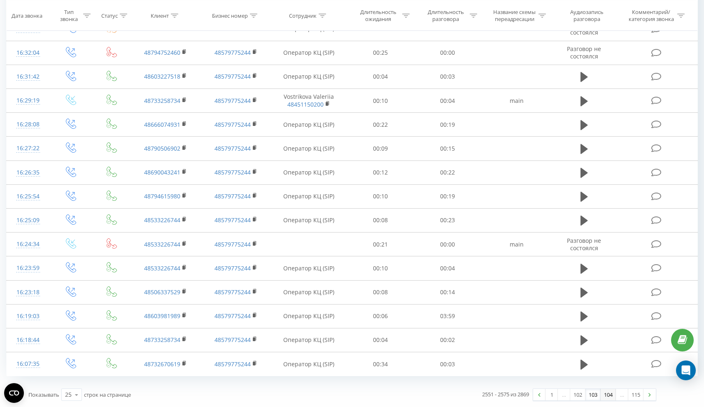
click at [608, 401] on link "104" at bounding box center [608, 395] width 15 height 12
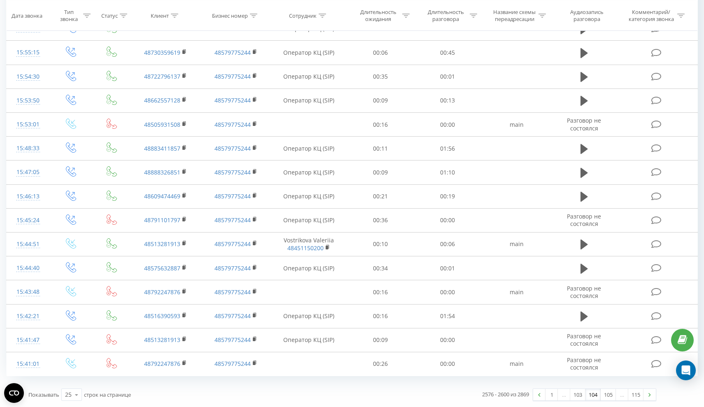
scroll to position [351, 0]
click at [608, 396] on link "105" at bounding box center [608, 395] width 15 height 12
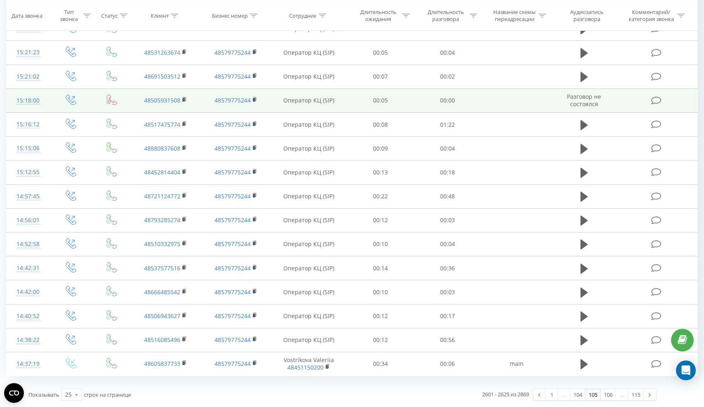
scroll to position [351, 0]
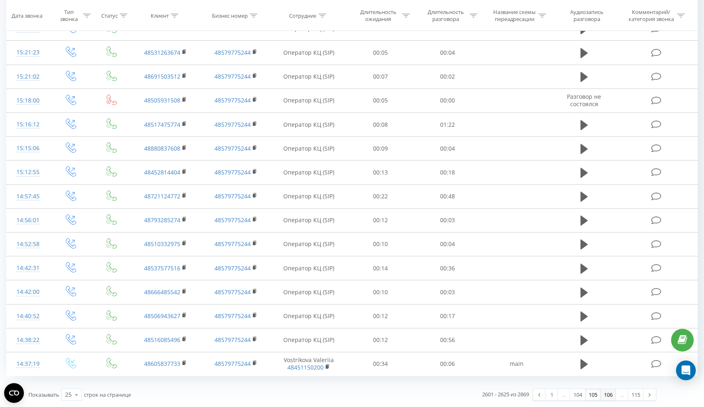
click at [606, 399] on link "106" at bounding box center [608, 395] width 15 height 12
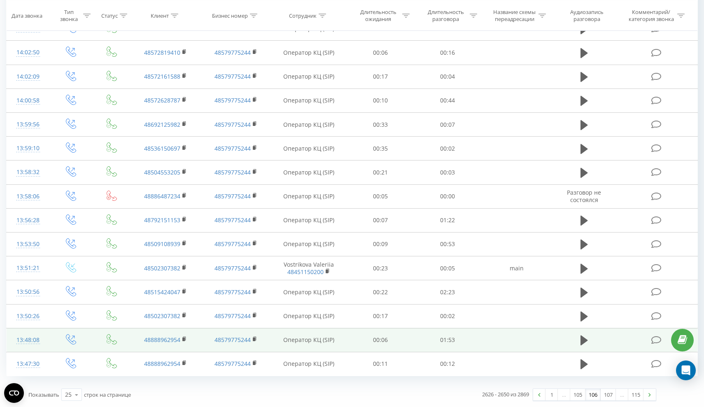
scroll to position [351, 0]
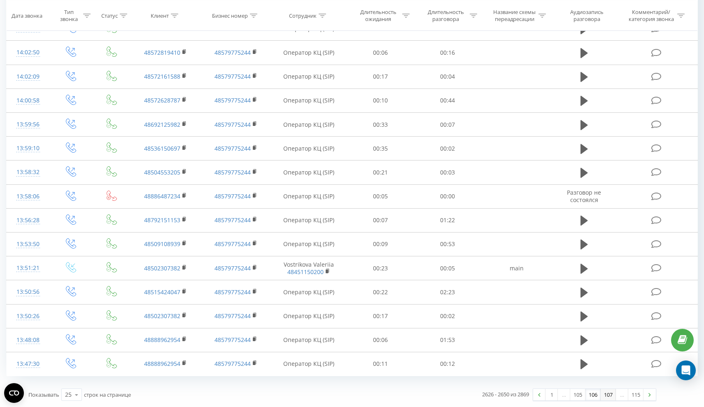
click at [608, 393] on link "107" at bounding box center [608, 395] width 15 height 12
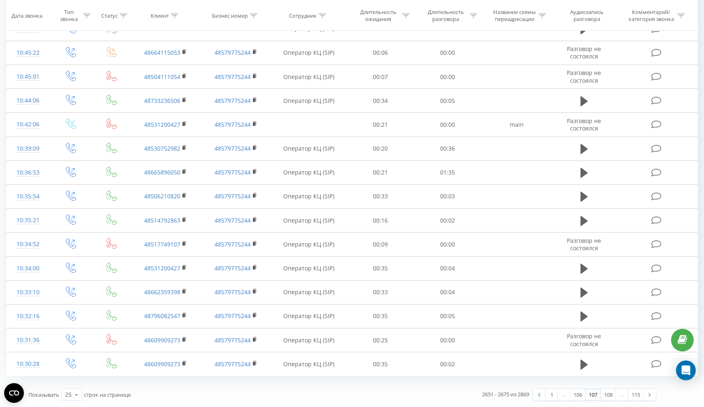
scroll to position [384, 0]
click at [611, 394] on link "108" at bounding box center [608, 395] width 15 height 12
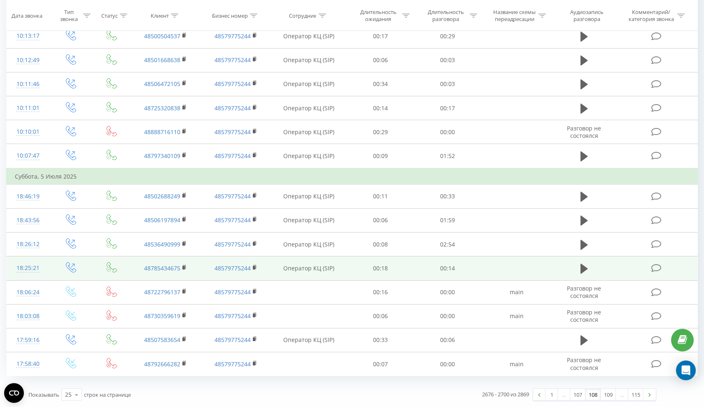
scroll to position [367, 0]
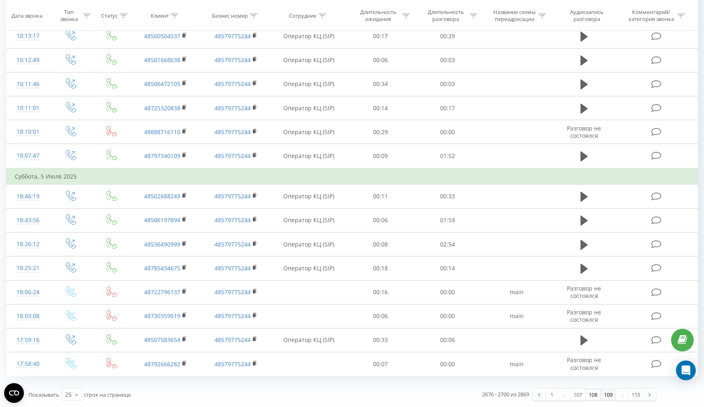
click at [606, 396] on link "109" at bounding box center [608, 395] width 15 height 12
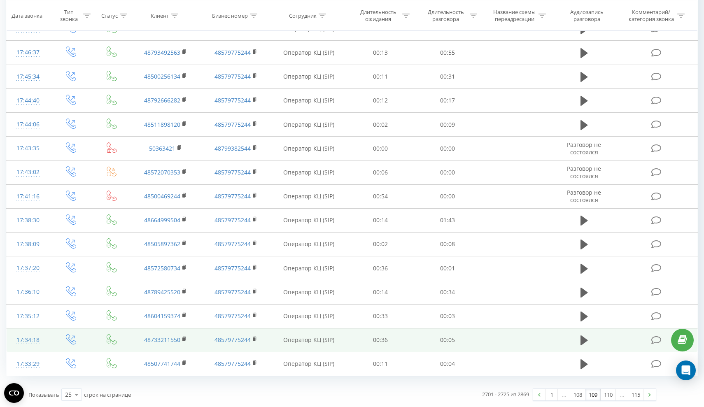
scroll to position [351, 0]
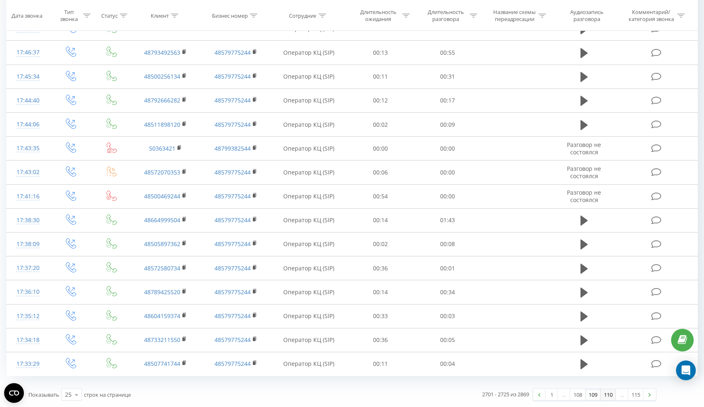
click at [611, 398] on link "110" at bounding box center [608, 395] width 15 height 12
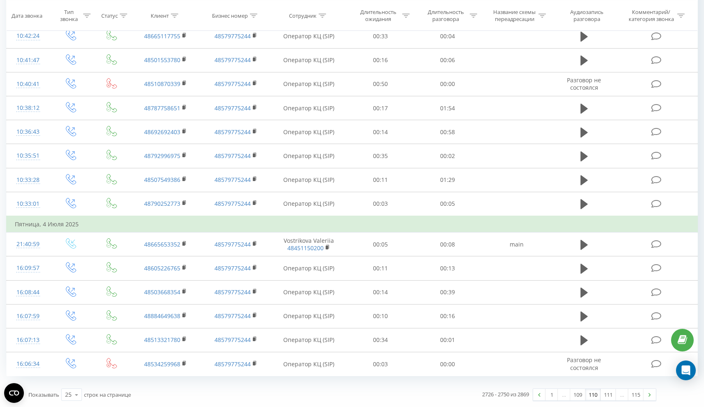
scroll to position [367, 0]
click at [608, 397] on link "111" at bounding box center [608, 395] width 15 height 12
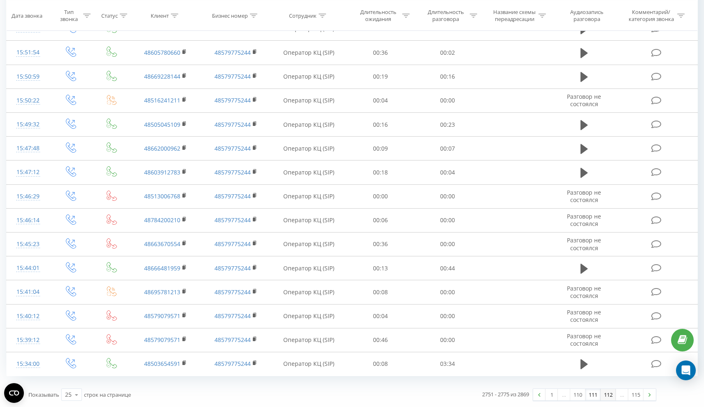
scroll to position [351, 0]
click at [607, 395] on link "112" at bounding box center [608, 395] width 15 height 12
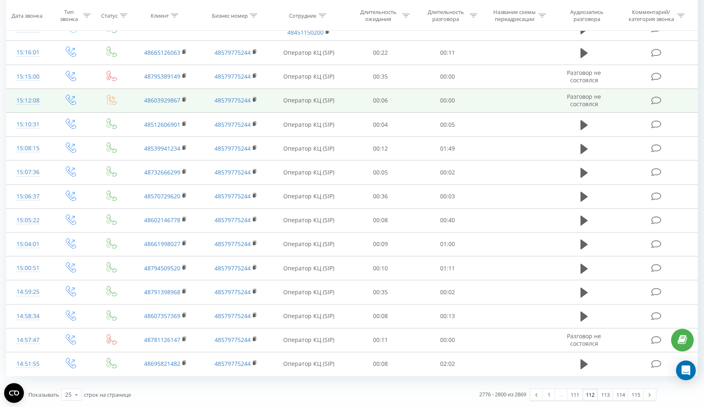
scroll to position [351, 0]
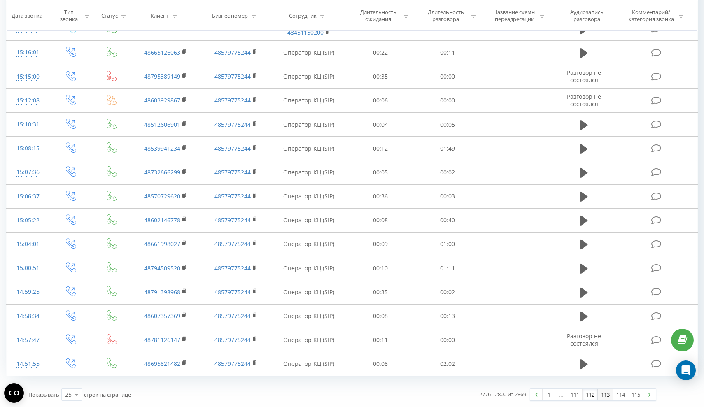
click at [604, 395] on link "113" at bounding box center [605, 395] width 15 height 12
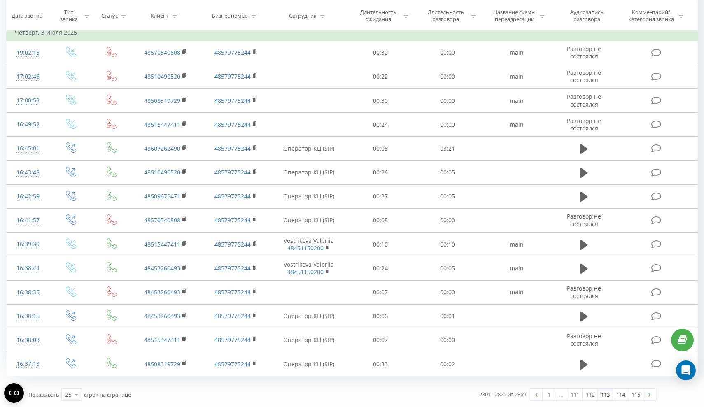
scroll to position [367, 0]
click at [622, 396] on link "114" at bounding box center [620, 395] width 15 height 12
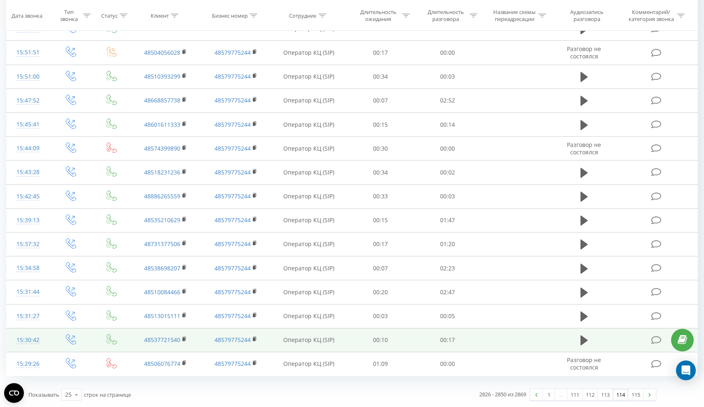
scroll to position [351, 0]
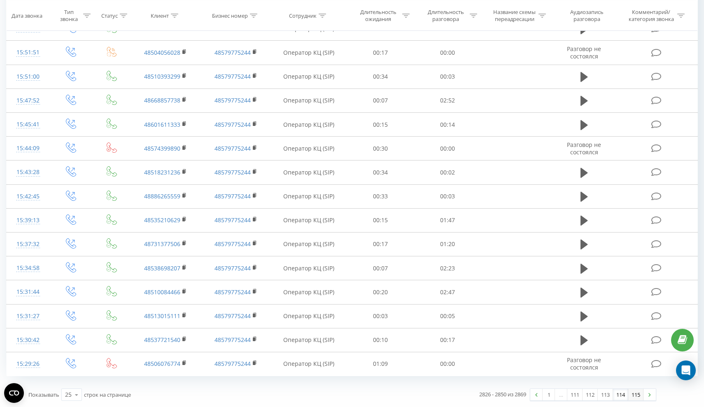
click at [634, 398] on link "115" at bounding box center [636, 395] width 15 height 12
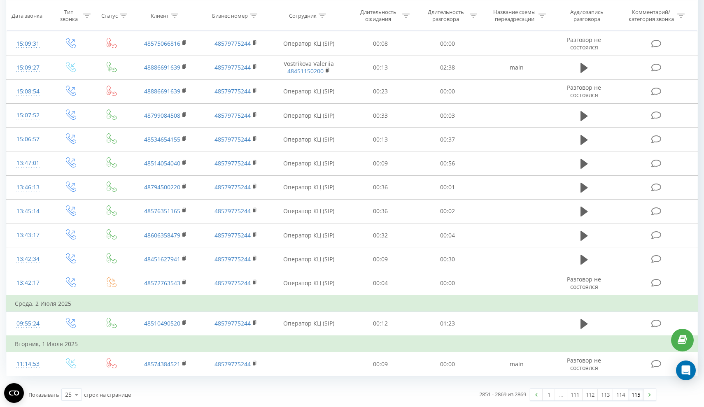
scroll to position [241, 0]
